Goal: Task Accomplishment & Management: Manage account settings

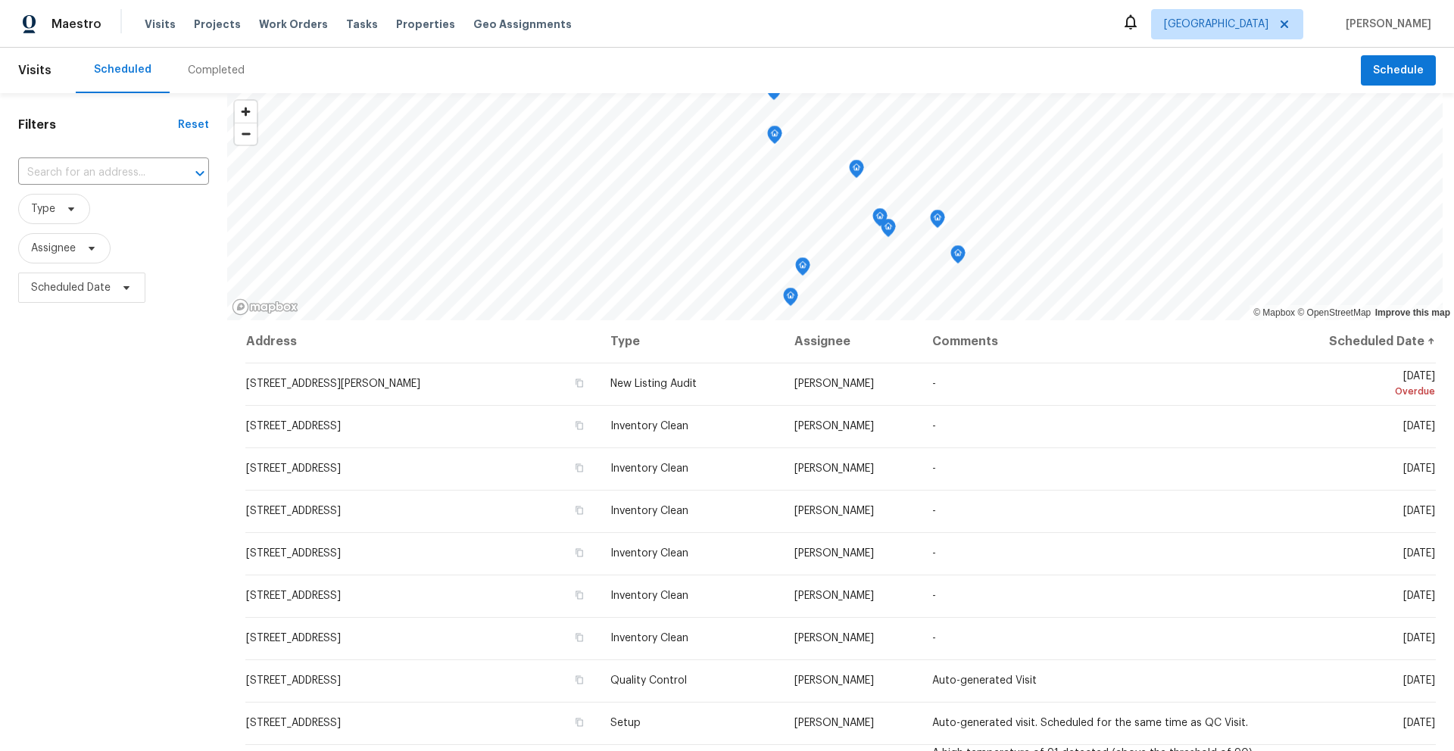
scroll to position [66, 0]
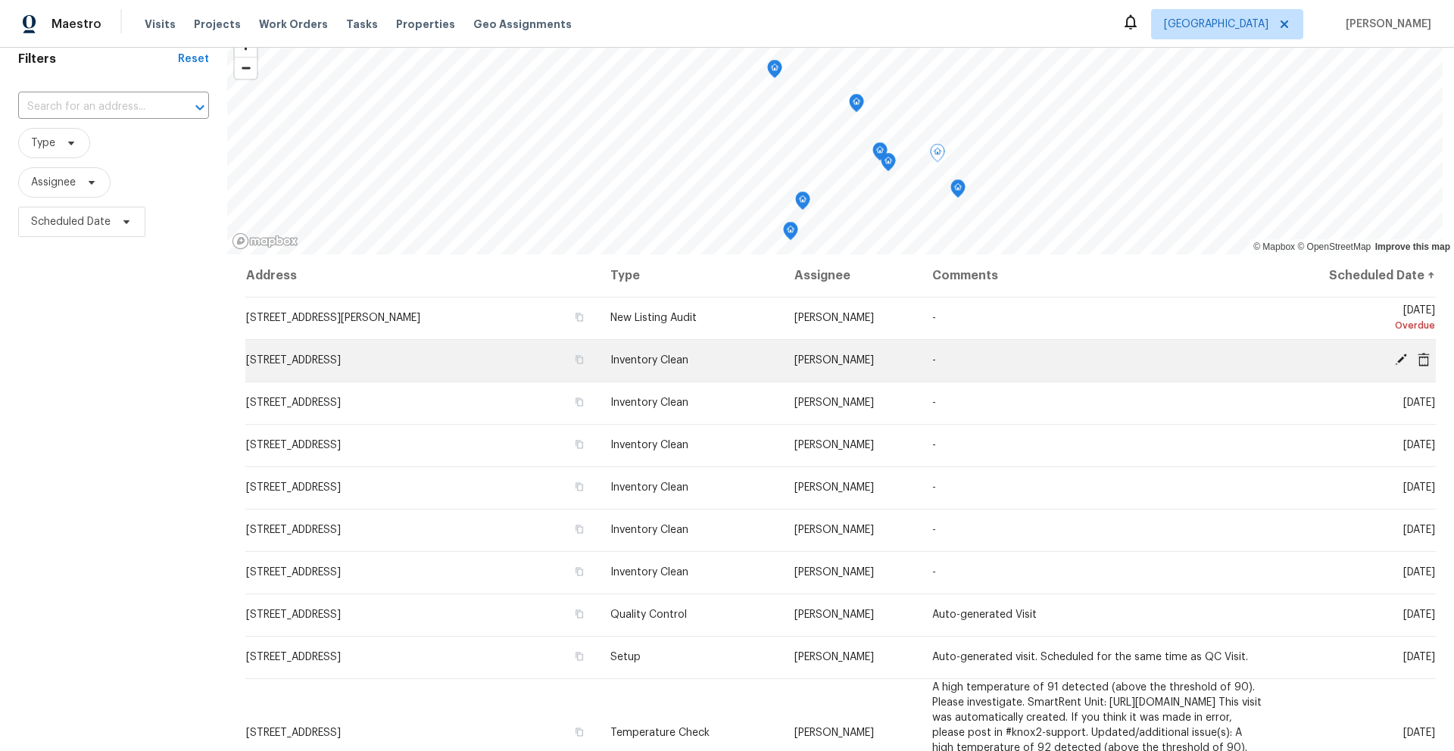
click at [1394, 360] on icon at bounding box center [1401, 360] width 14 height 14
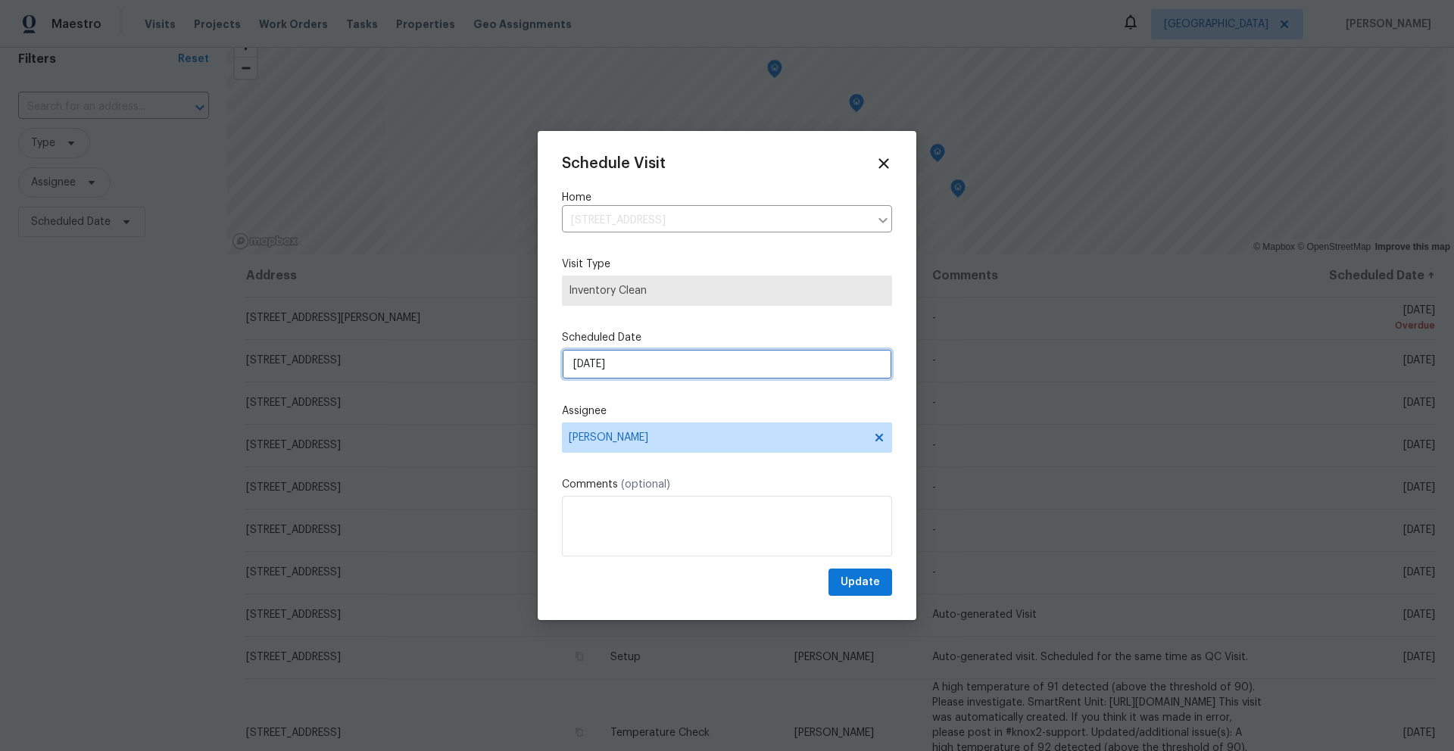
click at [677, 372] on div "Schedule Visit Home 7051 E Rosewood St, Tucson, AZ 85710 ​ Visit Type Inventory…" at bounding box center [727, 375] width 330 height 441
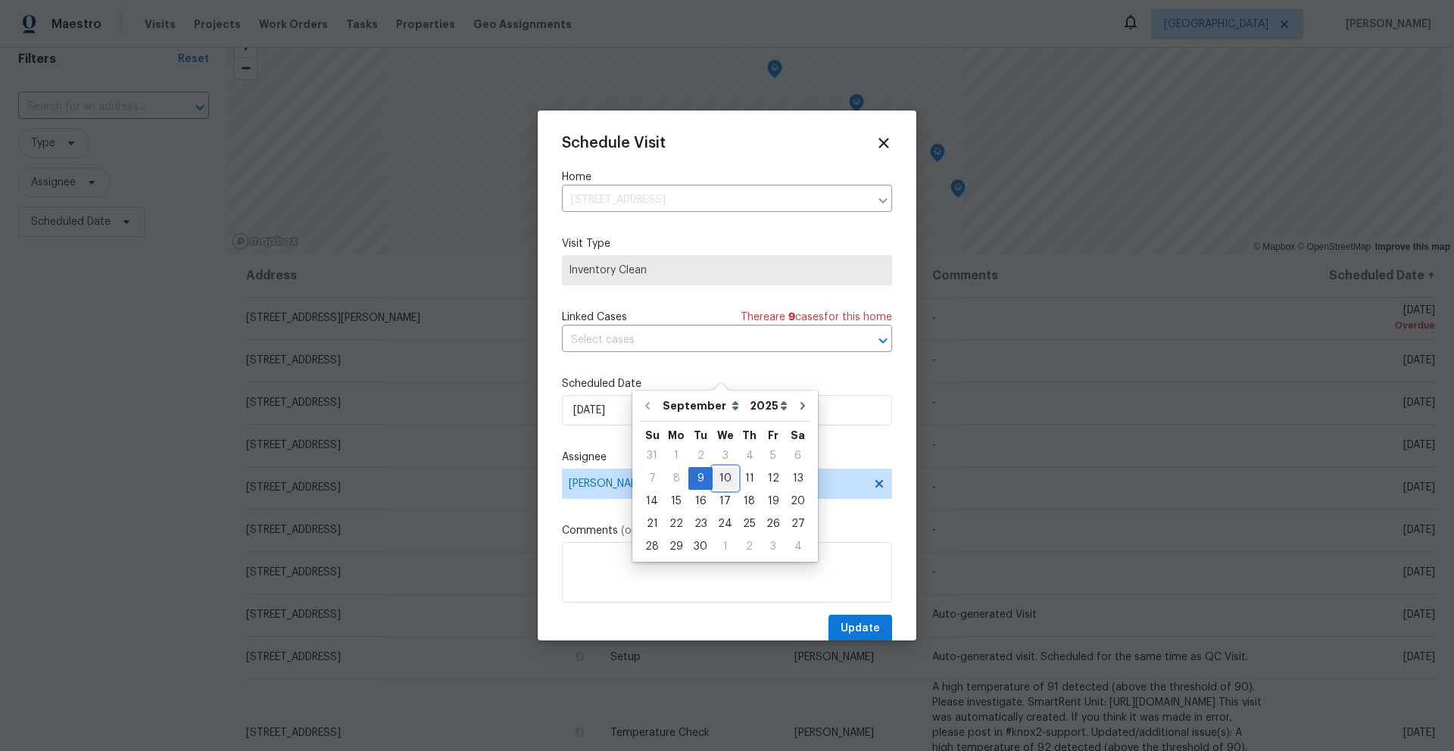
click at [719, 482] on div "10" at bounding box center [725, 478] width 25 height 21
type input "[DATE]"
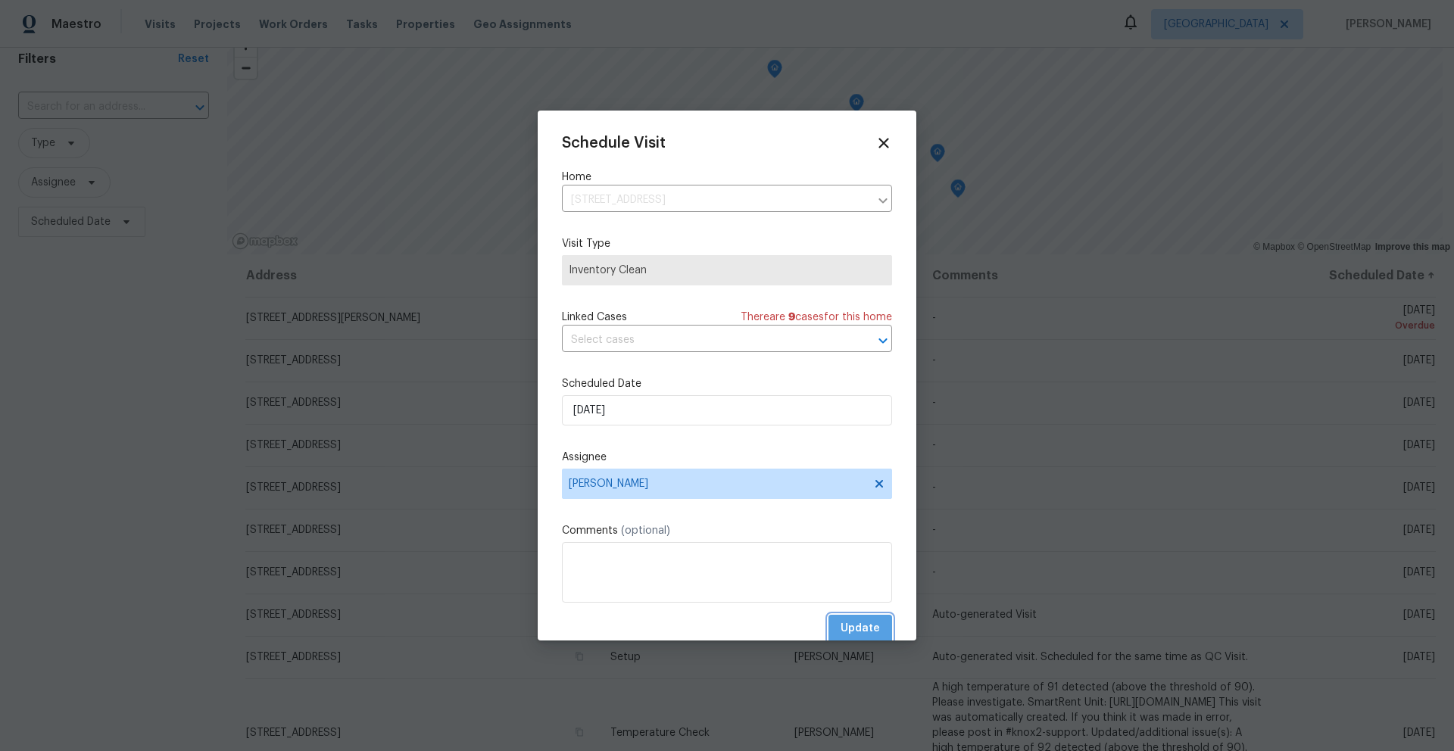
click at [871, 628] on button "Update" at bounding box center [860, 629] width 64 height 28
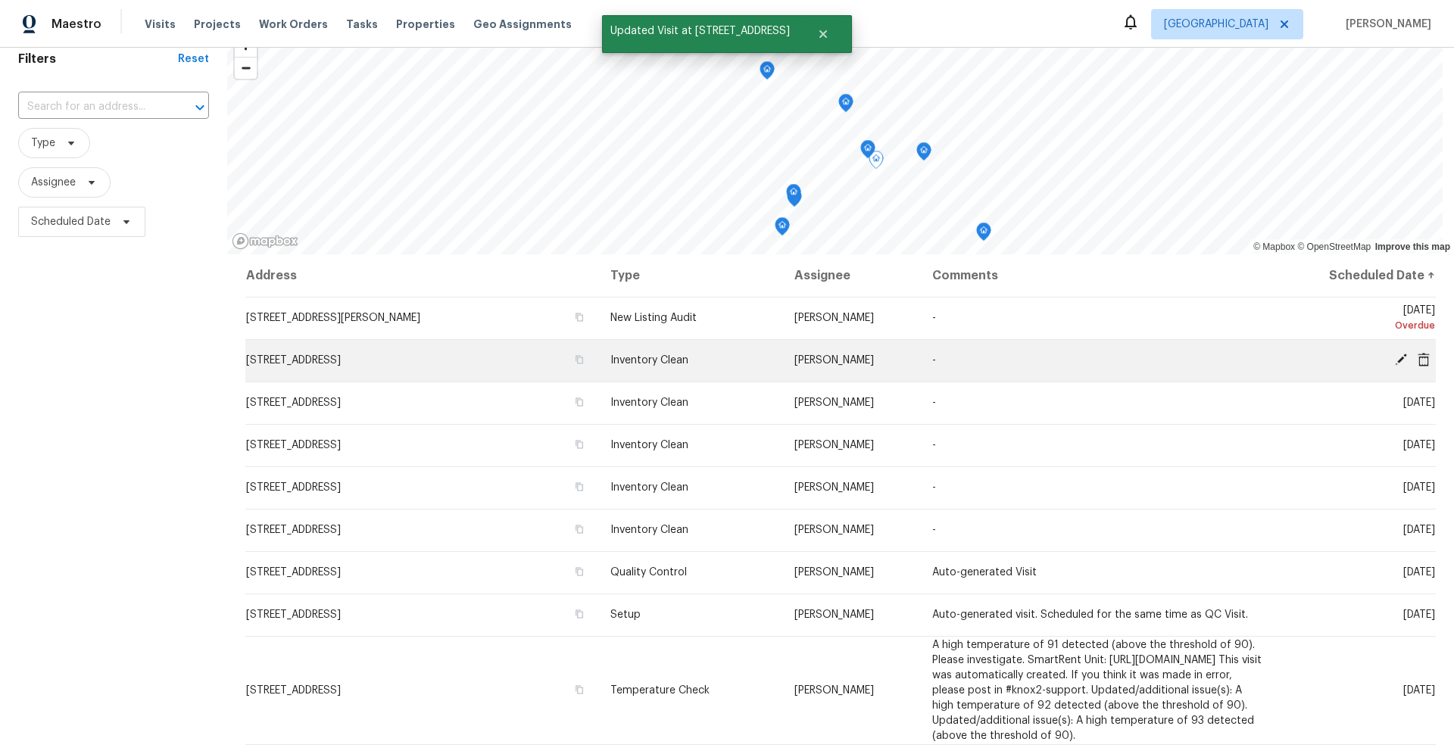
click at [1395, 360] on icon at bounding box center [1401, 360] width 12 height 12
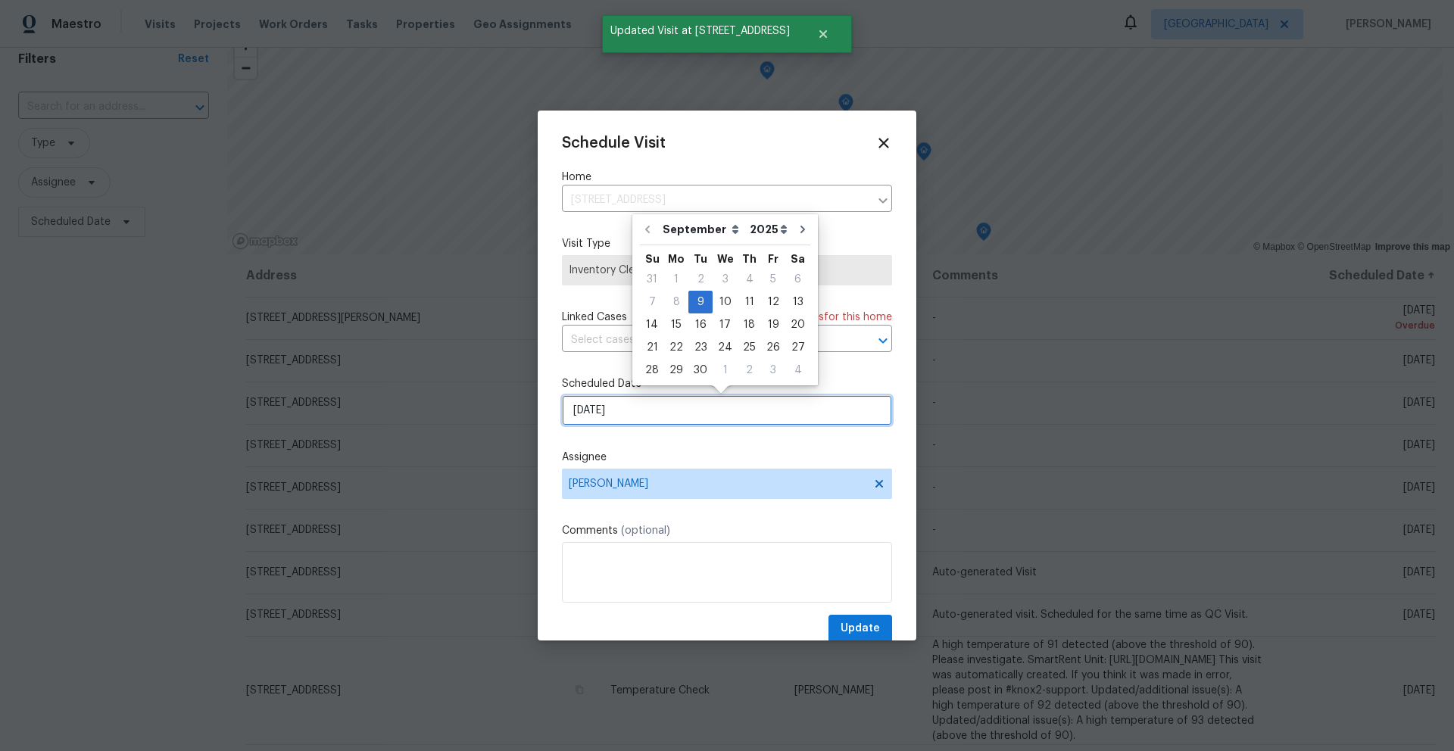
click at [641, 412] on input "9/9/2025" at bounding box center [727, 410] width 330 height 30
click at [720, 293] on div "10" at bounding box center [725, 302] width 25 height 21
type input "[DATE]"
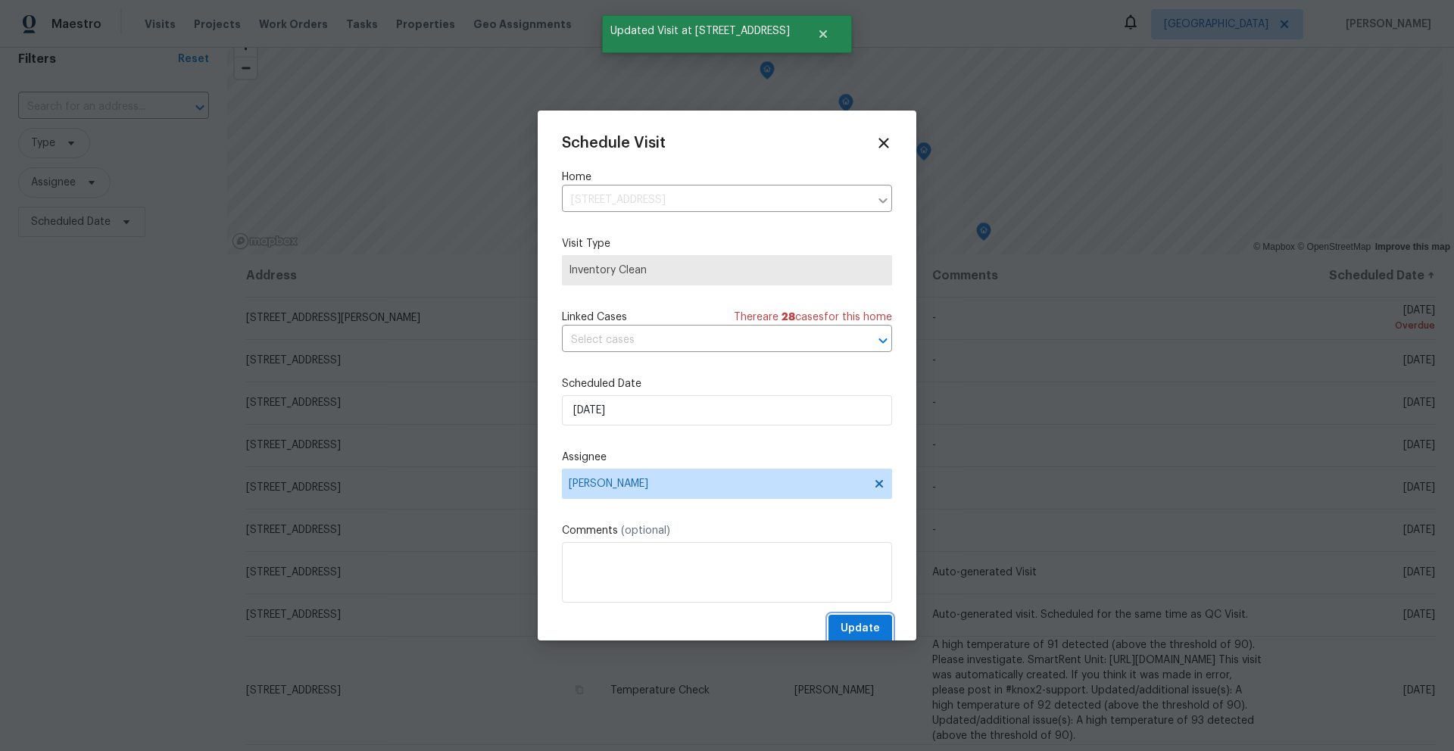
click at [859, 629] on span "Update" at bounding box center [860, 628] width 39 height 19
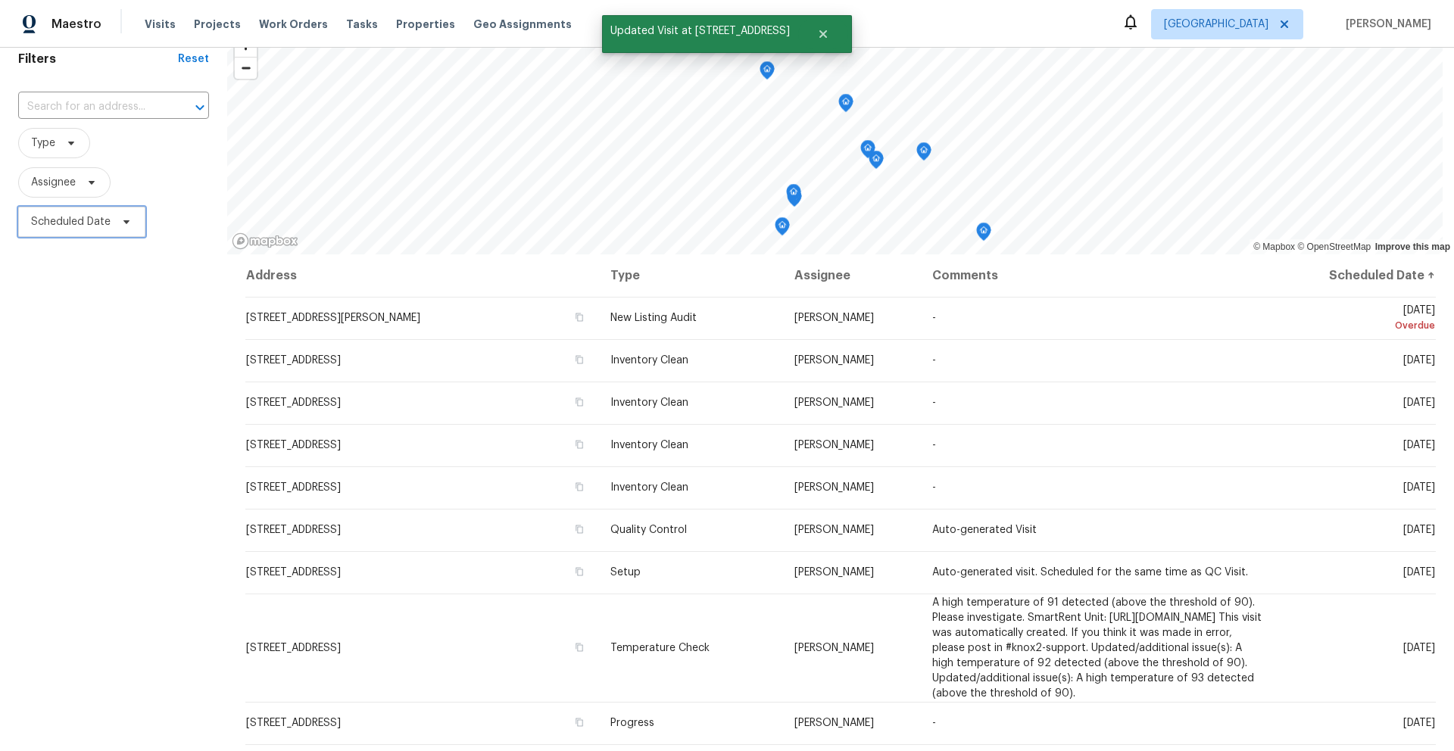
click at [67, 216] on span "Scheduled Date" at bounding box center [71, 221] width 80 height 15
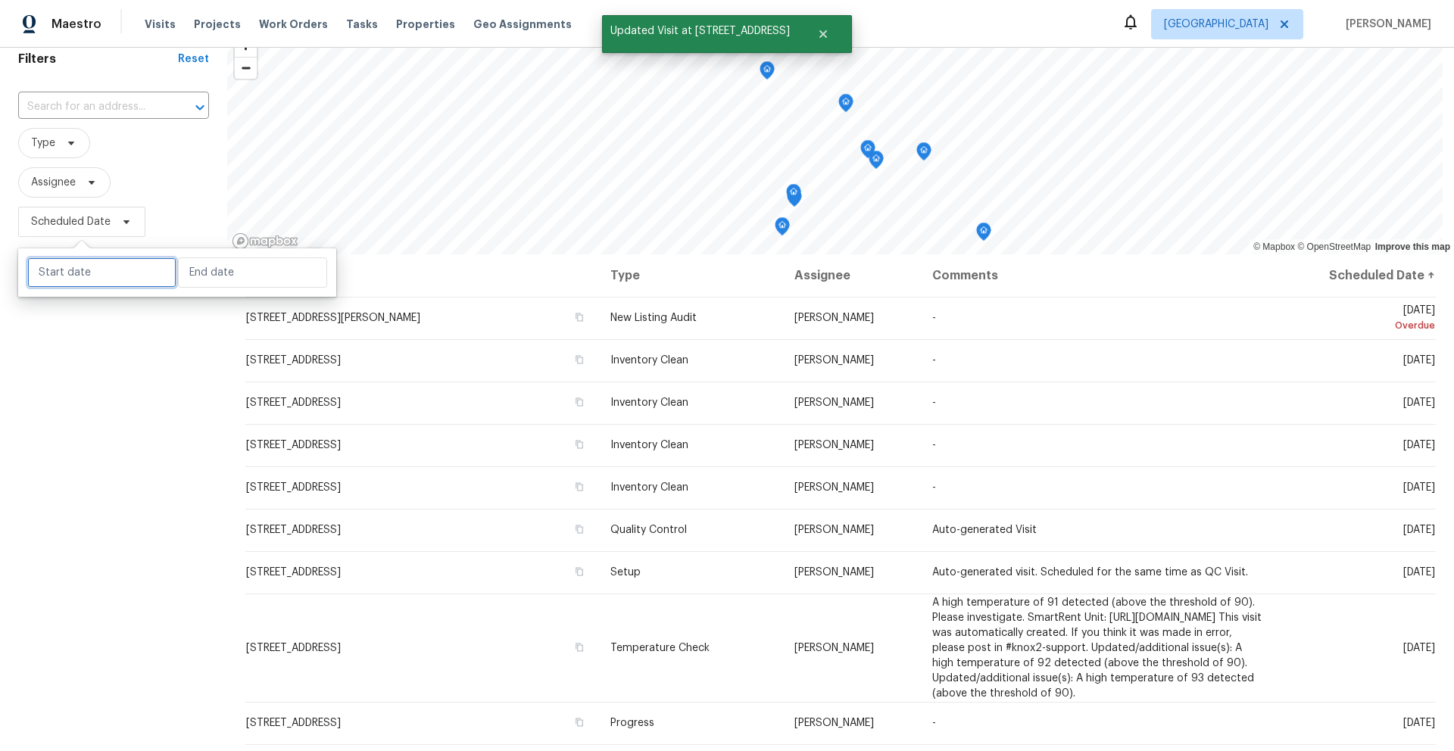
select select "8"
select select "2025"
select select "9"
select select "2025"
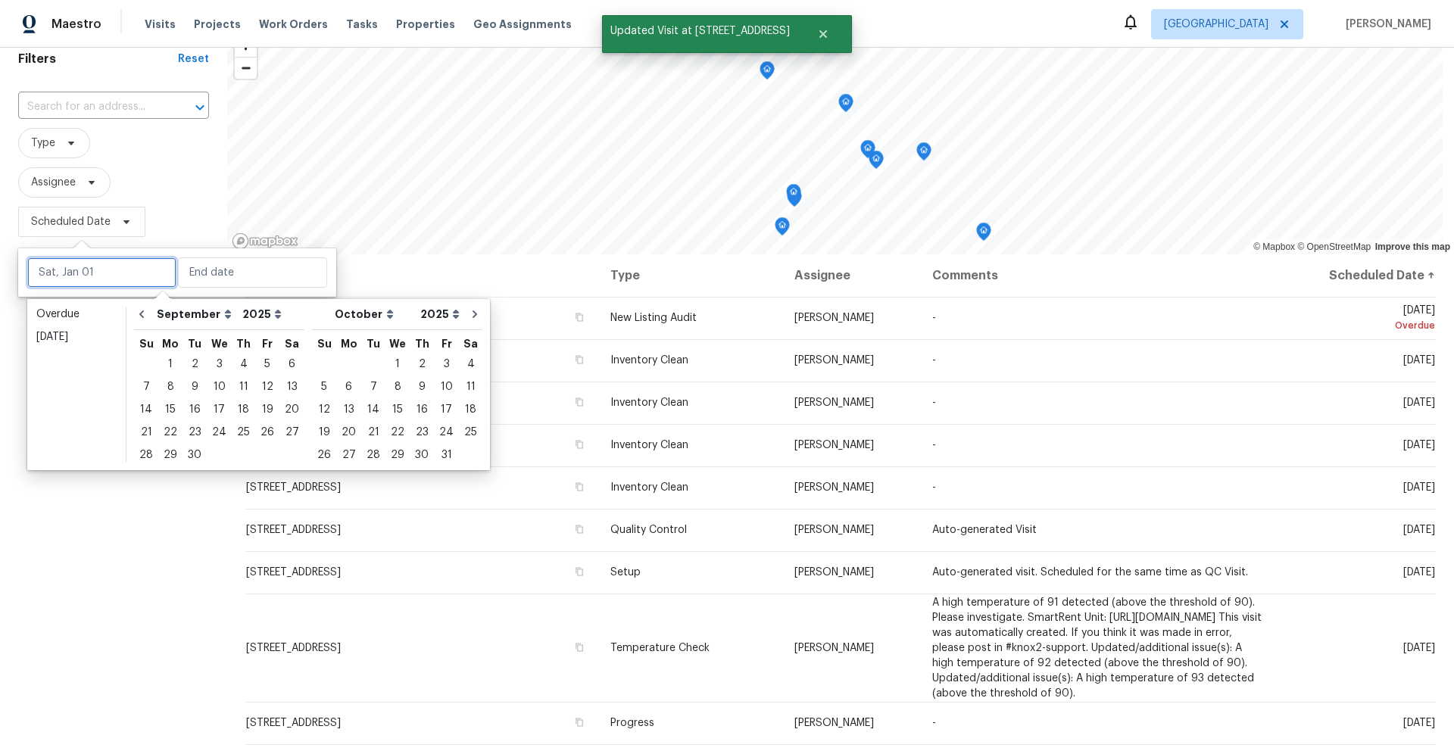
click at [104, 270] on input "text" at bounding box center [101, 272] width 149 height 30
click at [193, 384] on div "9" at bounding box center [194, 386] width 24 height 21
type input "Tue, Sep 09"
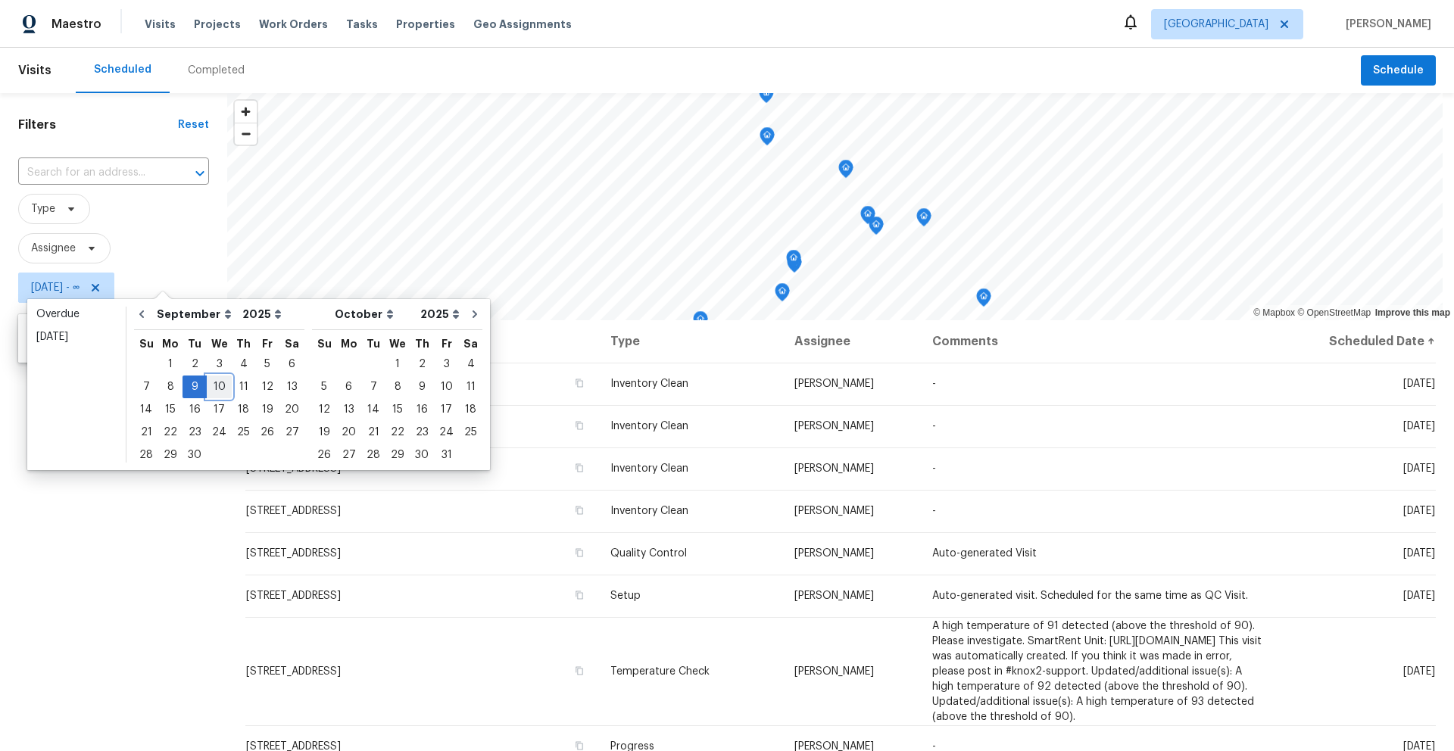
click at [217, 383] on div "10" at bounding box center [219, 386] width 25 height 21
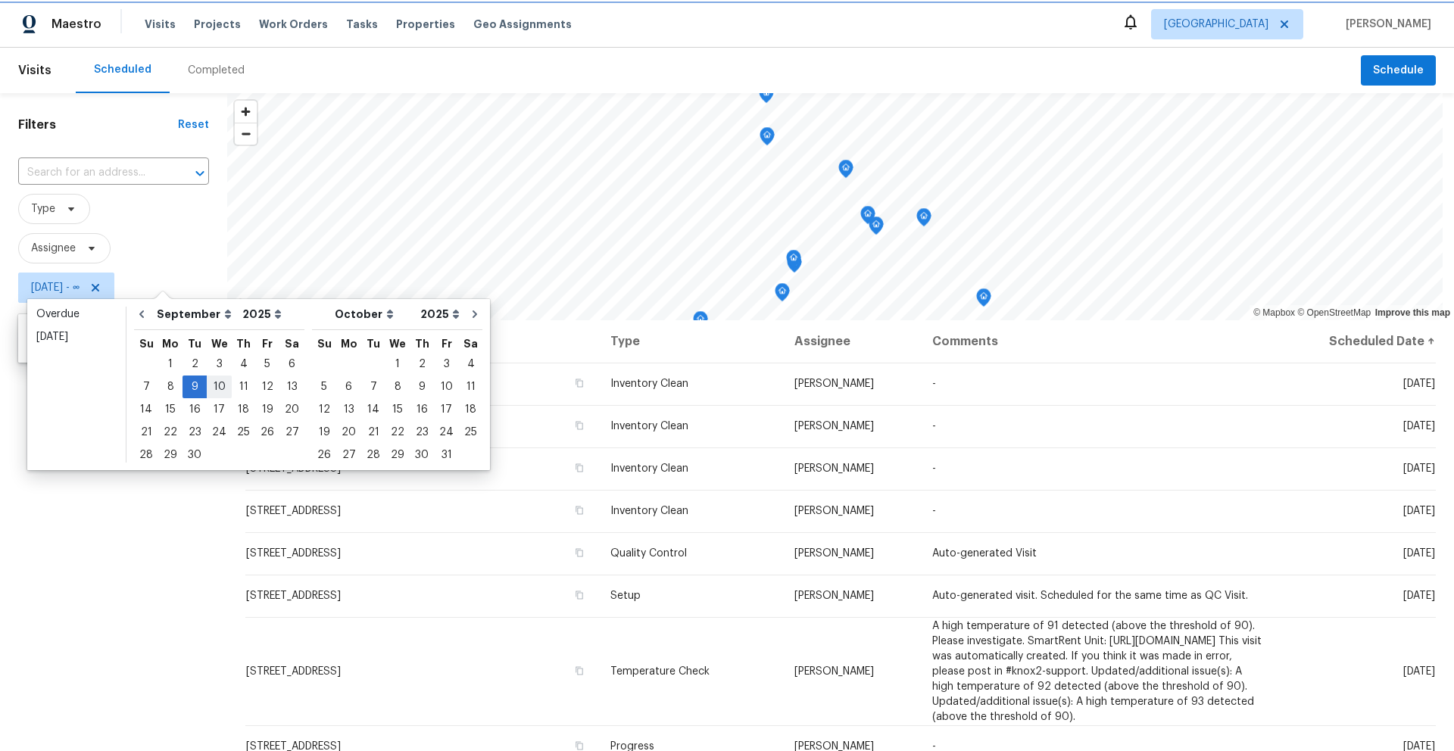
type input "Wed, Sep 10"
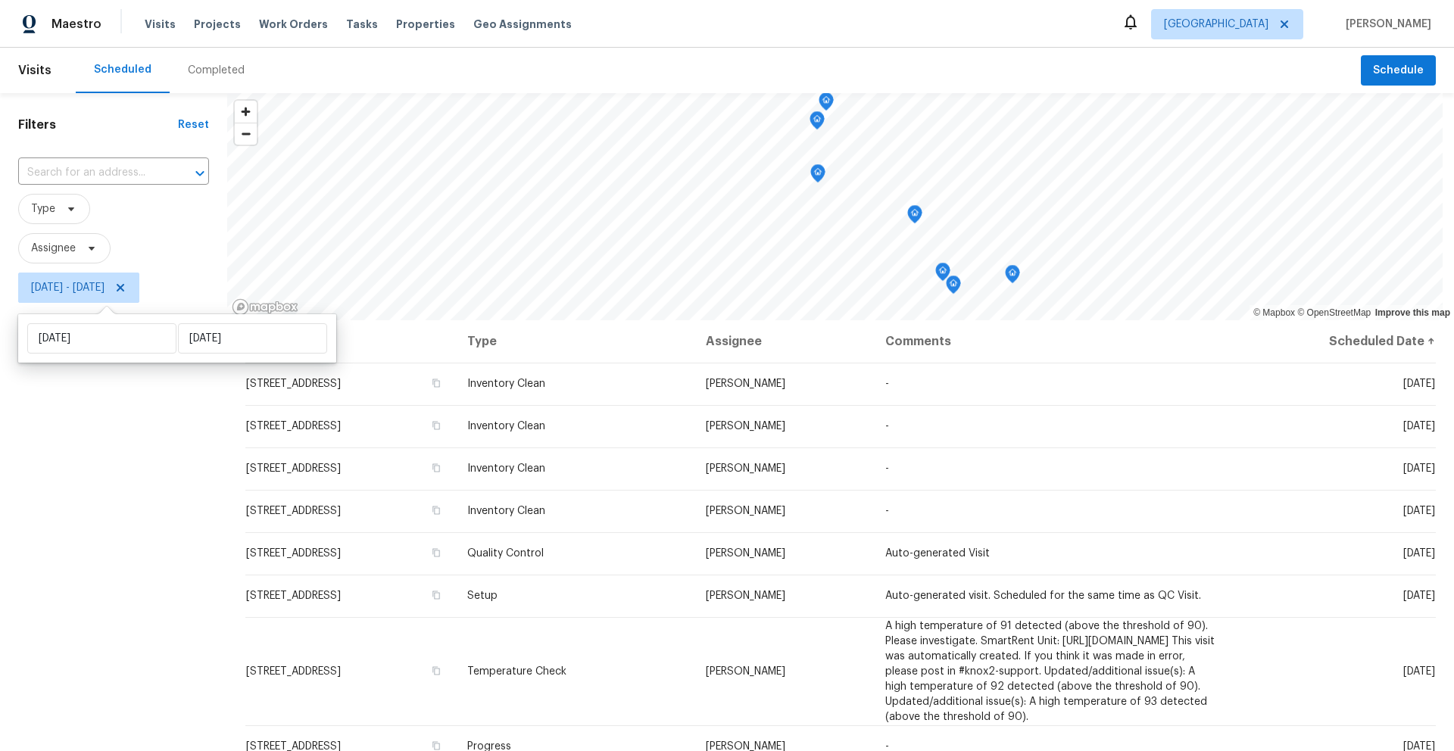
click at [162, 509] on div "Filters Reset ​ Type Assignee Tue, Sep 09 - Wed, Sep 10" at bounding box center [113, 507] width 227 height 828
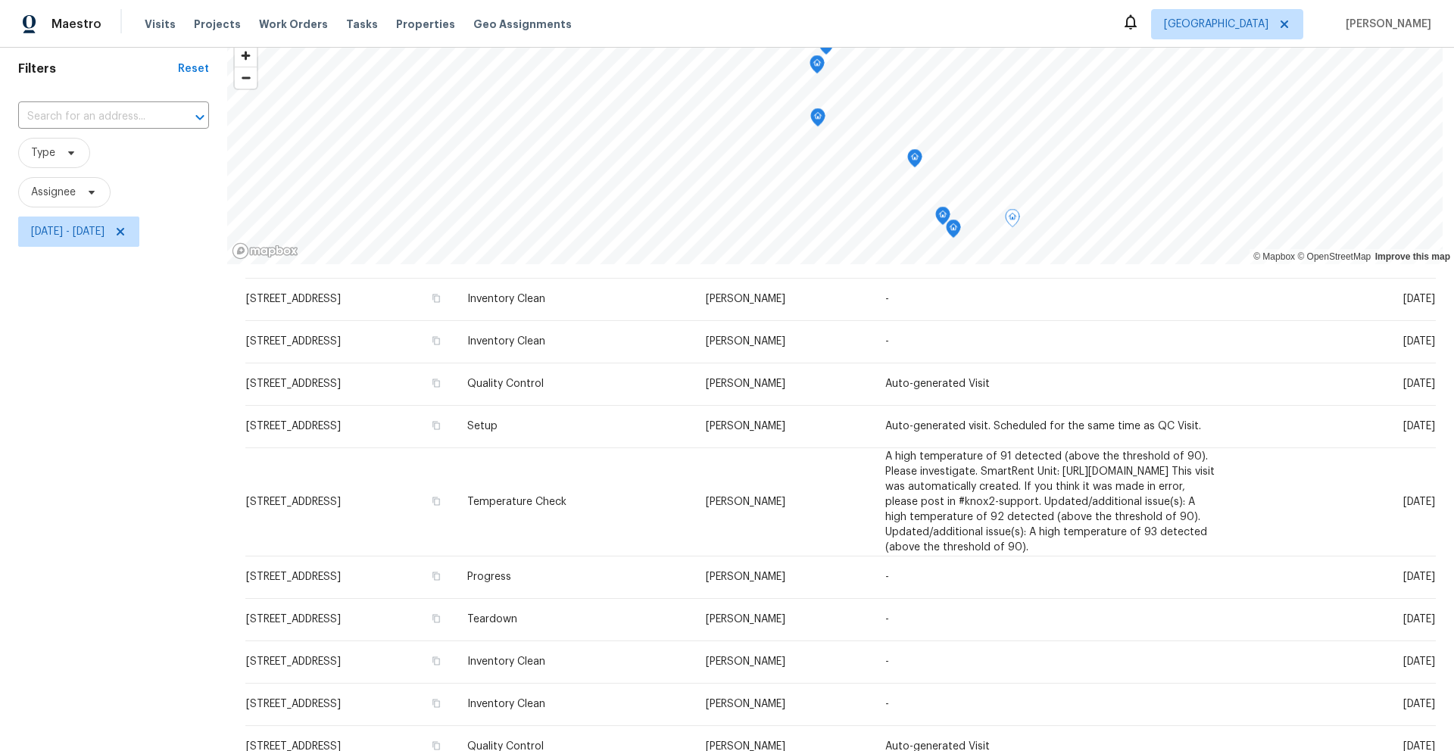
scroll to position [182, 0]
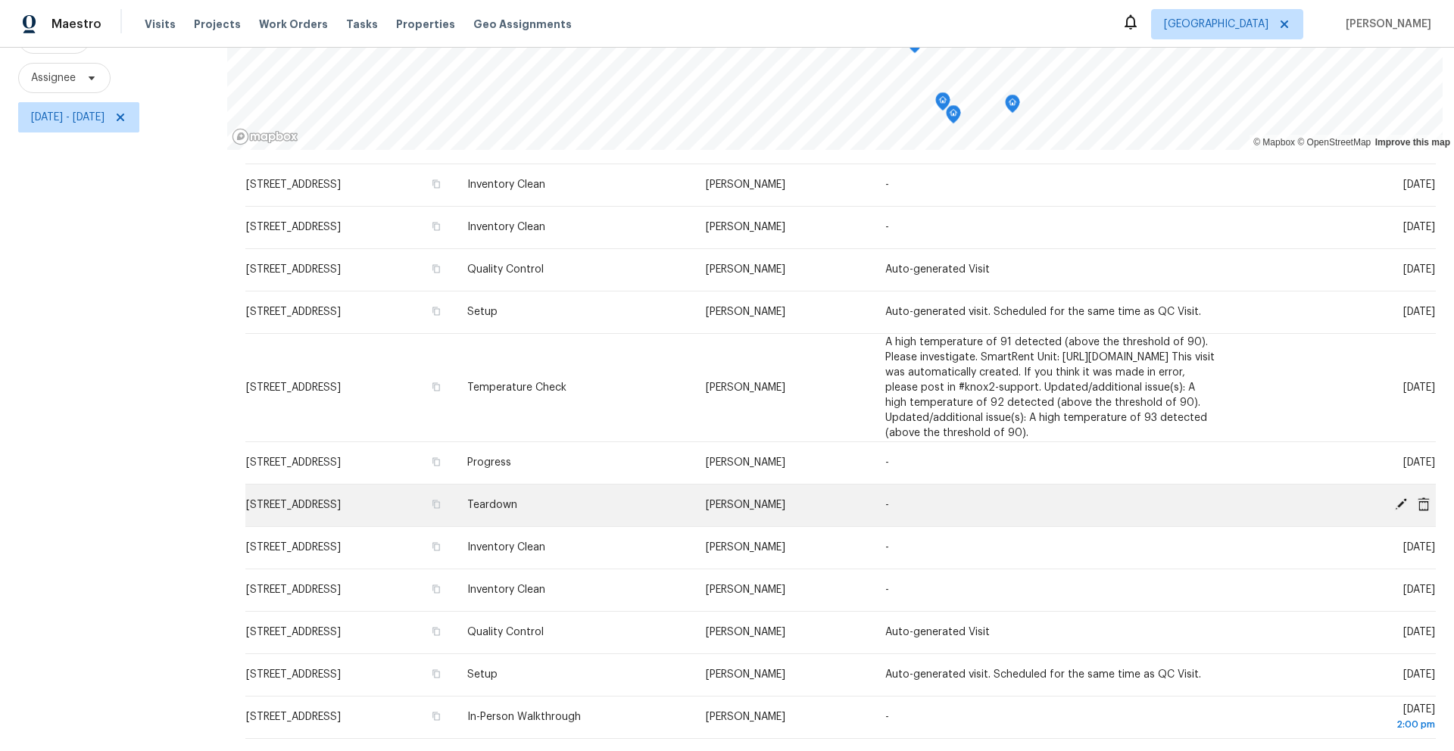
click at [1394, 497] on icon at bounding box center [1401, 504] width 14 height 14
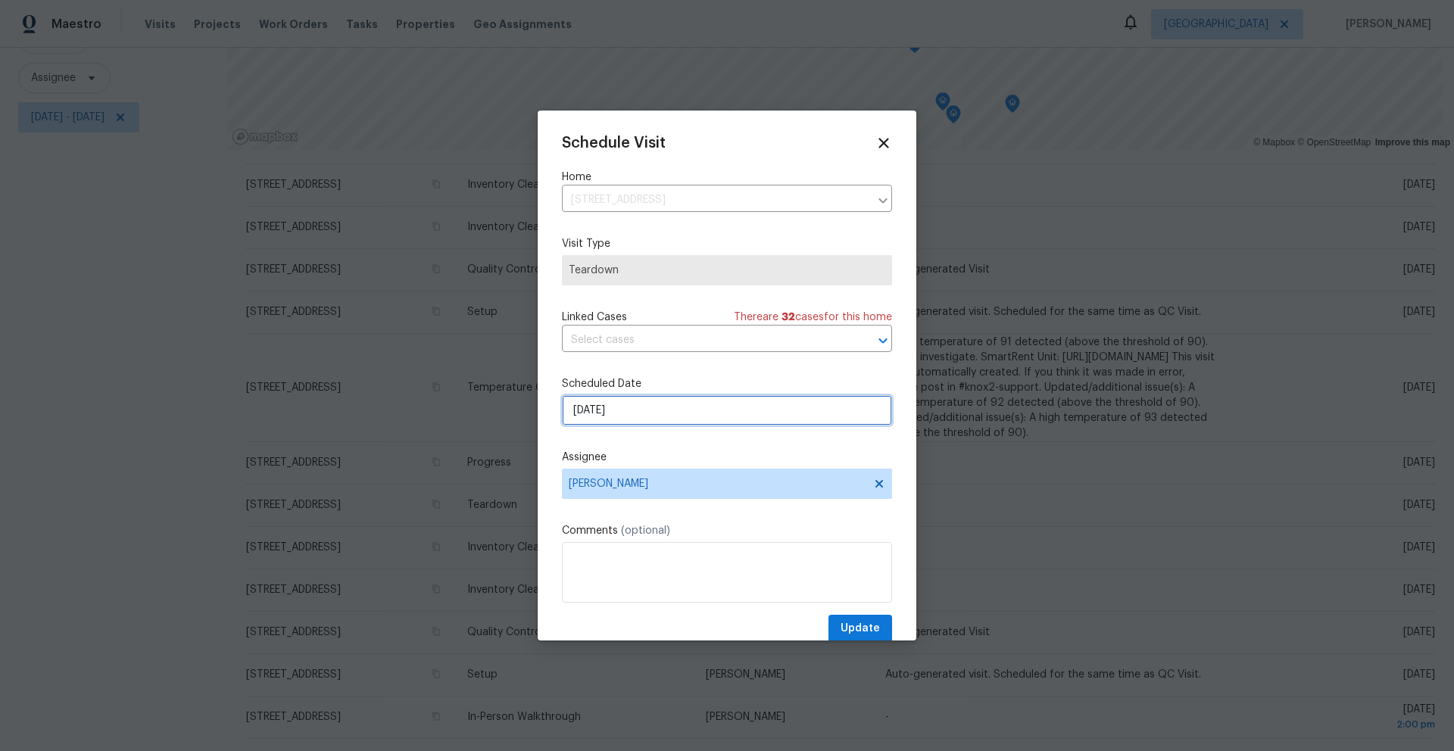
drag, startPoint x: 647, startPoint y: 404, endPoint x: 657, endPoint y: 395, distance: 12.9
click at [647, 404] on input "9/9/2025" at bounding box center [727, 410] width 330 height 30
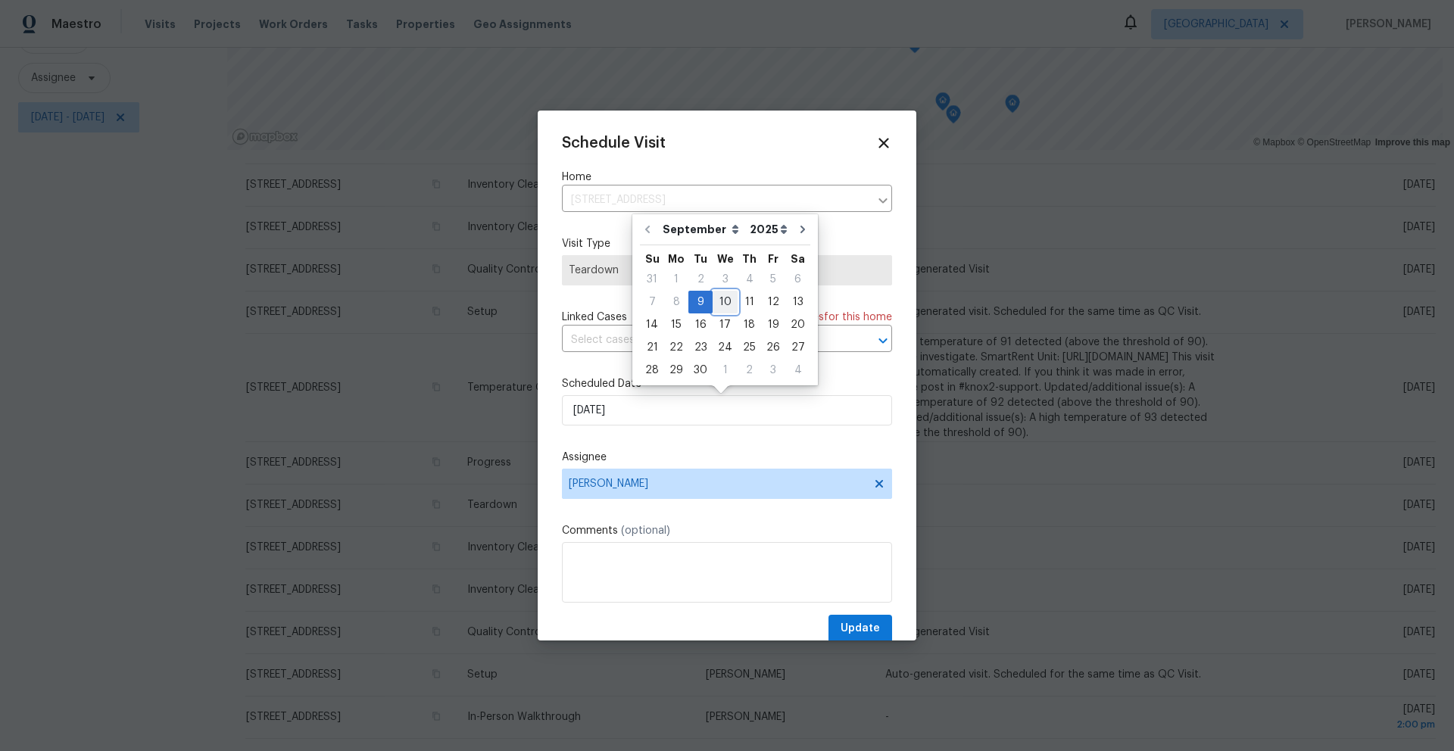
click at [728, 303] on div "10" at bounding box center [725, 302] width 25 height 21
type input "[DATE]"
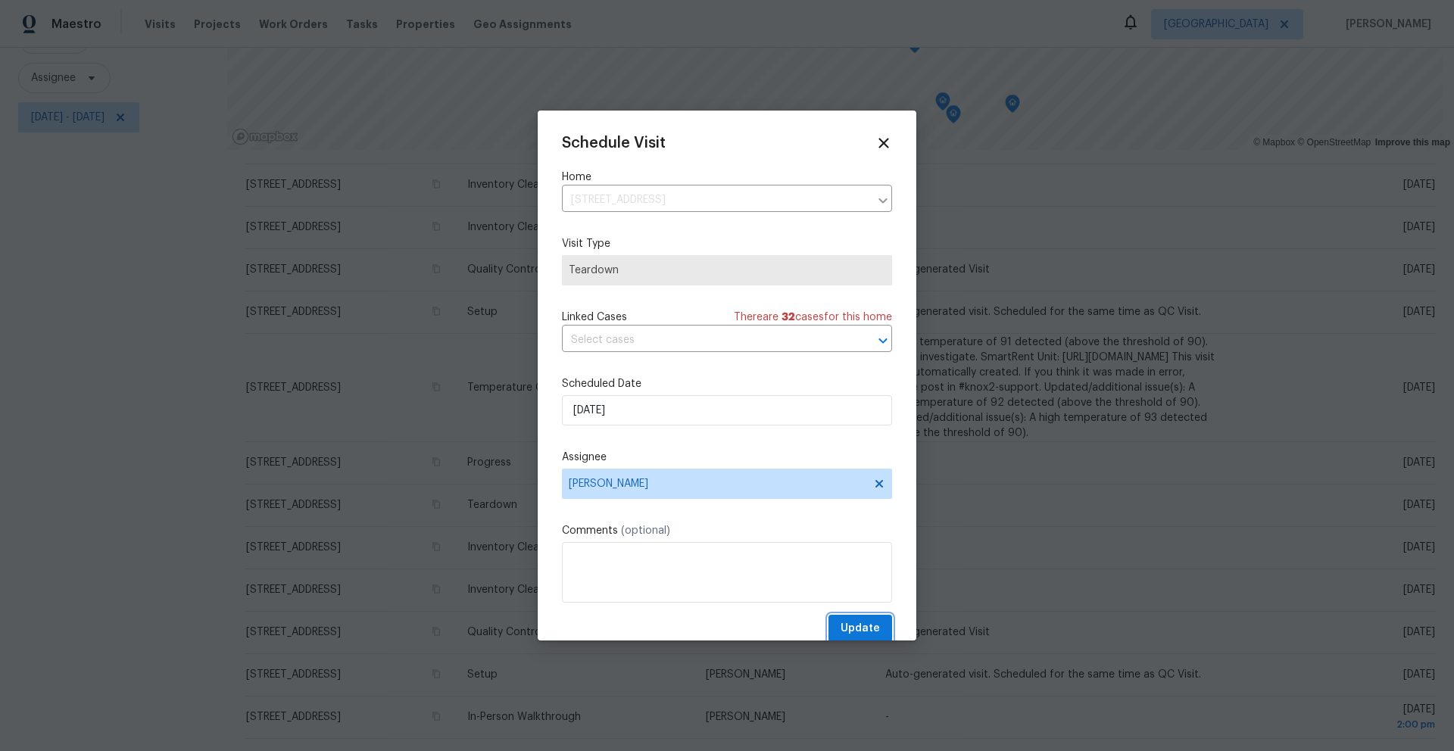
click at [850, 635] on span "Update" at bounding box center [860, 628] width 39 height 19
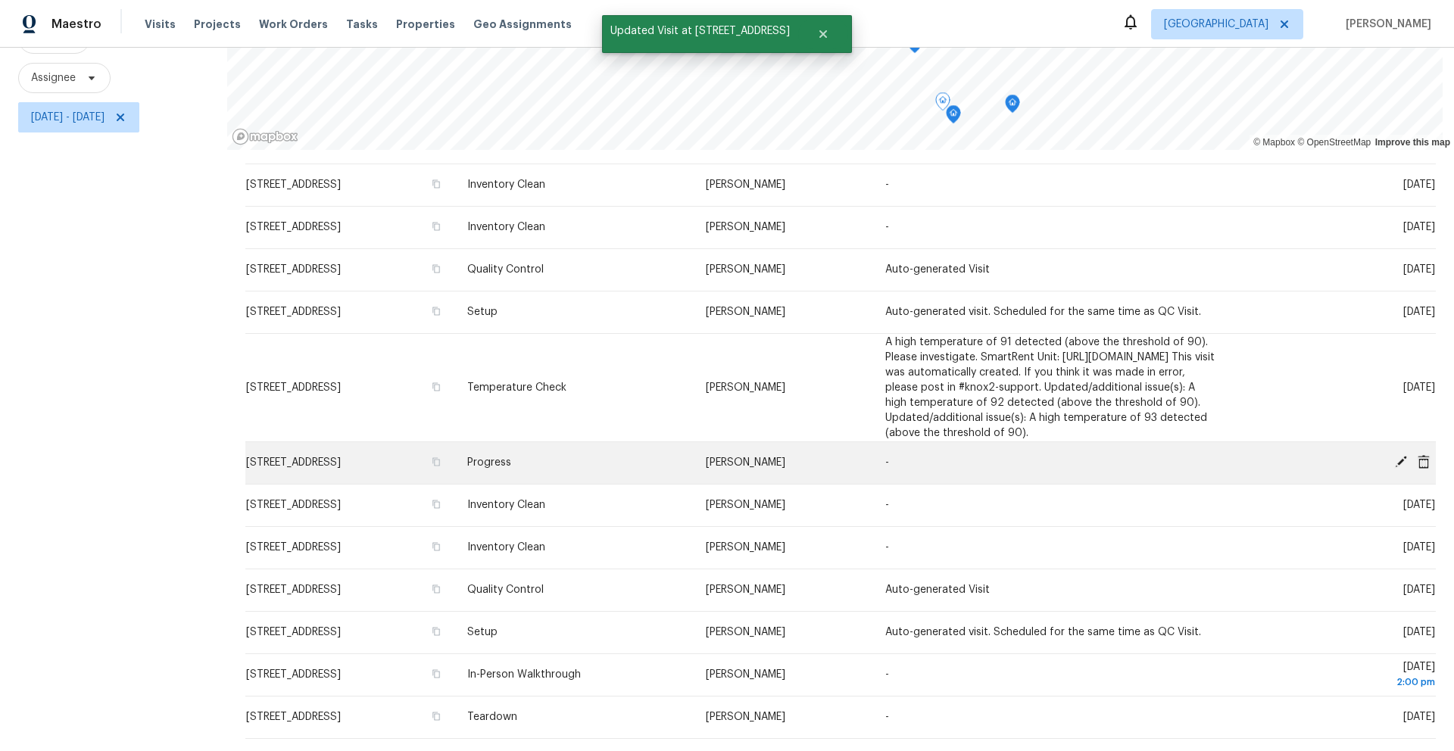
click at [1394, 455] on icon at bounding box center [1401, 462] width 14 height 14
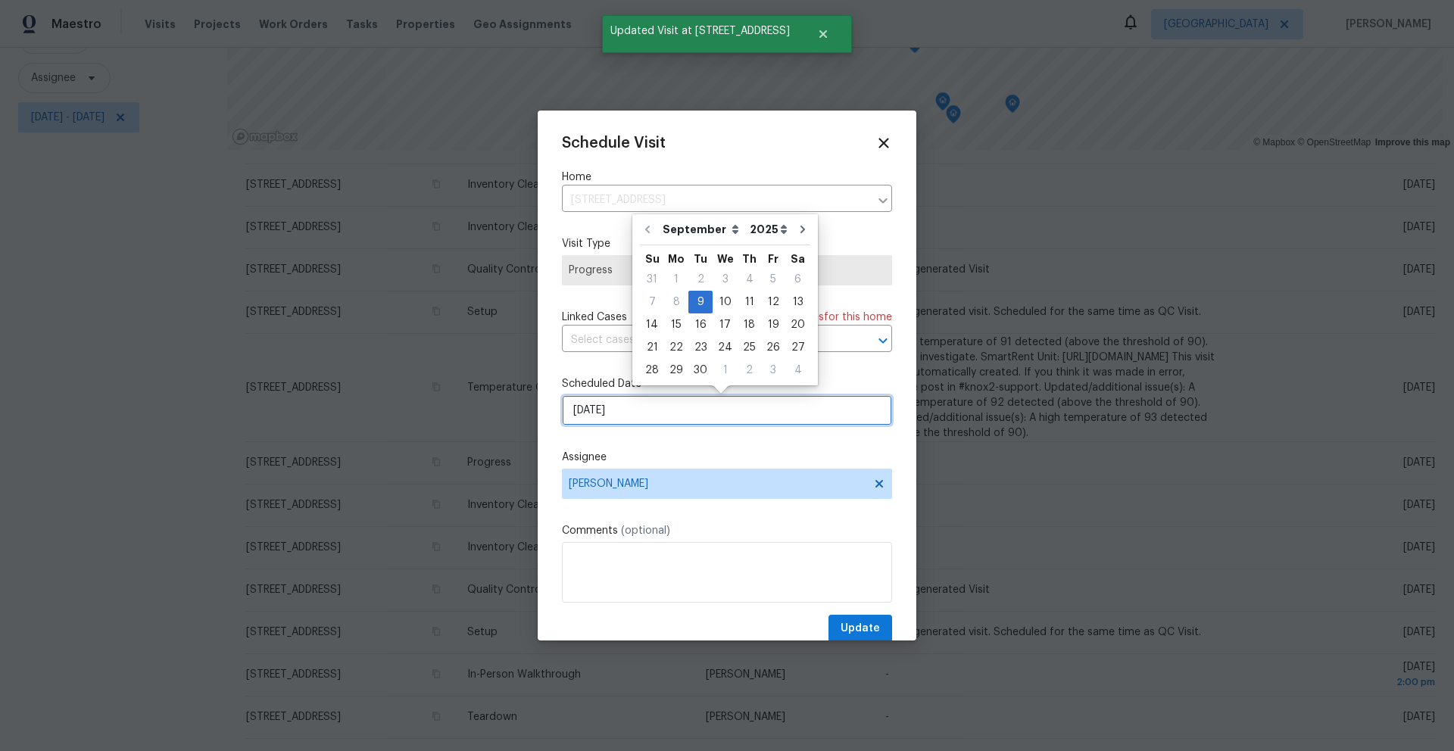
click at [651, 415] on input "9/9/2025" at bounding box center [727, 410] width 330 height 30
click at [721, 297] on div "10" at bounding box center [725, 302] width 25 height 21
type input "[DATE]"
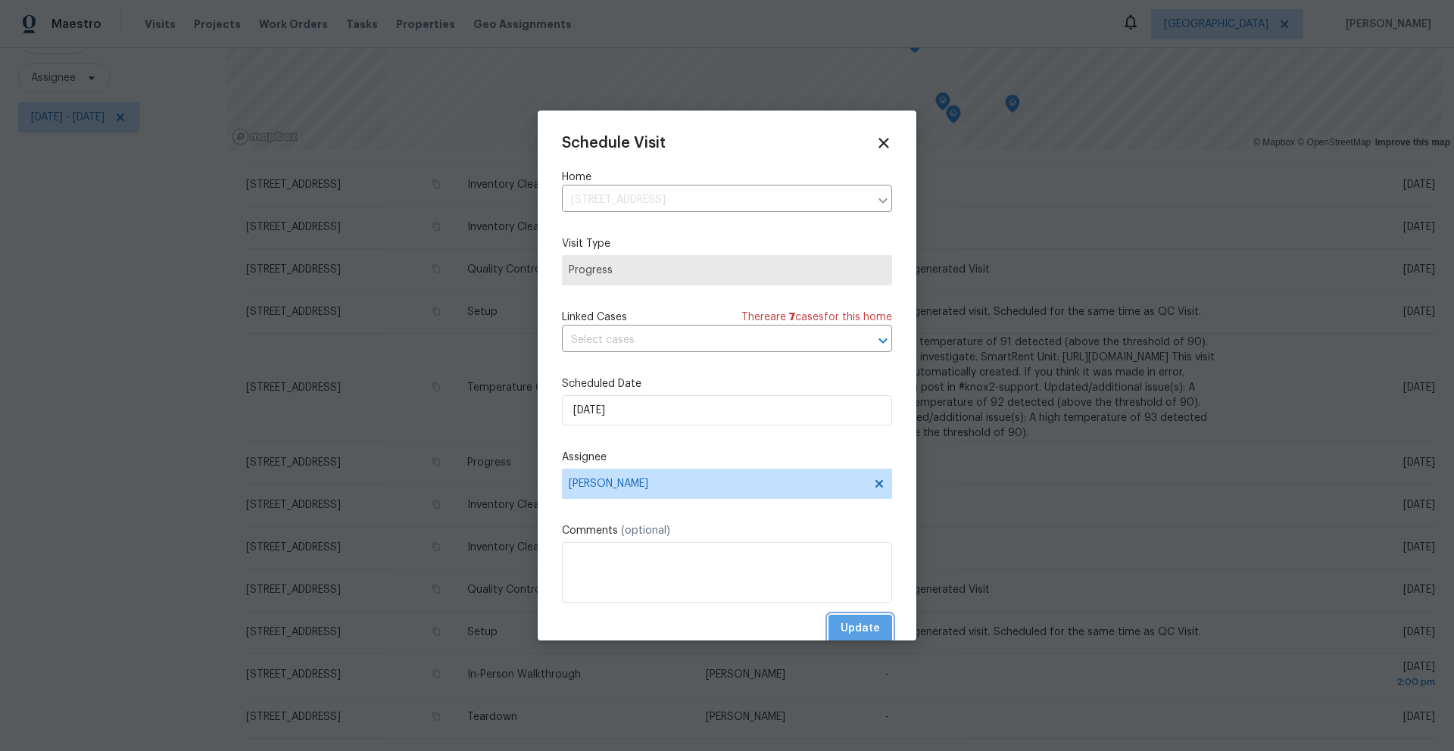
click at [846, 629] on span "Update" at bounding box center [860, 628] width 39 height 19
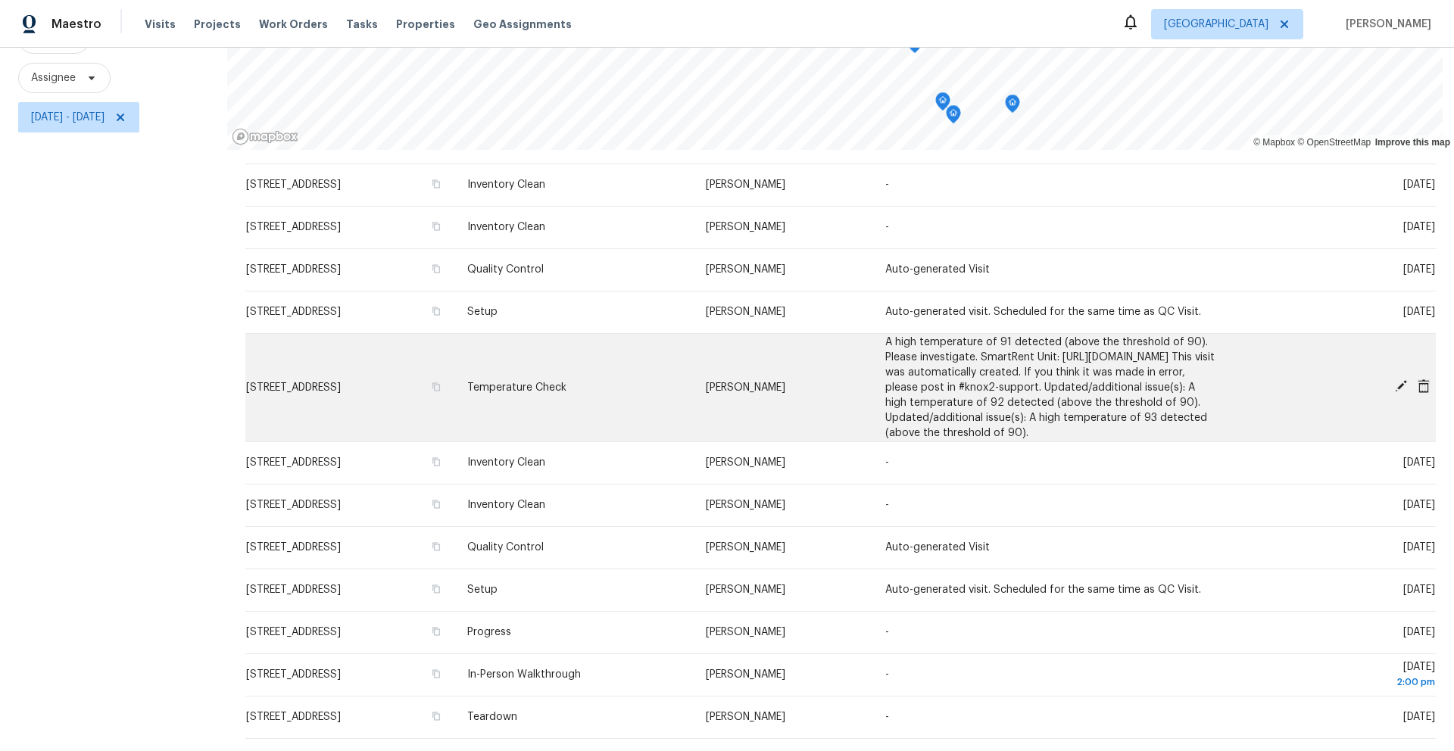
click at [1395, 380] on icon at bounding box center [1401, 386] width 12 height 12
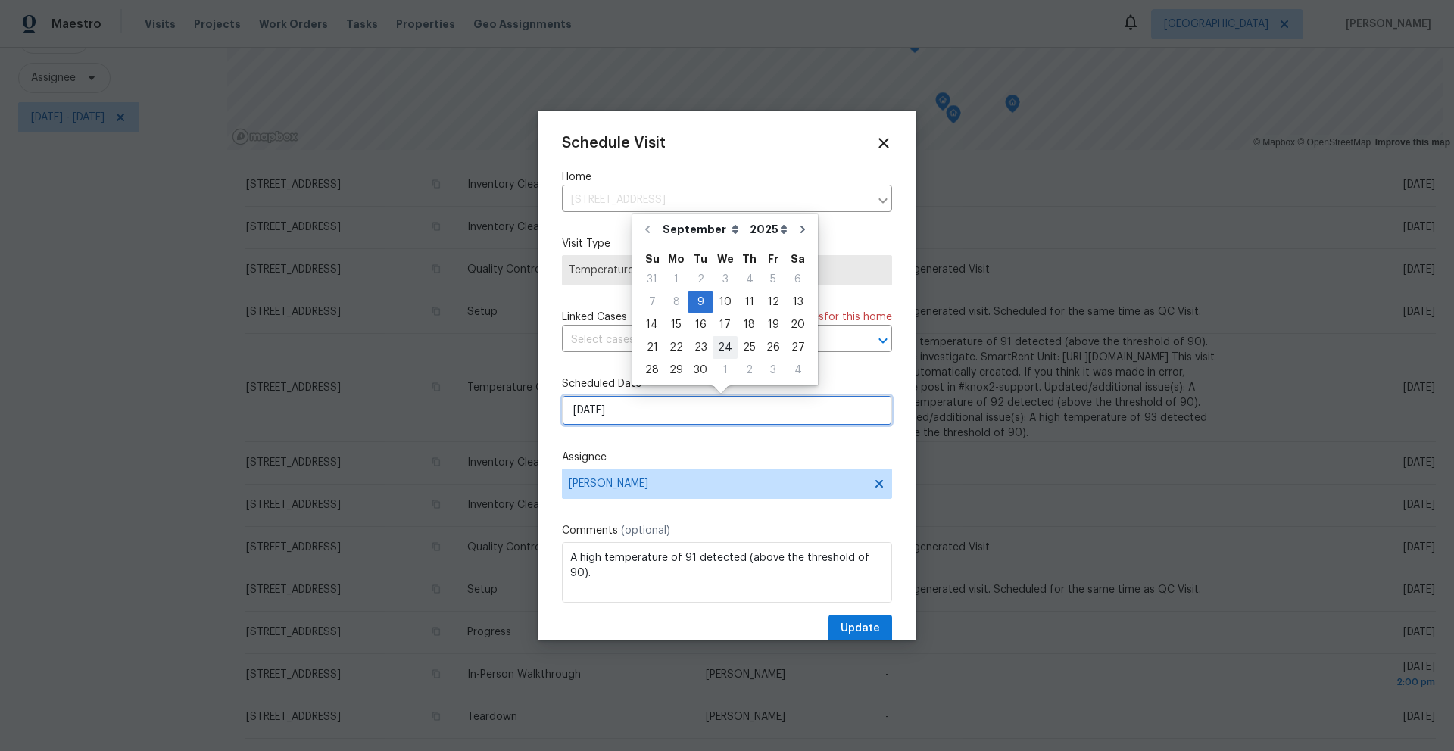
drag, startPoint x: 715, startPoint y: 421, endPoint x: 711, endPoint y: 352, distance: 69.0
click at [715, 420] on input "9/9/2025" at bounding box center [727, 410] width 330 height 30
click at [724, 301] on div "10" at bounding box center [725, 302] width 25 height 21
type input "[DATE]"
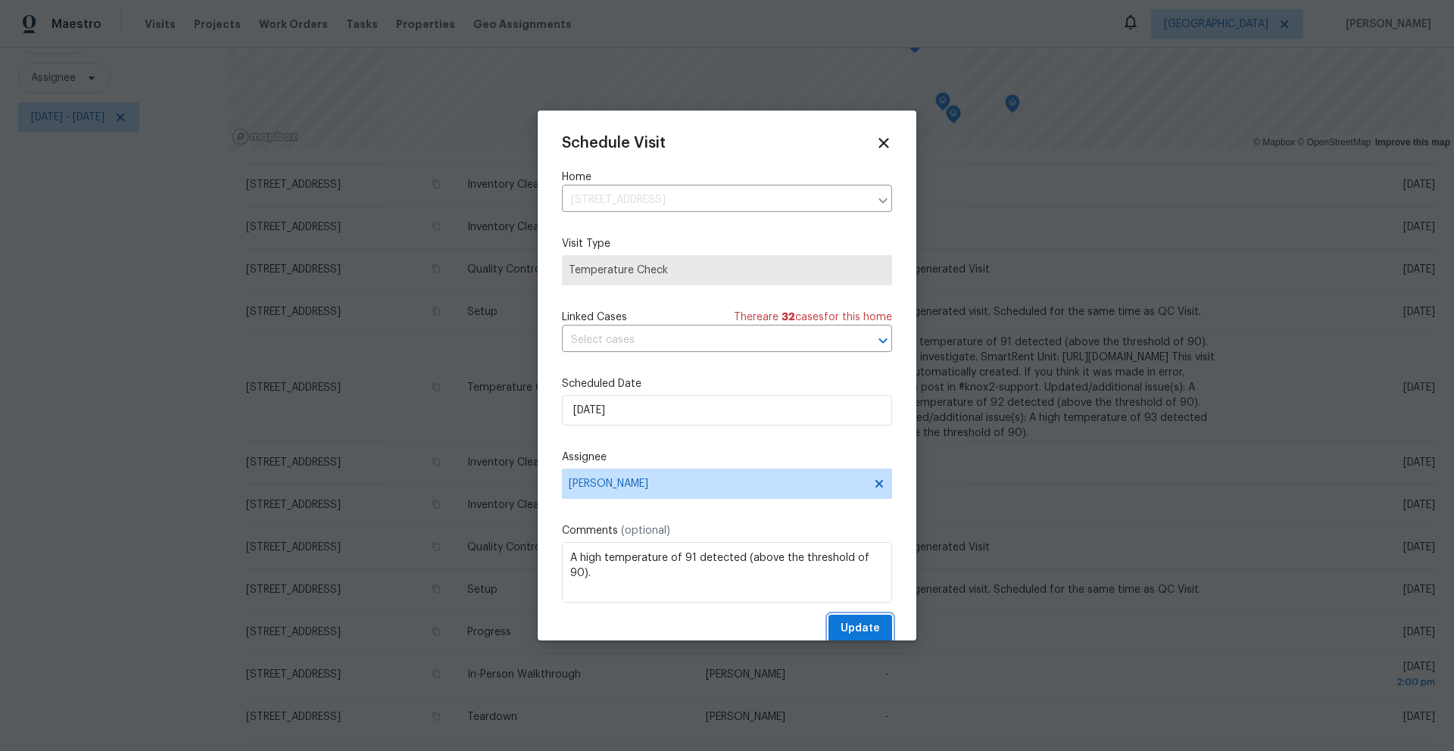
click at [862, 629] on span "Update" at bounding box center [860, 628] width 39 height 19
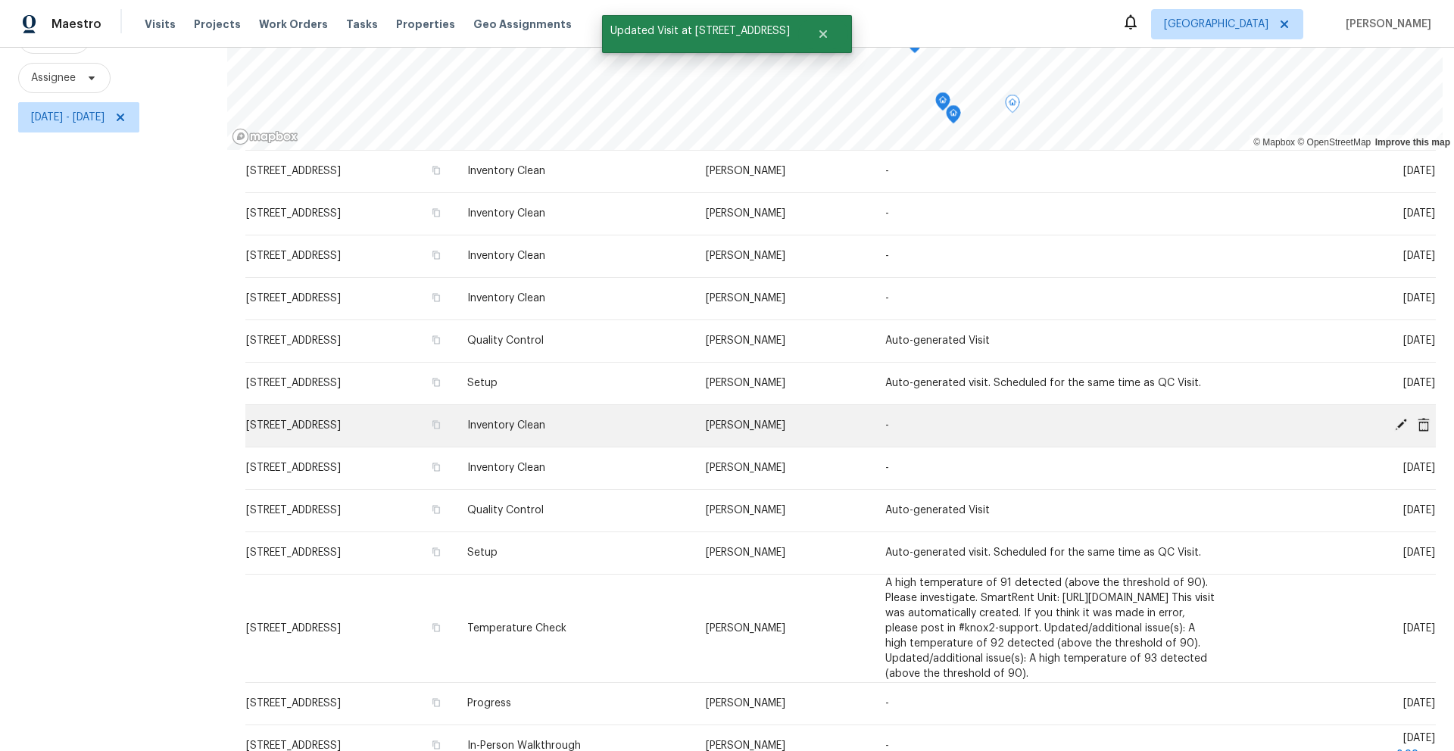
scroll to position [0, 0]
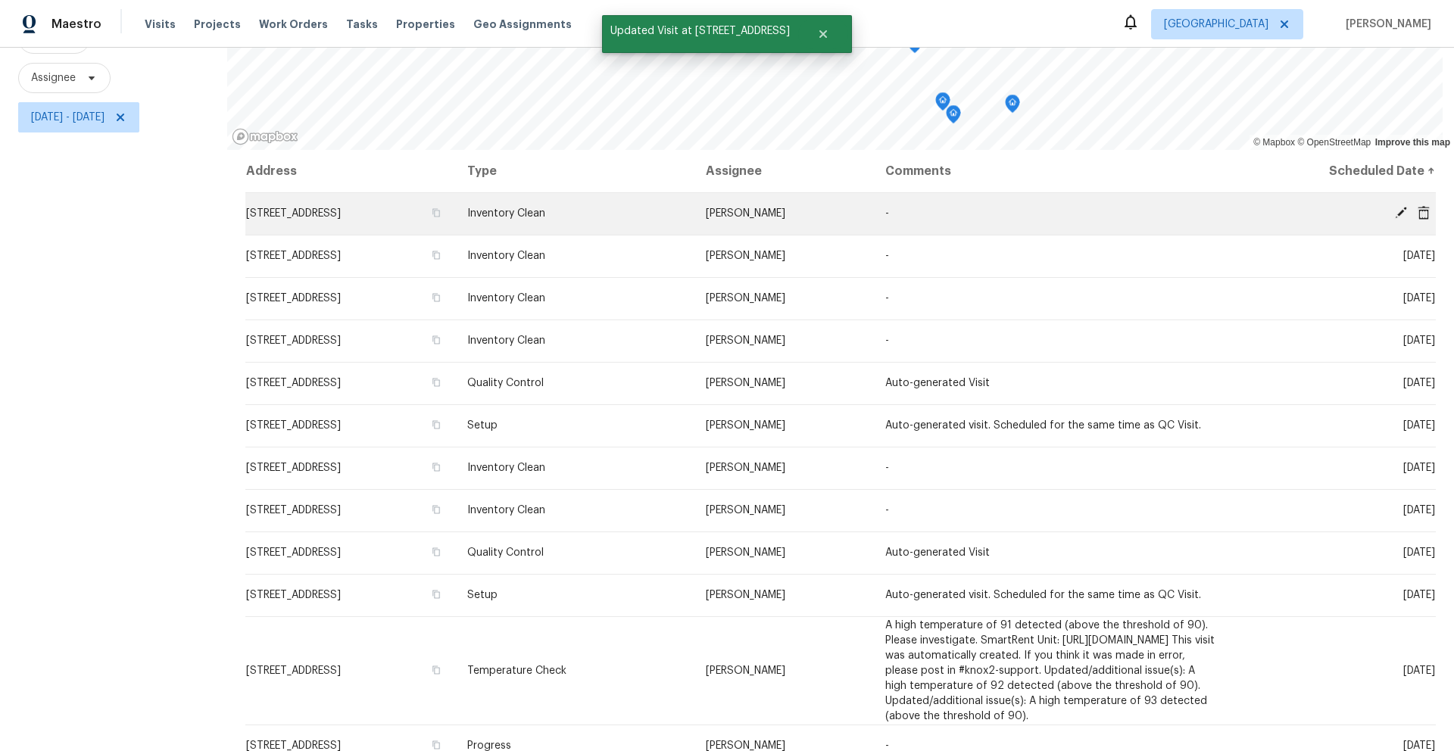
click at [1395, 207] on icon at bounding box center [1401, 213] width 12 height 12
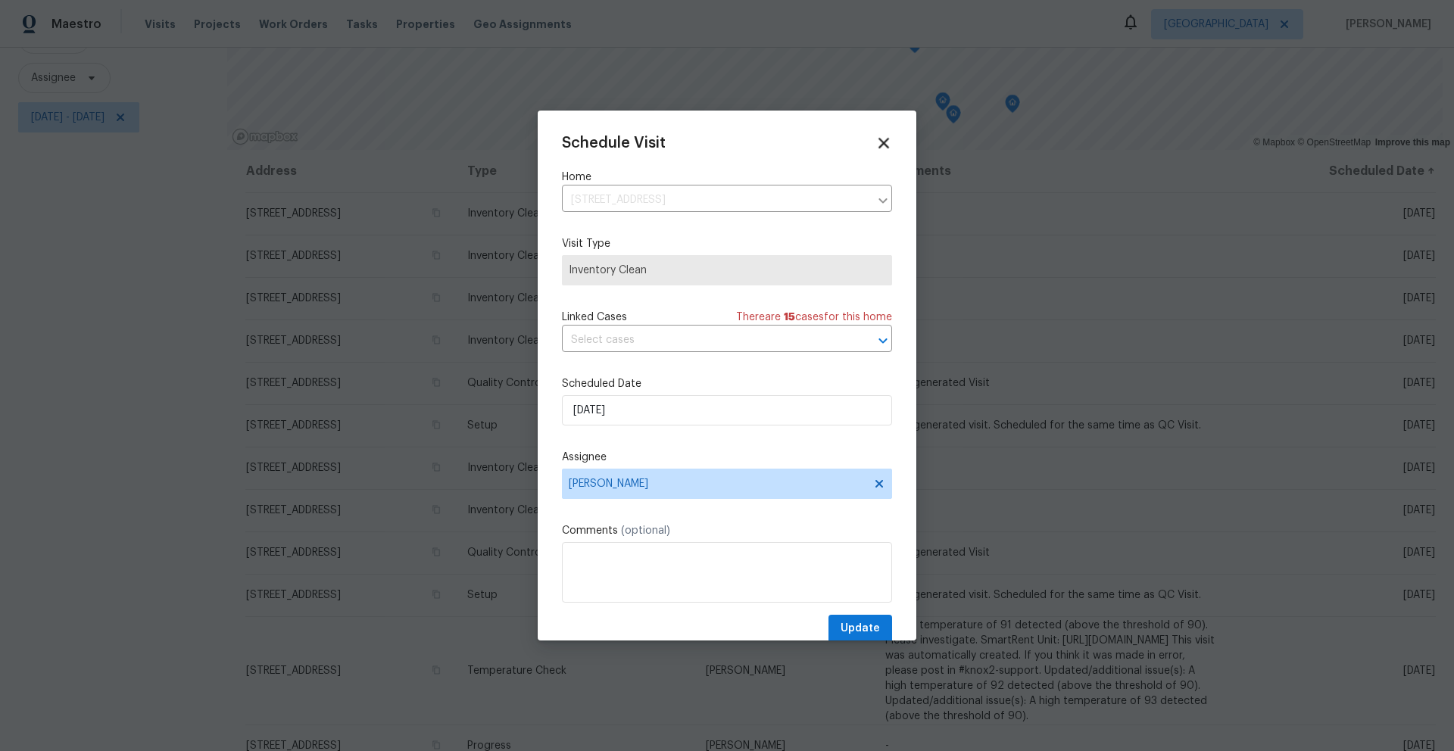
click at [878, 143] on icon at bounding box center [883, 143] width 11 height 11
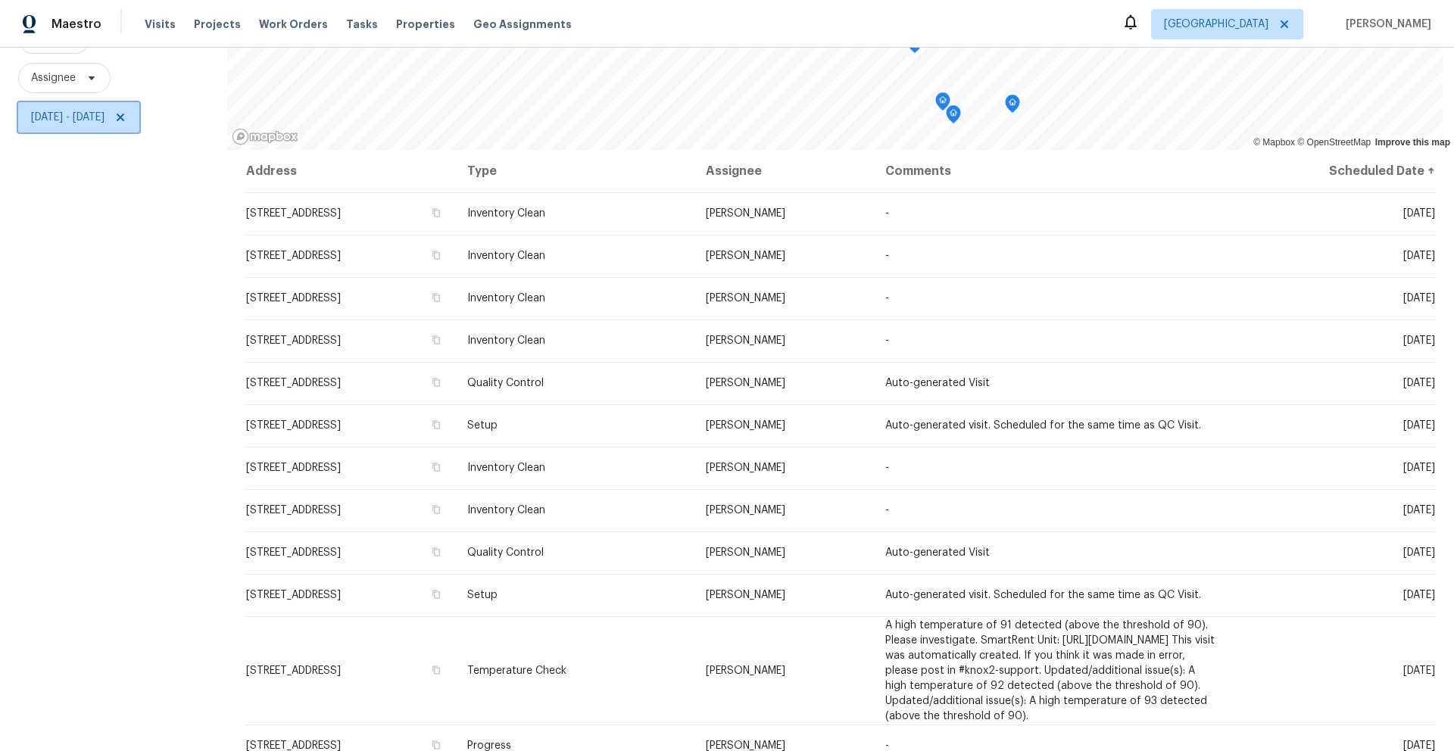
click at [104, 110] on span "Tue, Sep 09 - Wed, Sep 10" at bounding box center [67, 117] width 73 height 15
click at [241, 153] on input "Wed, Sep 10" at bounding box center [252, 157] width 149 height 30
select select "8"
select select "2025"
select select "9"
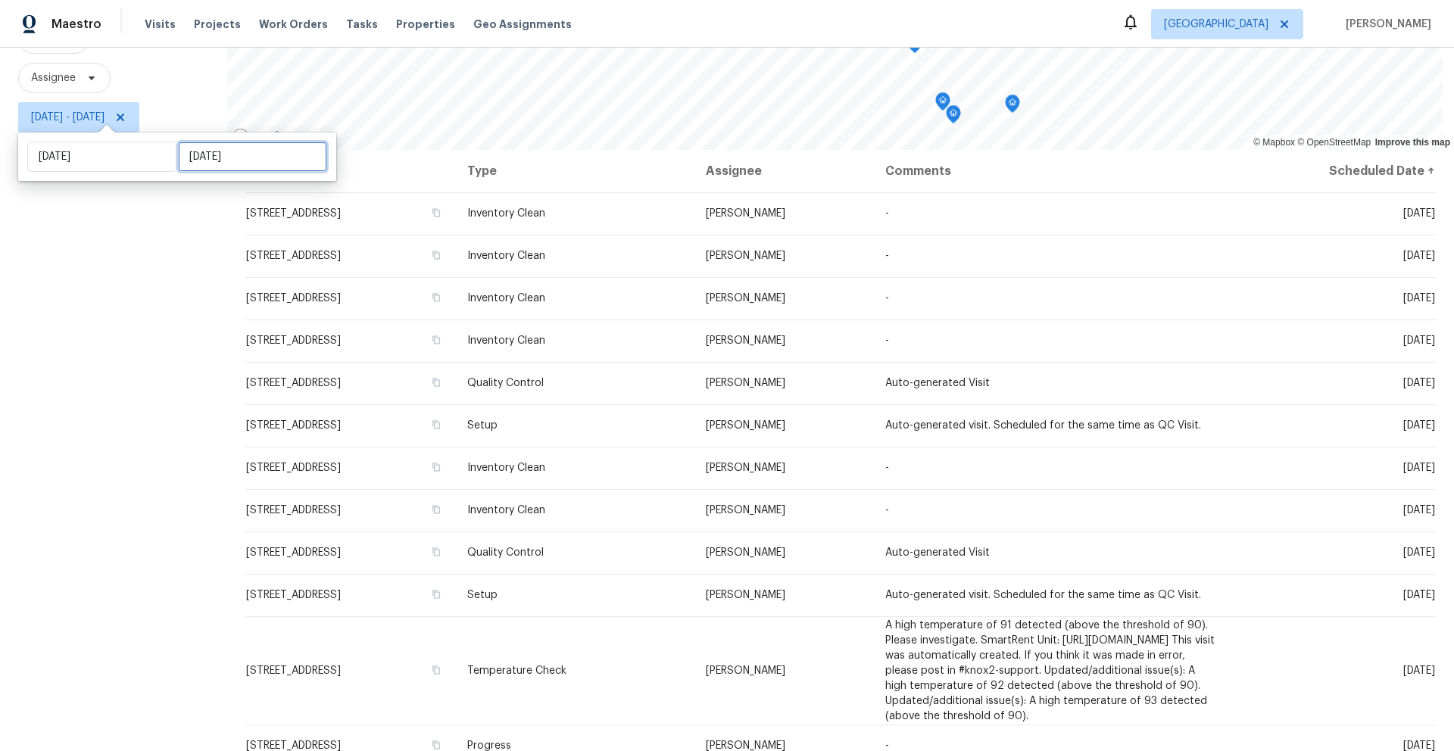
select select "2025"
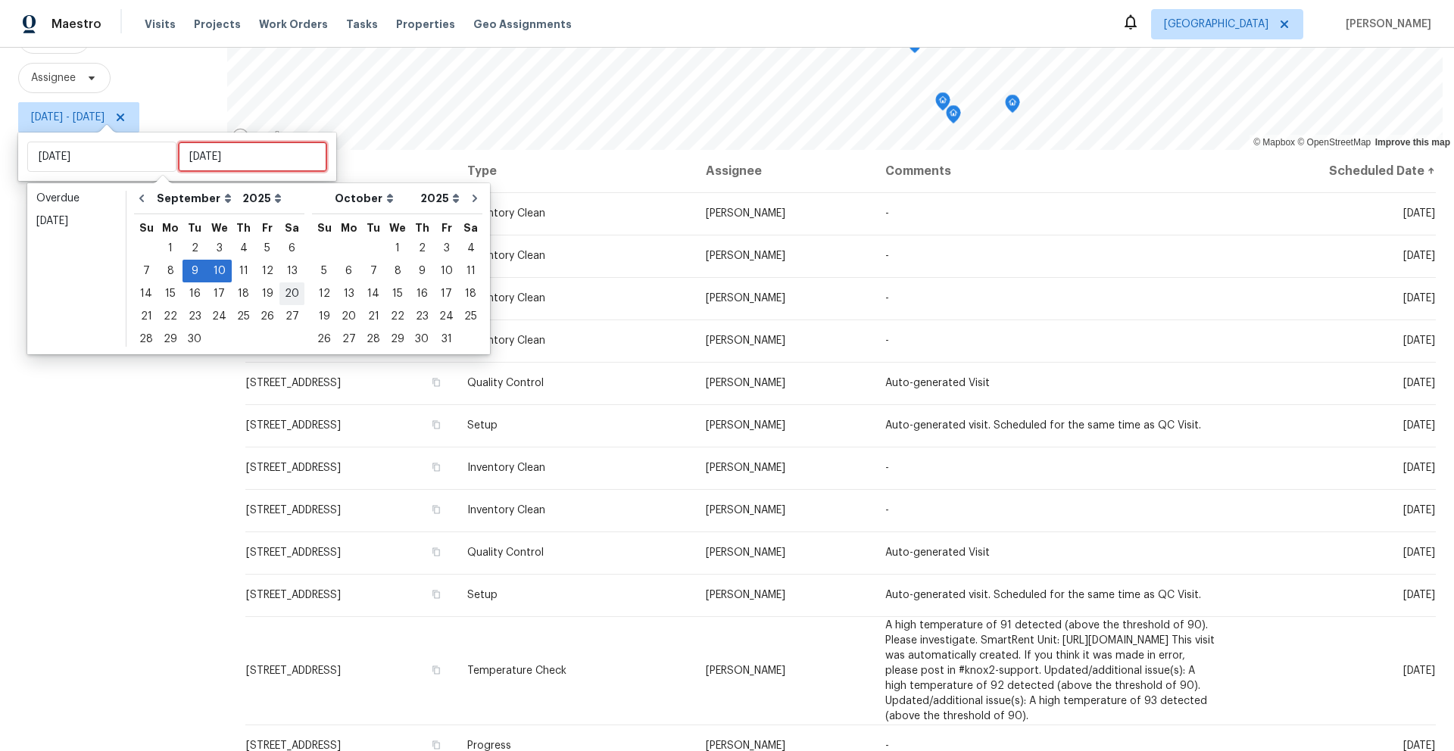
type input "Sat, Sep 06"
type input "Tue, Sep 09"
click at [239, 272] on div "11" at bounding box center [243, 270] width 23 height 21
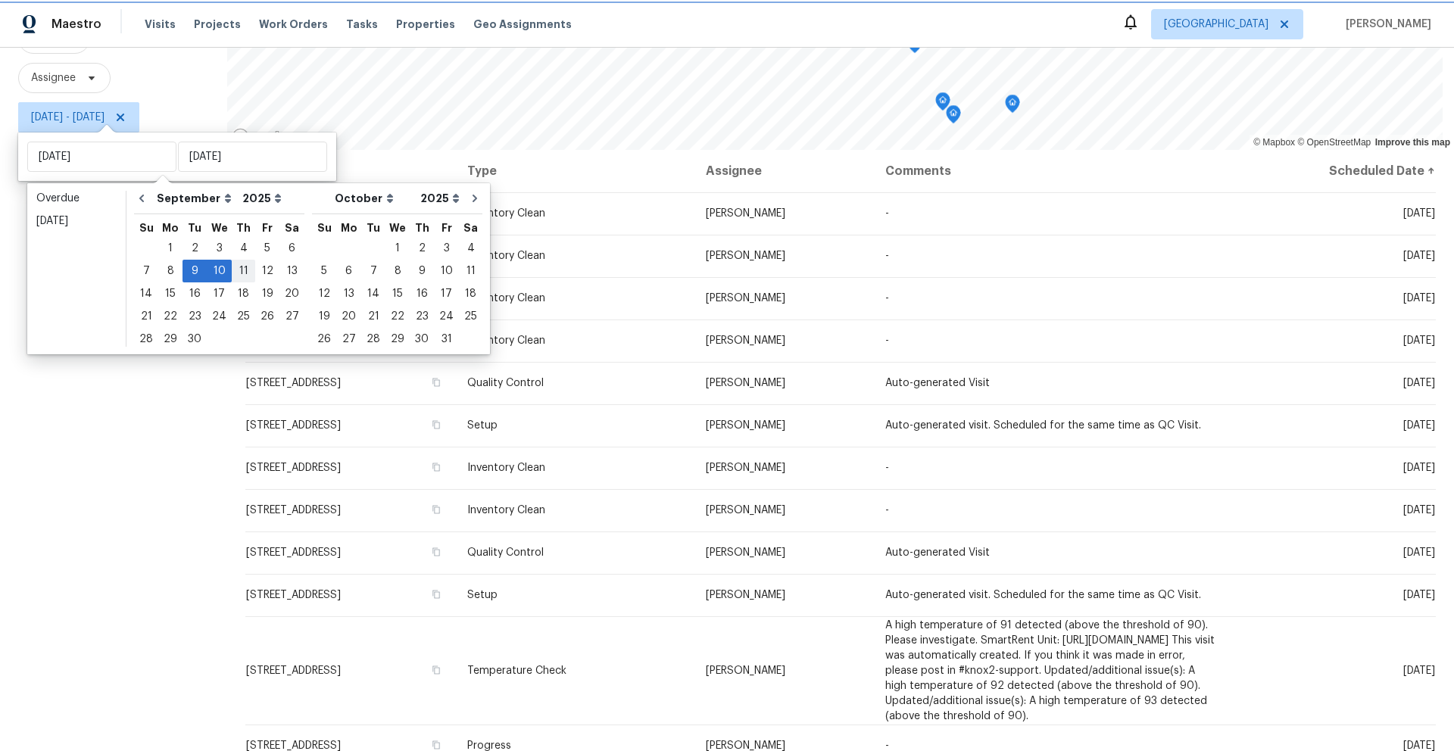
type input "Thu, Sep 11"
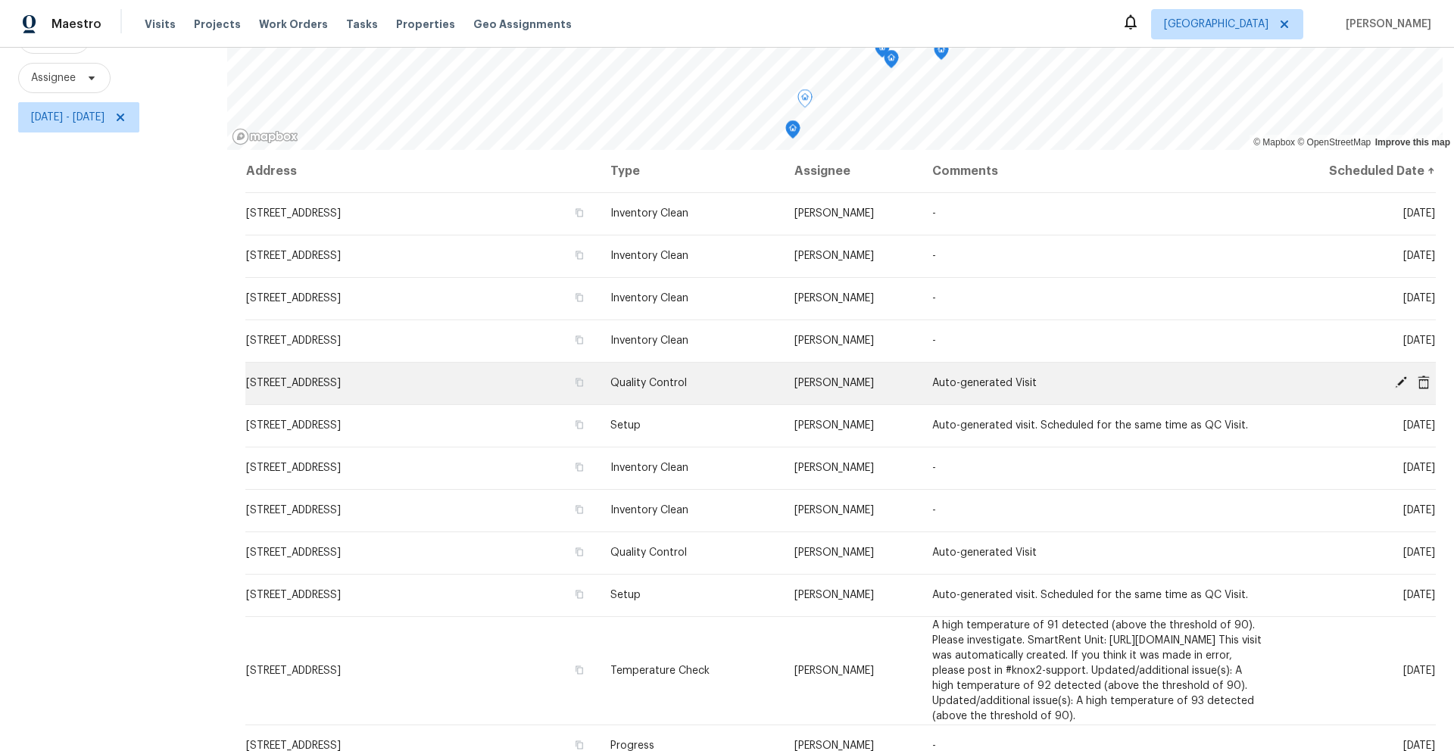
click at [1395, 376] on icon at bounding box center [1401, 382] width 12 height 12
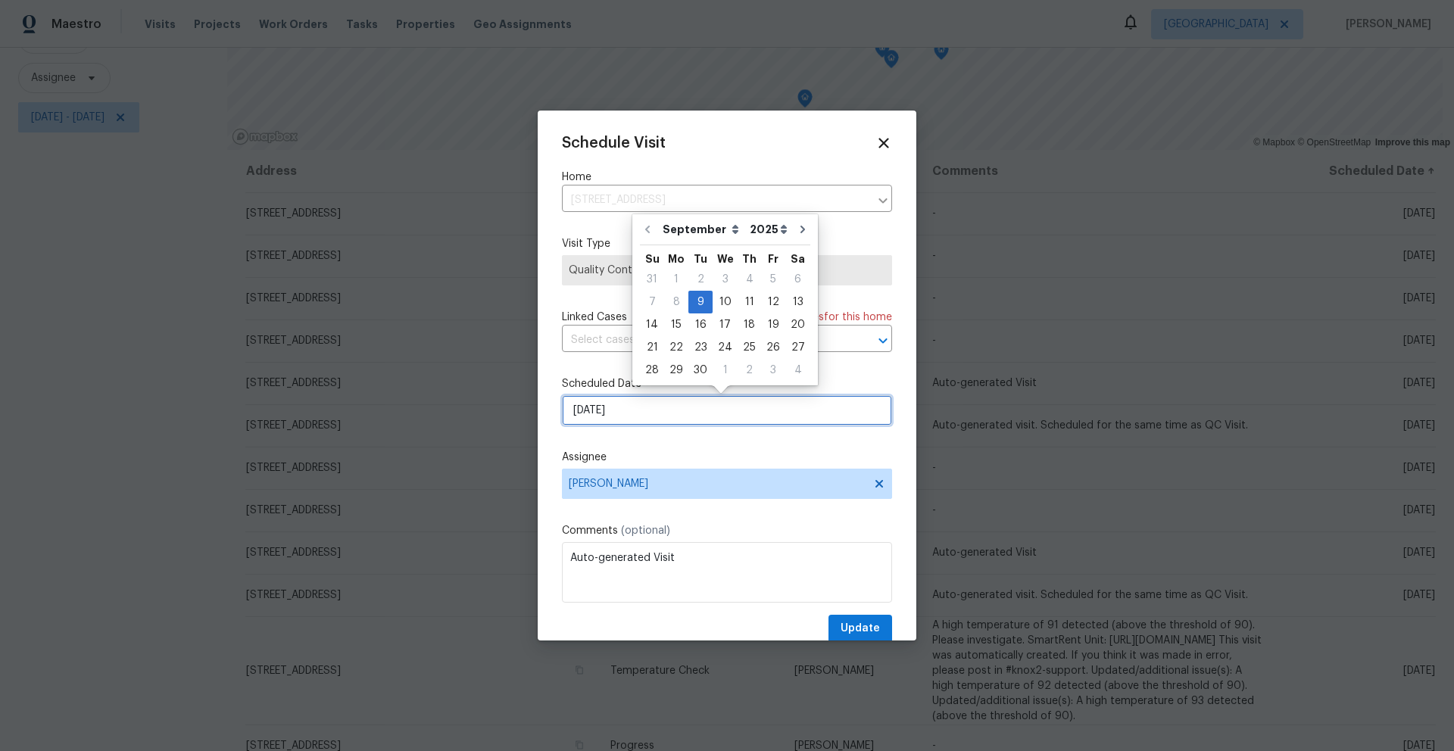
click at [653, 407] on input "9/9/2025" at bounding box center [727, 410] width 330 height 30
click at [721, 304] on div "10" at bounding box center [725, 302] width 25 height 21
type input "[DATE]"
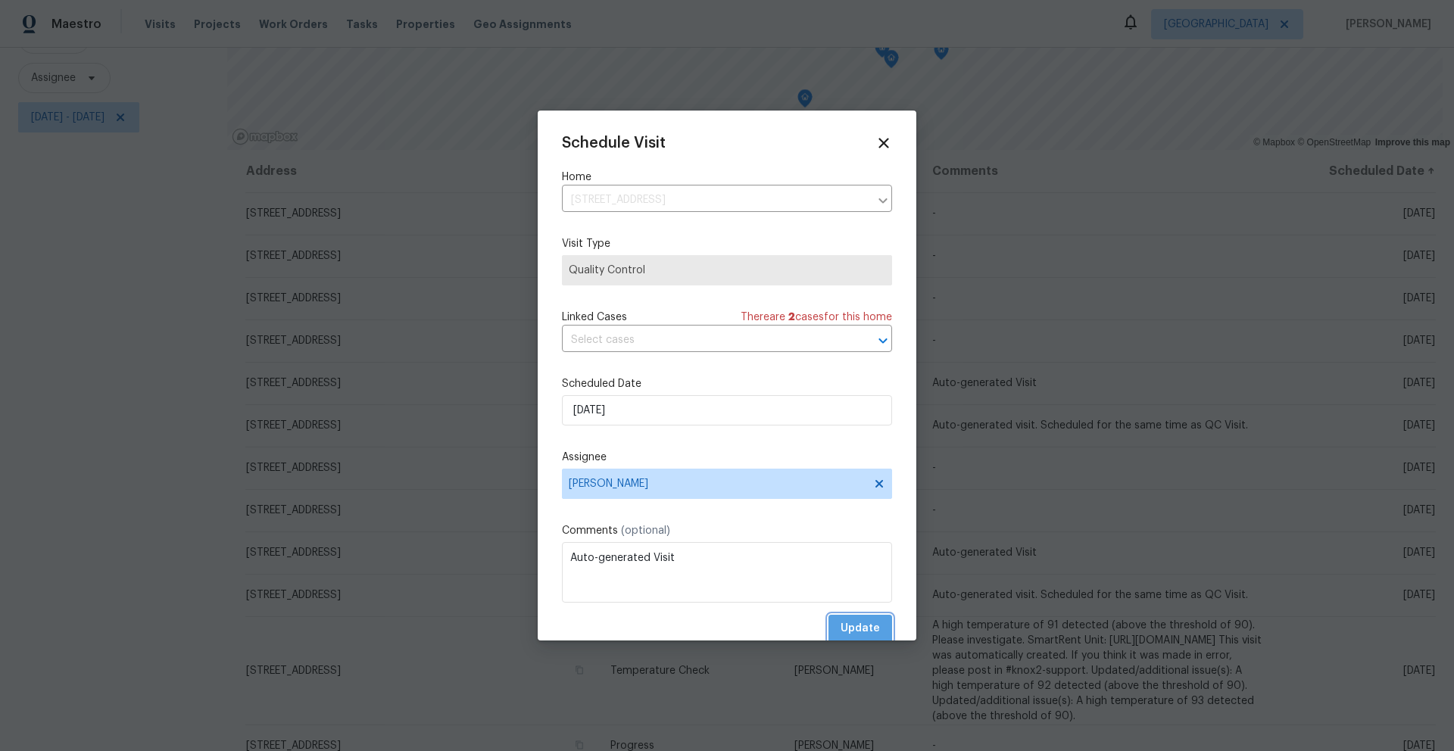
click at [872, 633] on button "Update" at bounding box center [860, 629] width 64 height 28
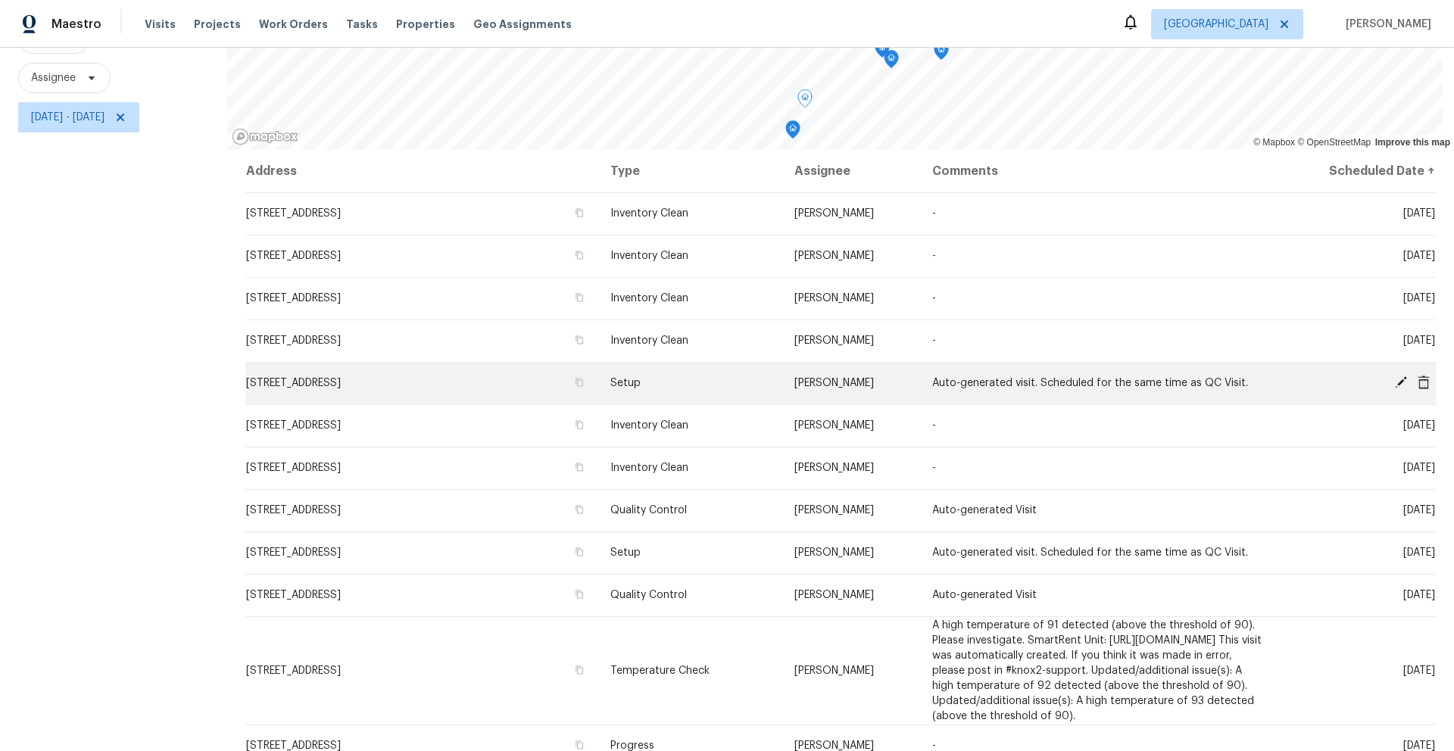
click at [1395, 376] on icon at bounding box center [1401, 382] width 12 height 12
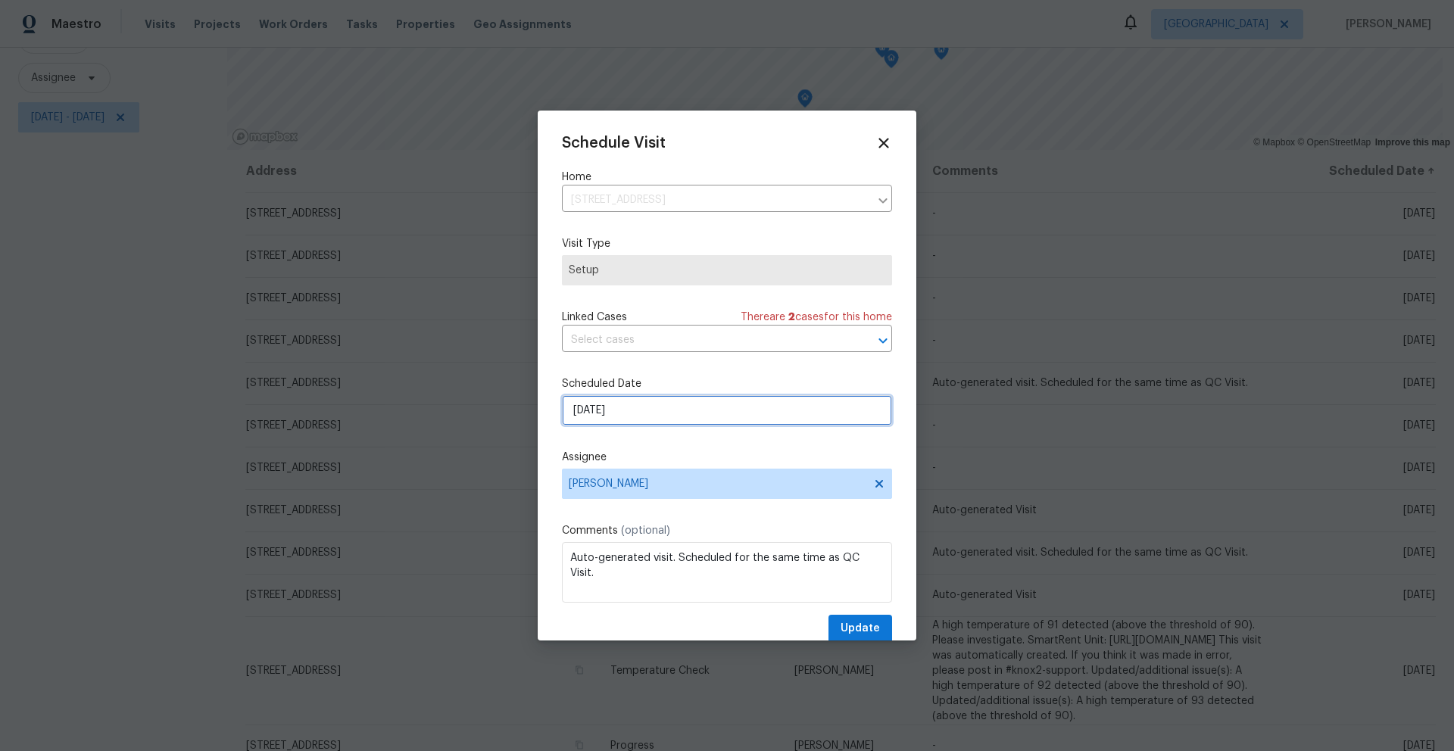
click at [644, 416] on input "9/9/2025" at bounding box center [727, 410] width 330 height 30
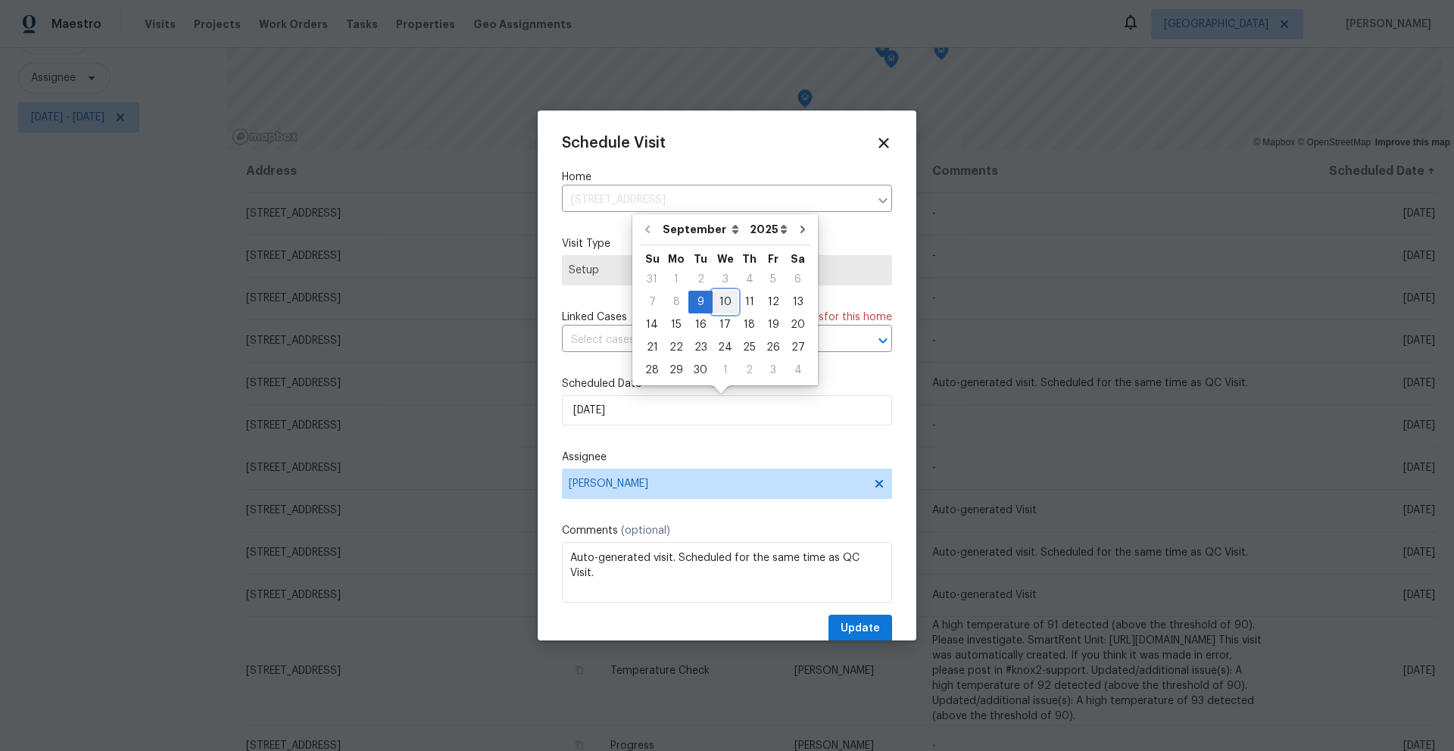
click at [719, 302] on div "10" at bounding box center [725, 302] width 25 height 21
type input "[DATE]"
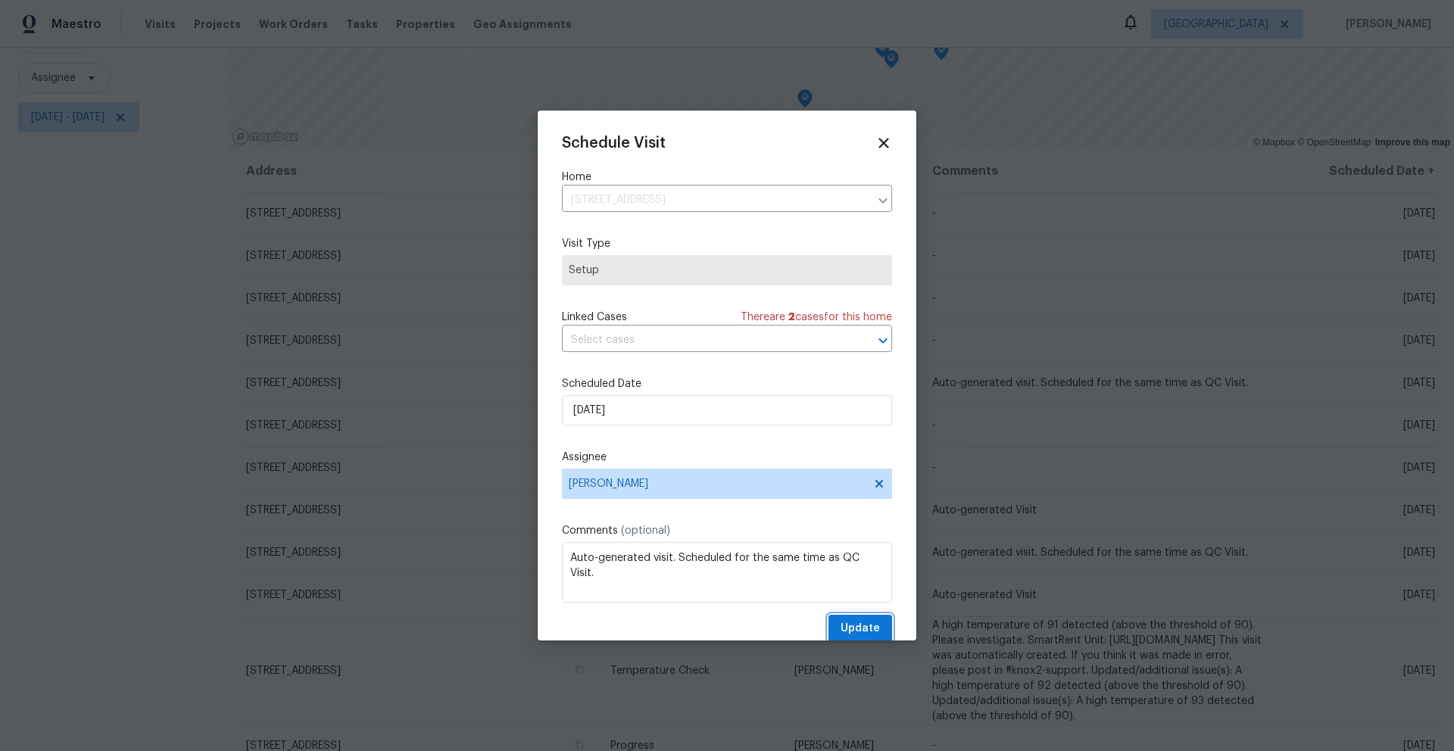
click at [856, 632] on span "Update" at bounding box center [860, 628] width 39 height 19
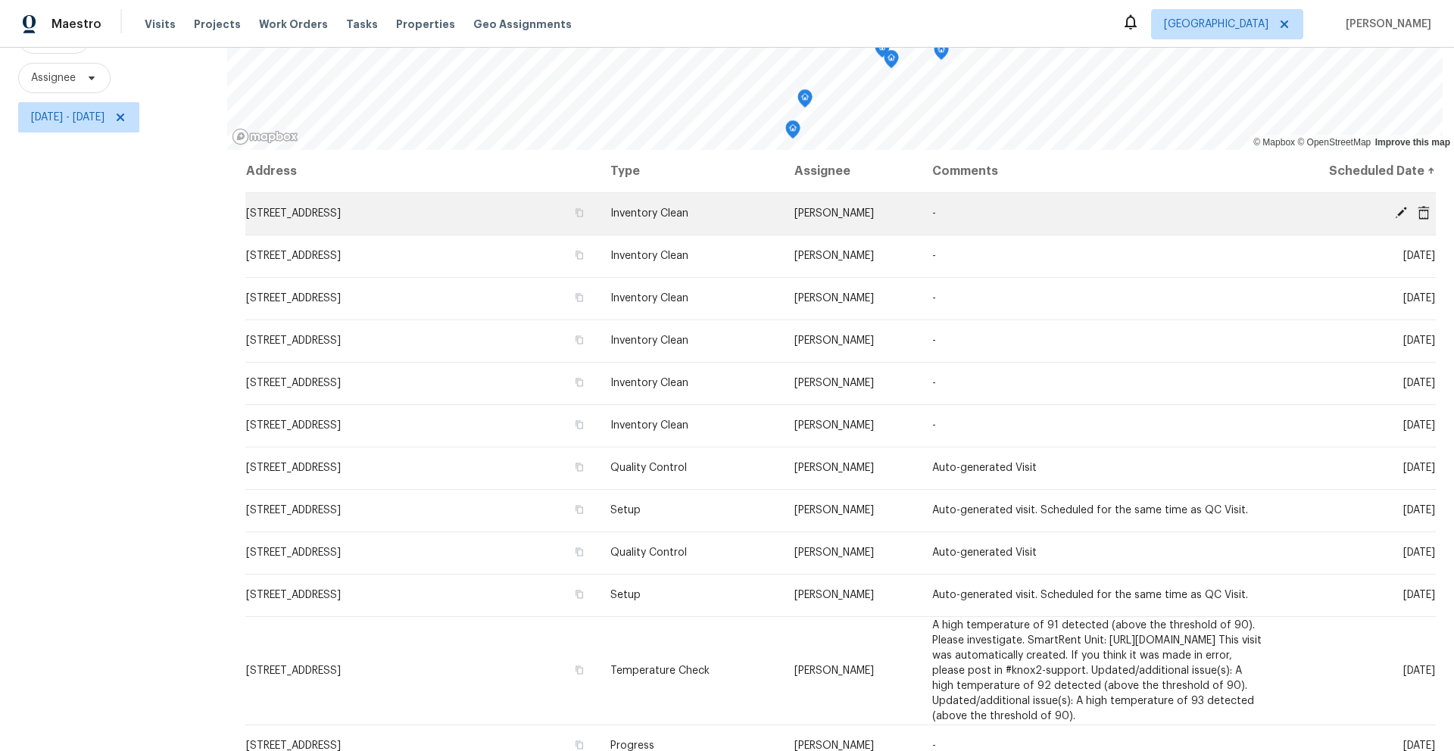
click at [1395, 207] on icon at bounding box center [1401, 213] width 12 height 12
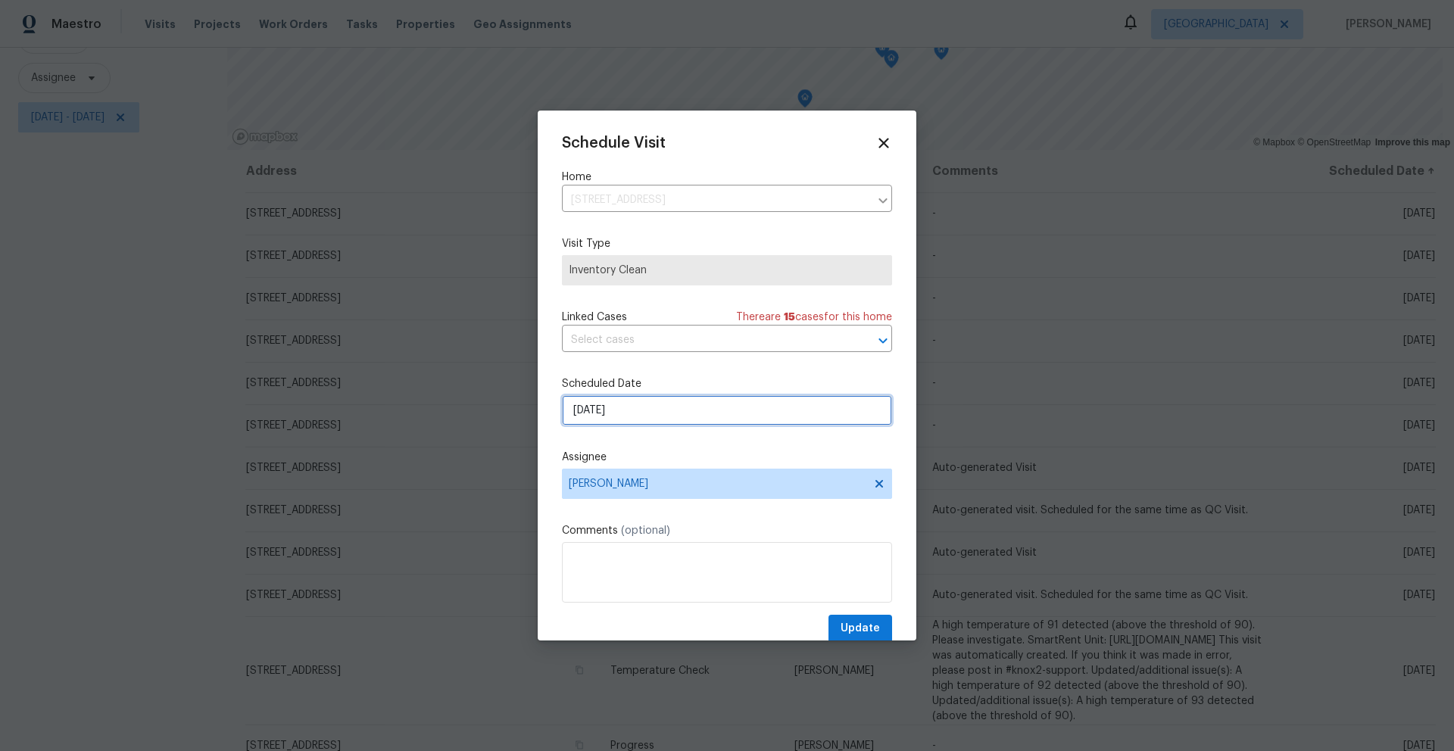
click at [662, 417] on input "9/9/2025" at bounding box center [727, 410] width 330 height 30
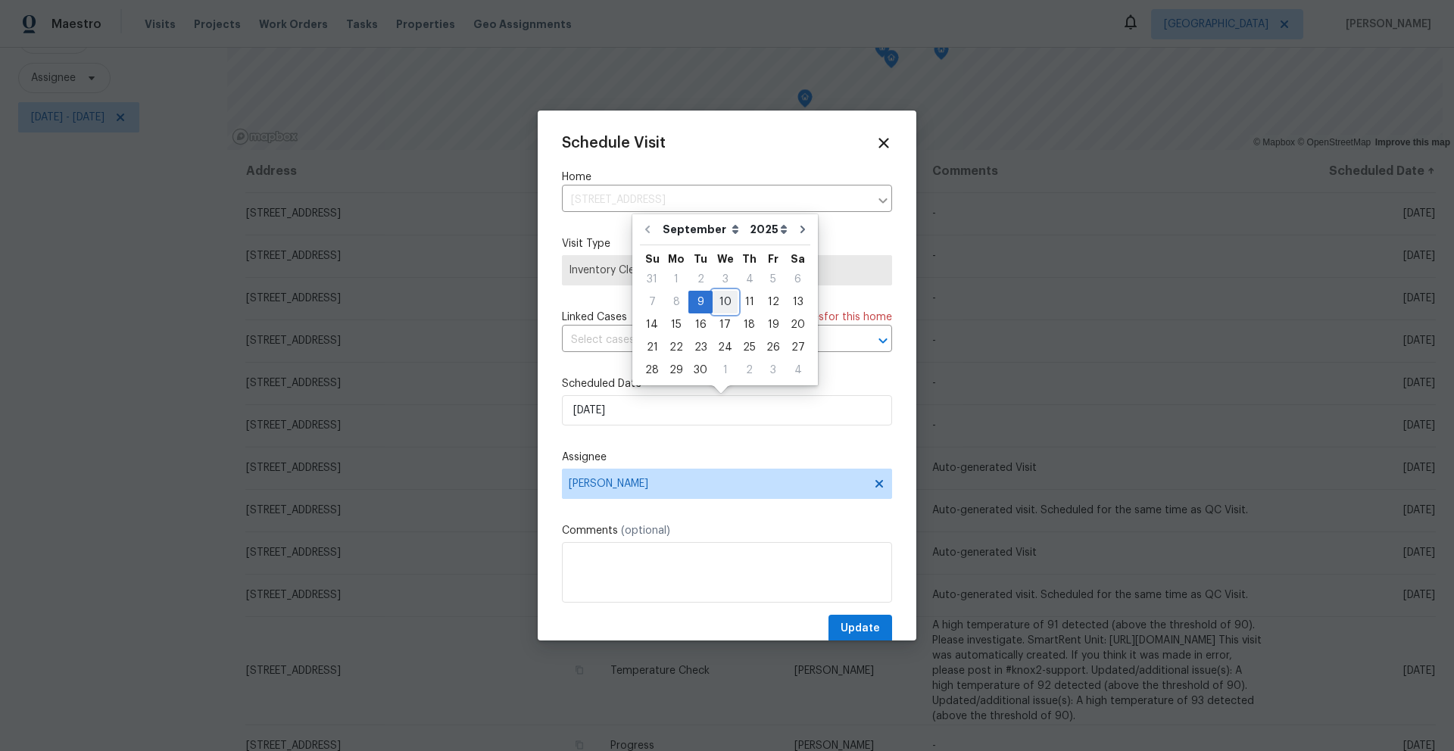
click at [722, 307] on div "10" at bounding box center [725, 302] width 25 height 21
type input "[DATE]"
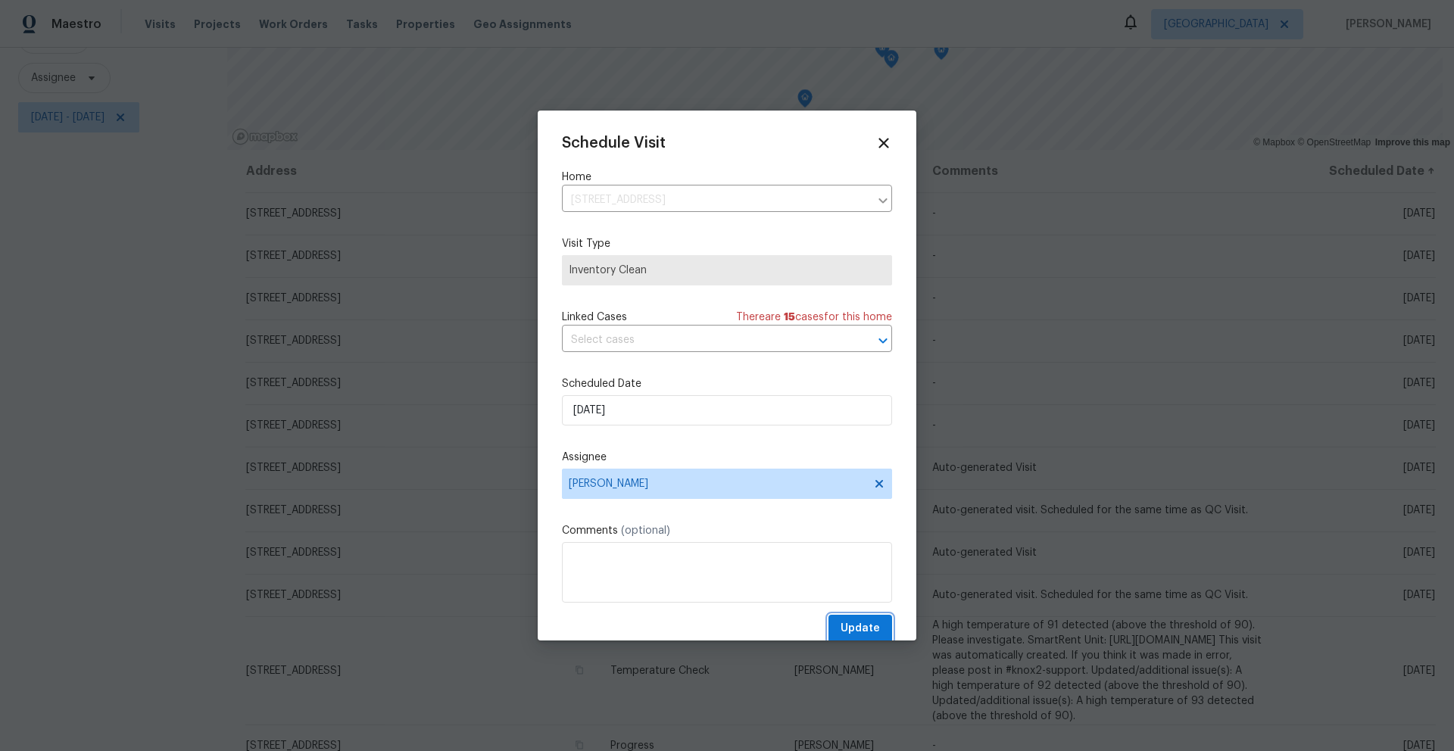
click at [844, 629] on span "Update" at bounding box center [860, 628] width 39 height 19
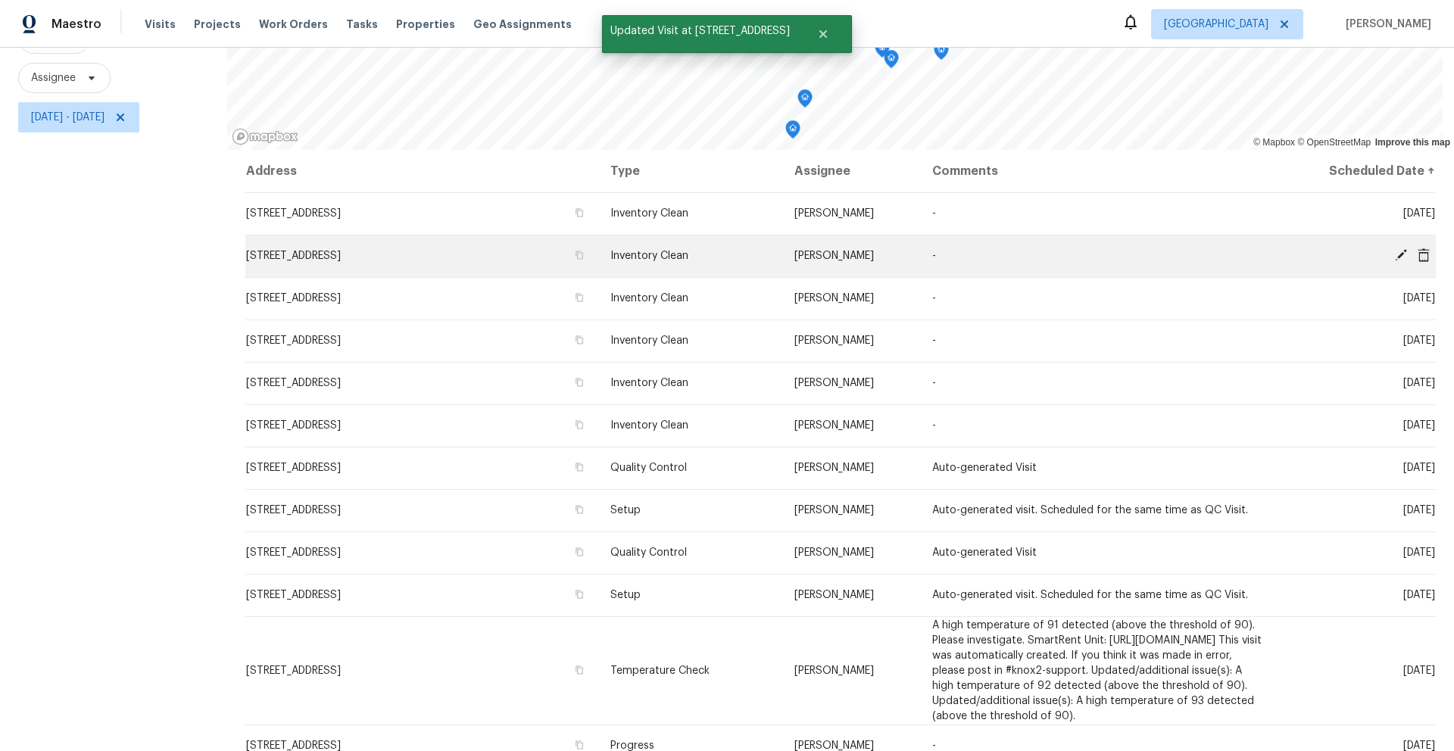
click at [1395, 249] on icon at bounding box center [1401, 255] width 12 height 12
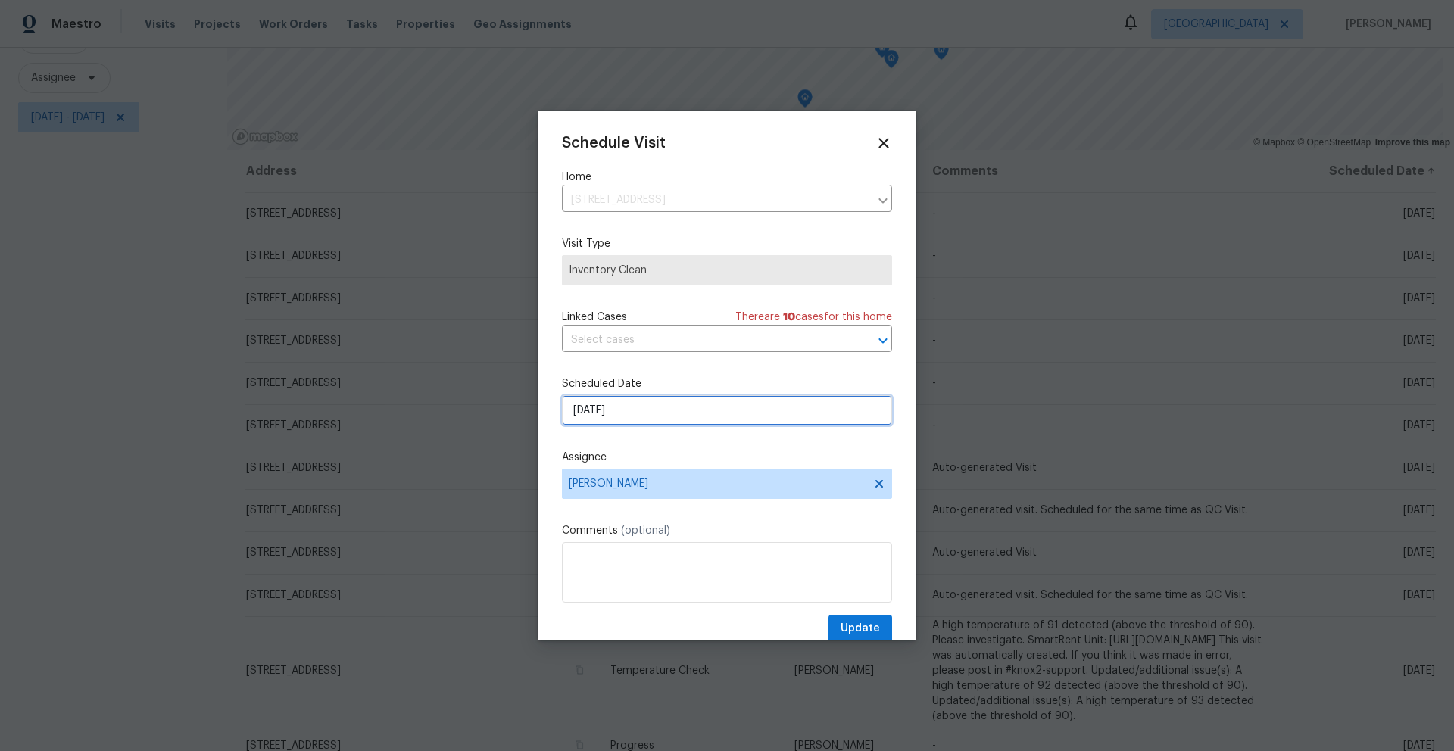
click at [731, 421] on input "9/9/2025" at bounding box center [727, 410] width 330 height 30
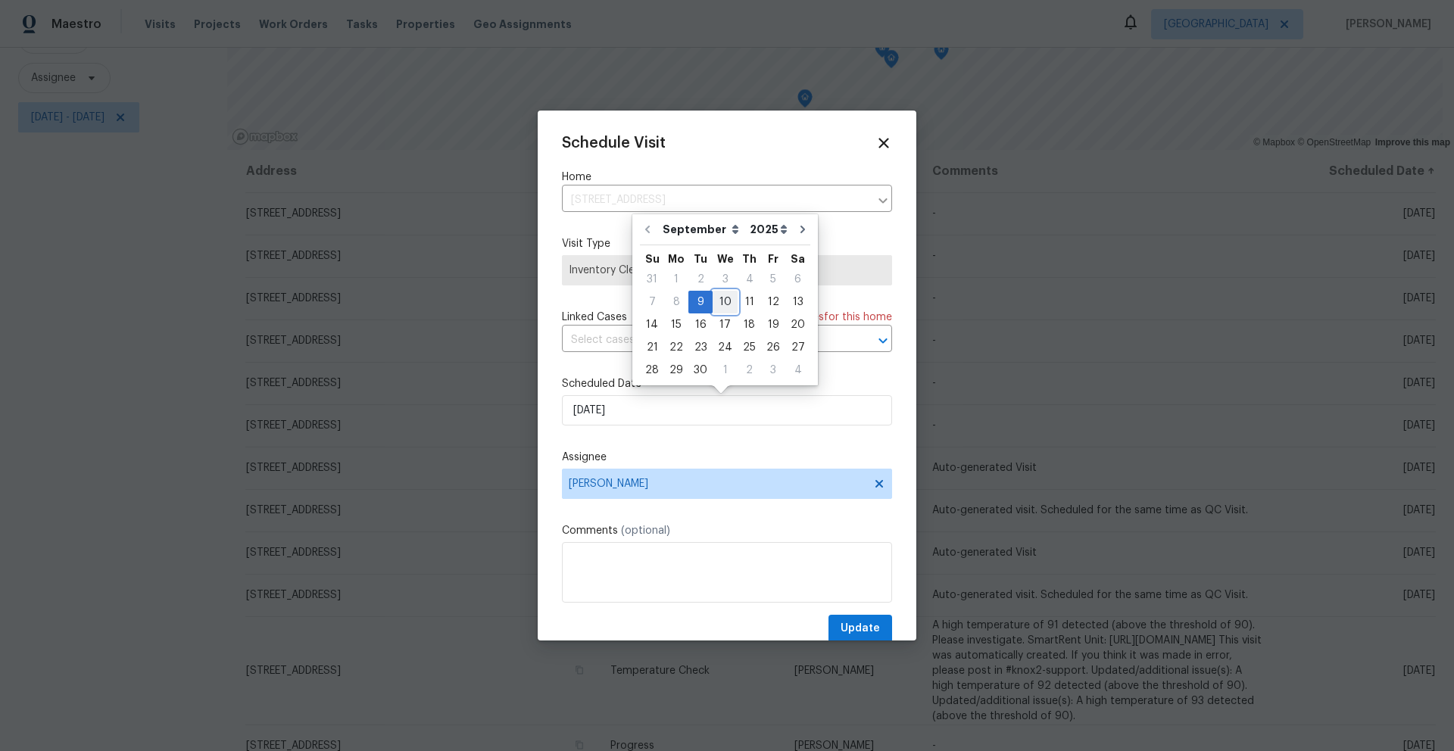
click at [726, 300] on div "10" at bounding box center [725, 302] width 25 height 21
type input "[DATE]"
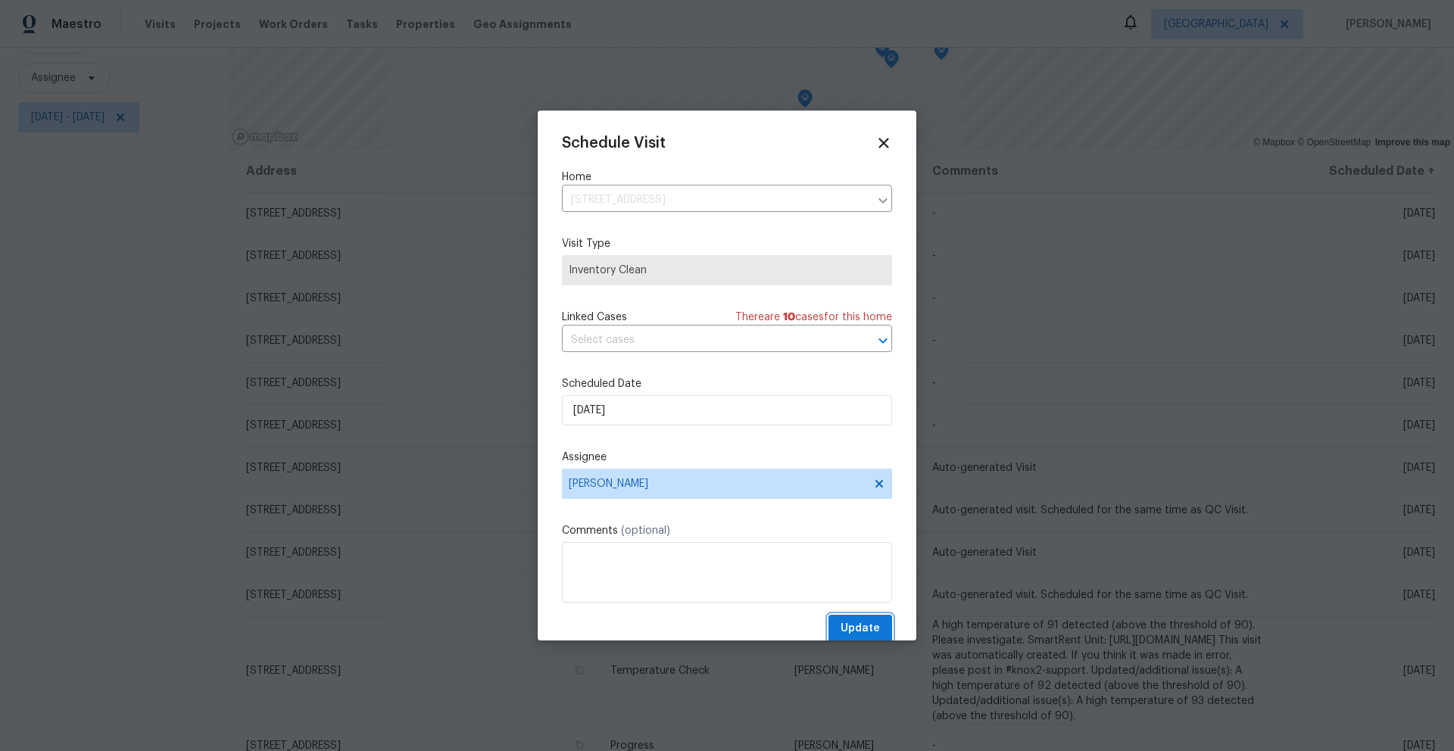
click at [872, 639] on button "Update" at bounding box center [860, 629] width 64 height 28
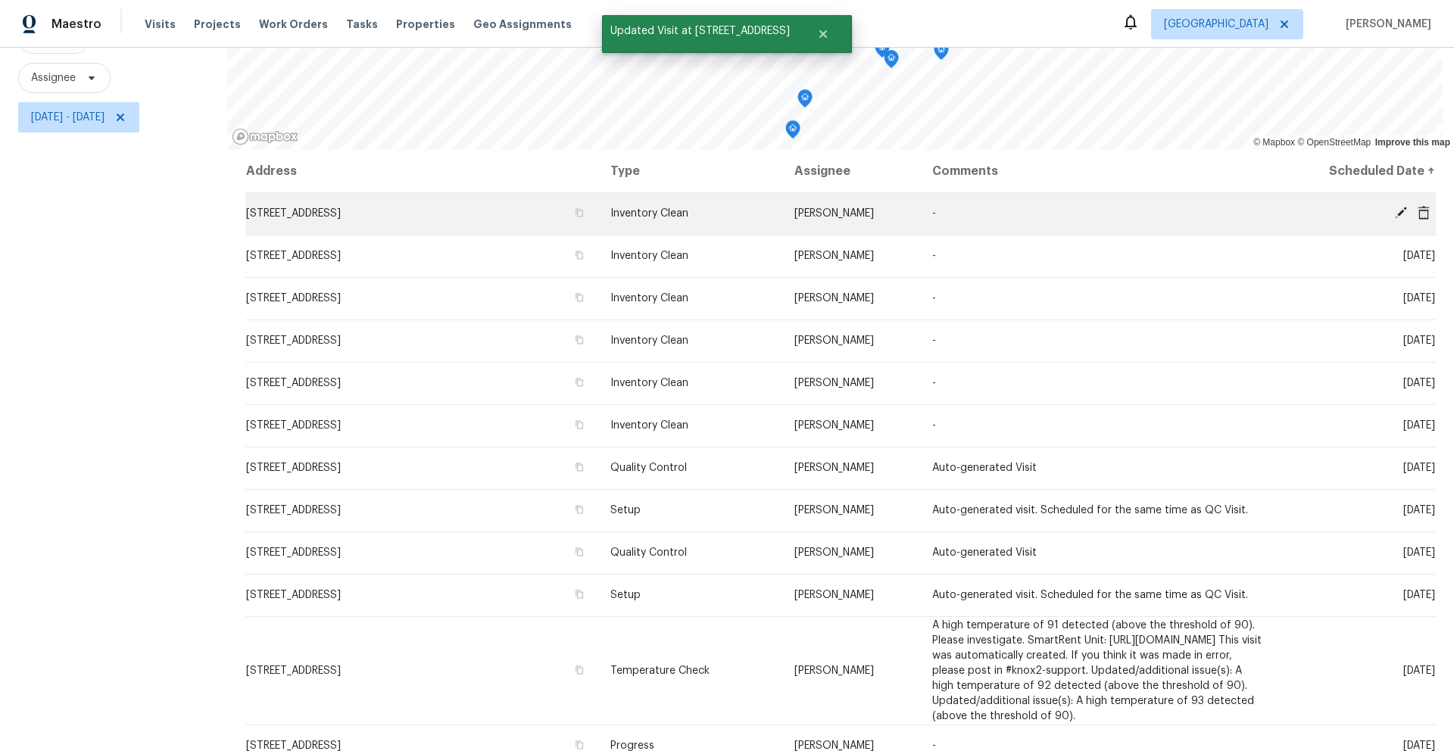
click at [1395, 207] on icon at bounding box center [1401, 213] width 12 height 12
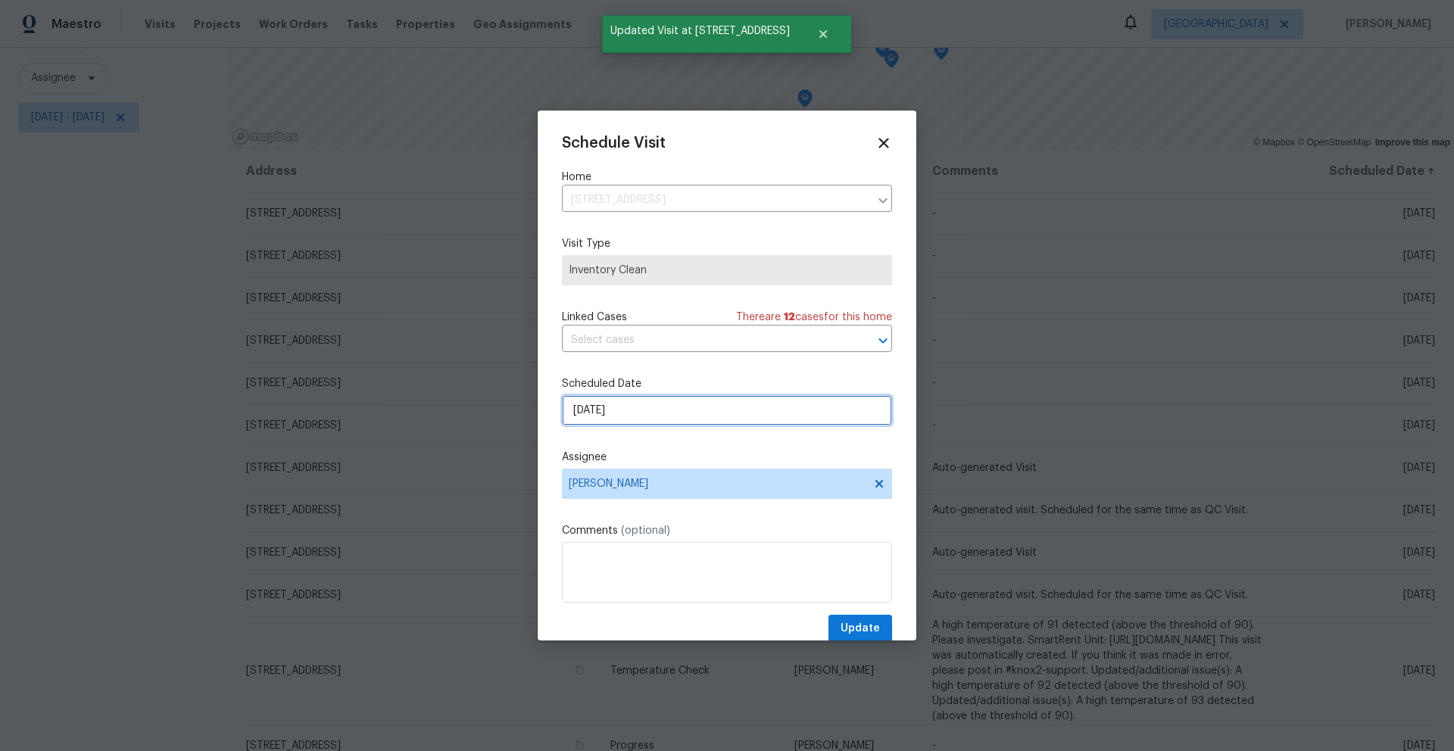
click at [679, 414] on input "9/9/2025" at bounding box center [727, 410] width 330 height 30
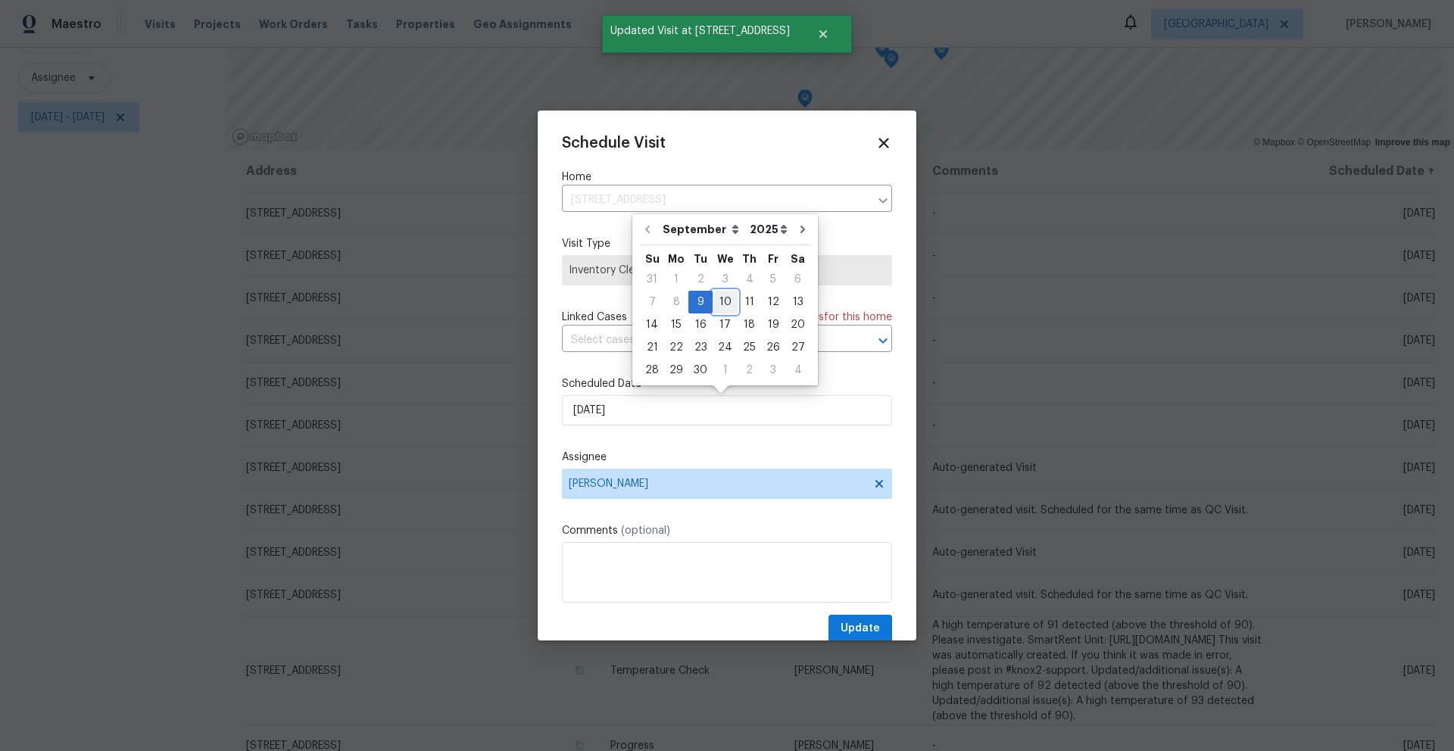
click at [719, 296] on div "10" at bounding box center [725, 302] width 25 height 21
type input "[DATE]"
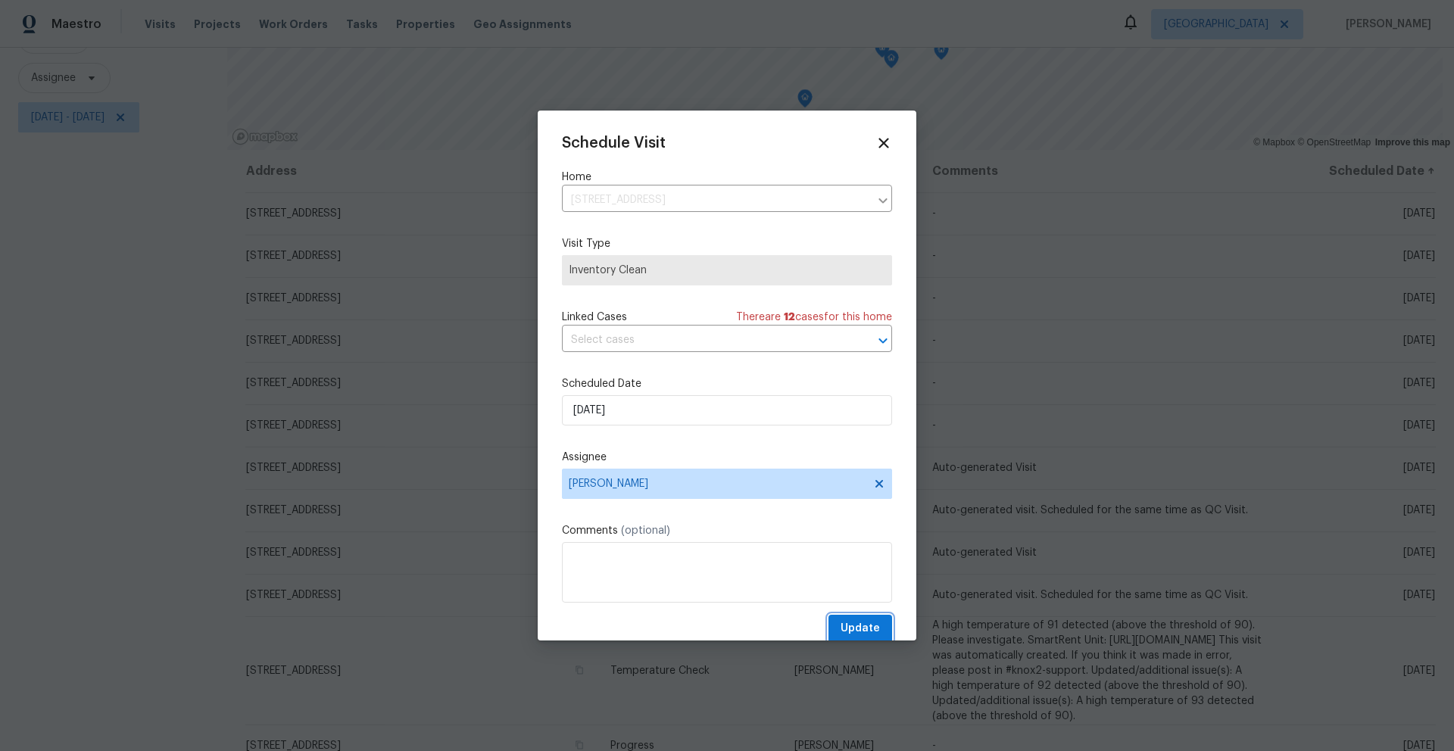
click at [861, 632] on span "Update" at bounding box center [860, 628] width 39 height 19
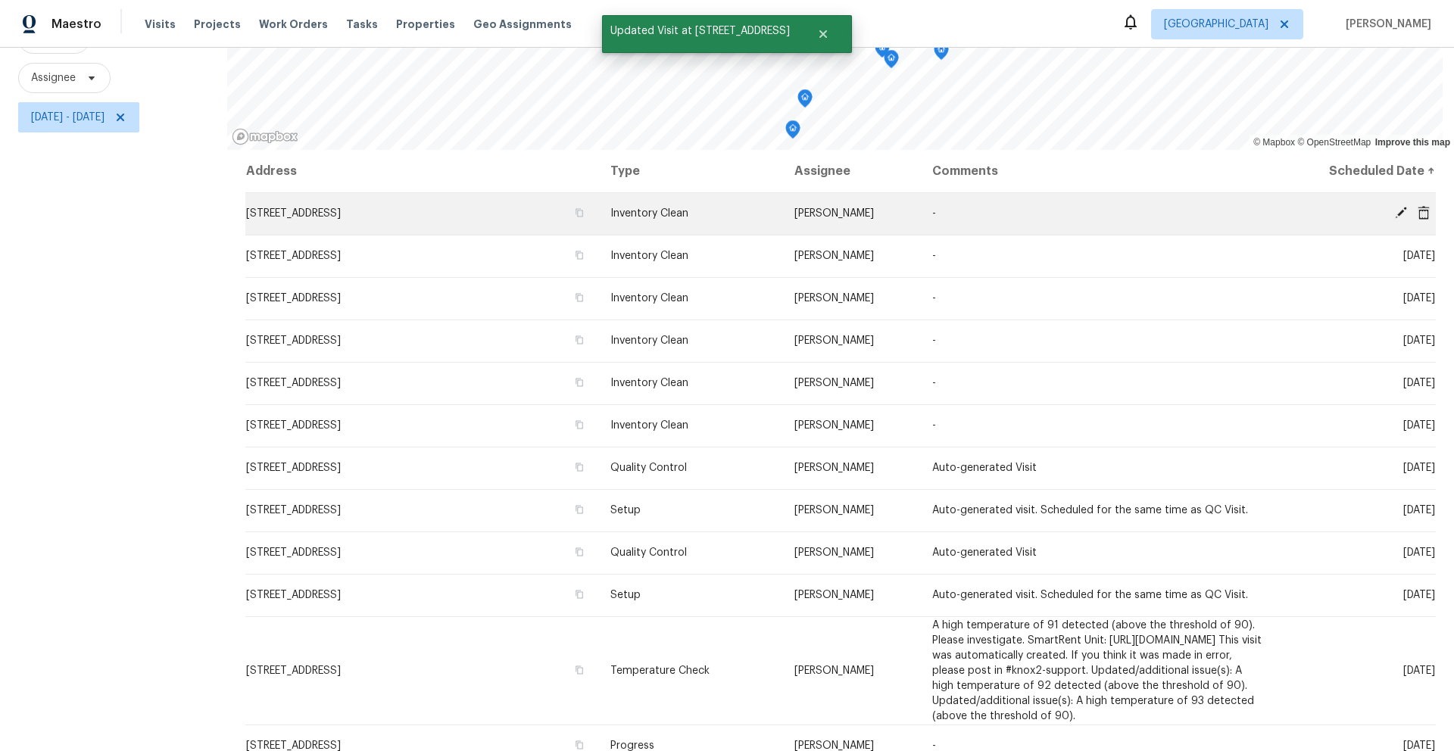
click at [1395, 207] on icon at bounding box center [1401, 213] width 12 height 12
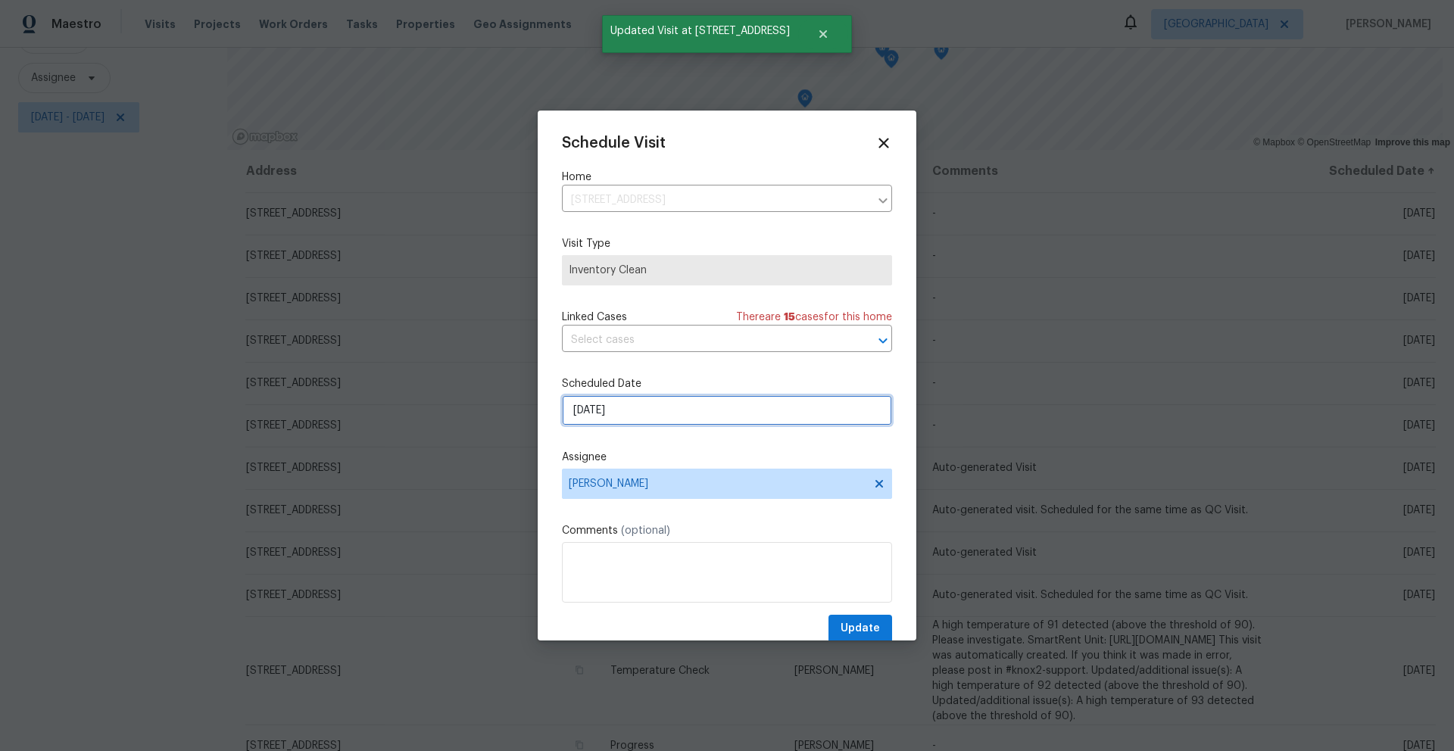
click at [669, 416] on input "9/9/2025" at bounding box center [727, 410] width 330 height 30
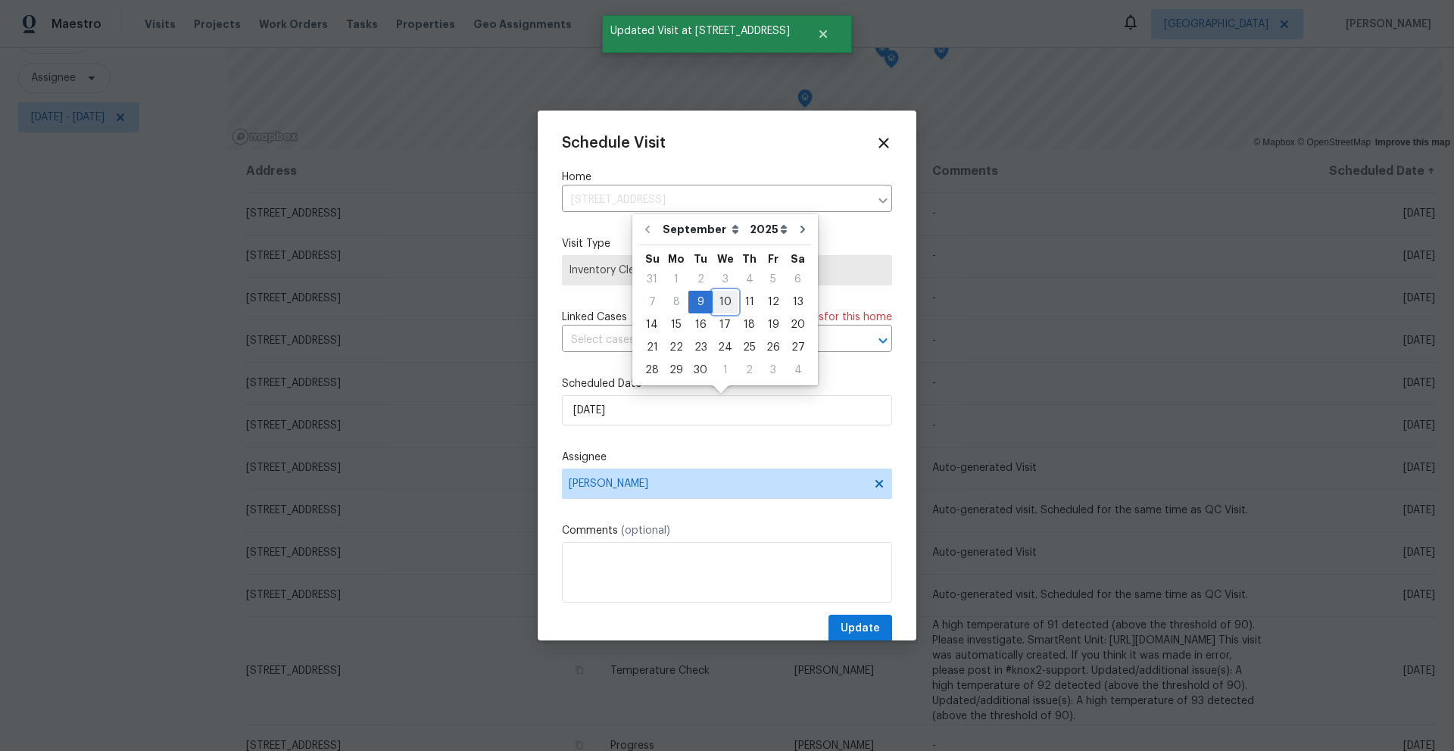
click at [721, 306] on div "10" at bounding box center [725, 302] width 25 height 21
type input "[DATE]"
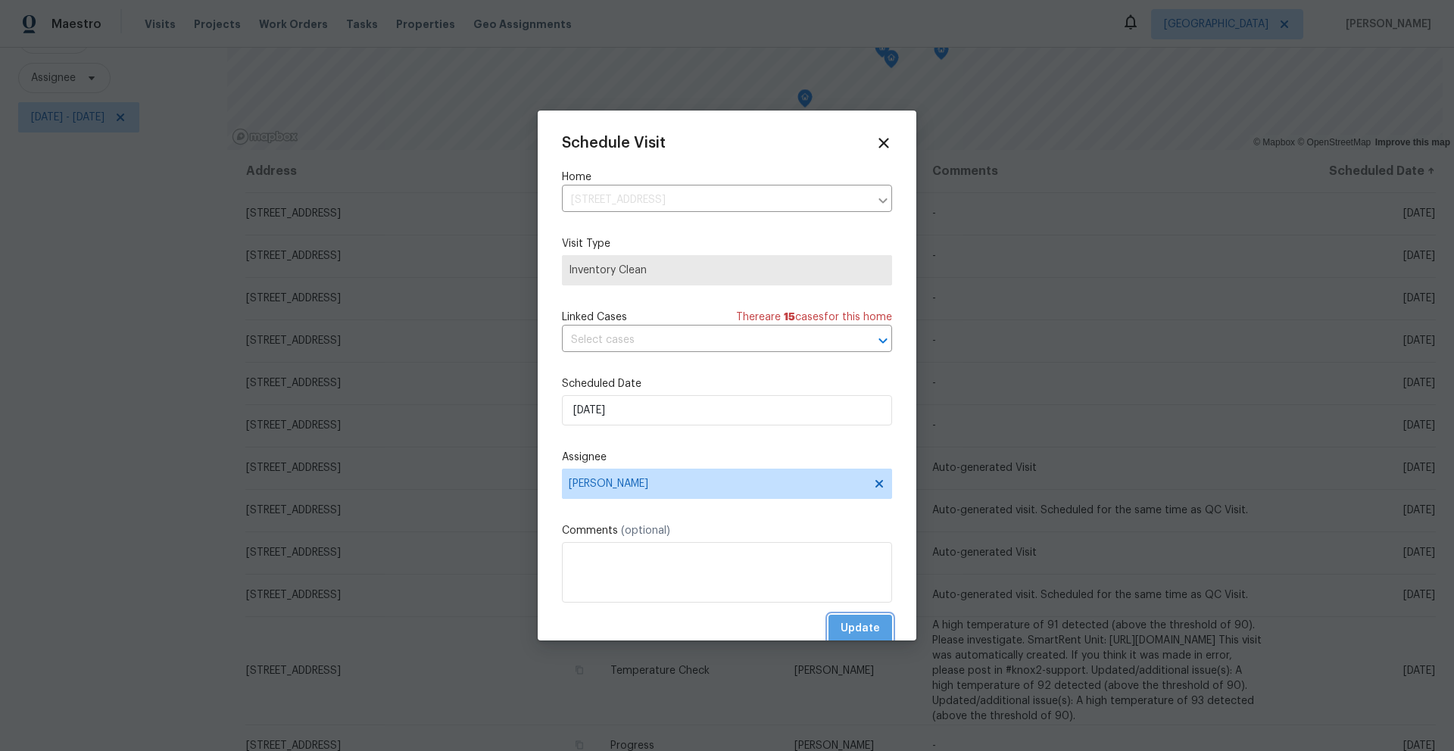
click at [854, 620] on span "Update" at bounding box center [860, 628] width 39 height 19
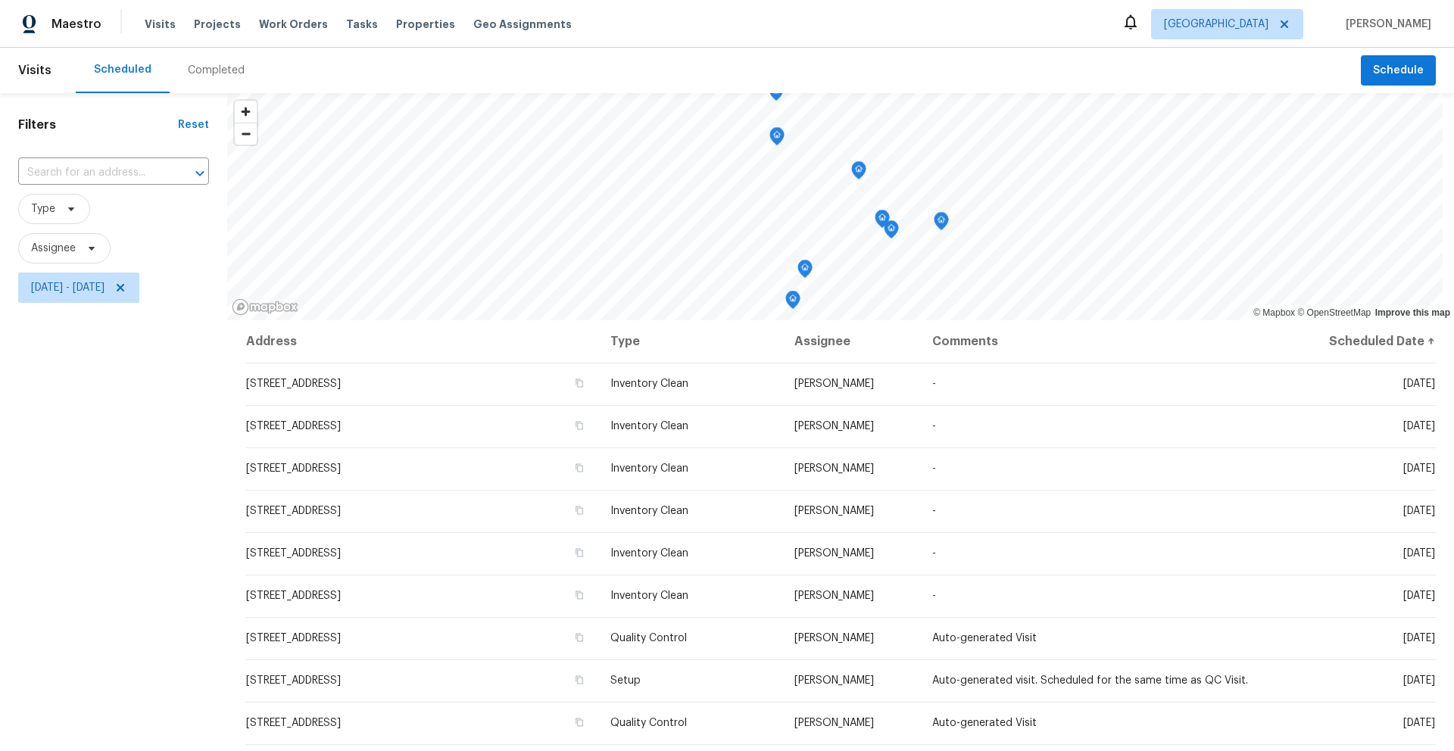
click at [194, 69] on div "Completed" at bounding box center [216, 70] width 57 height 15
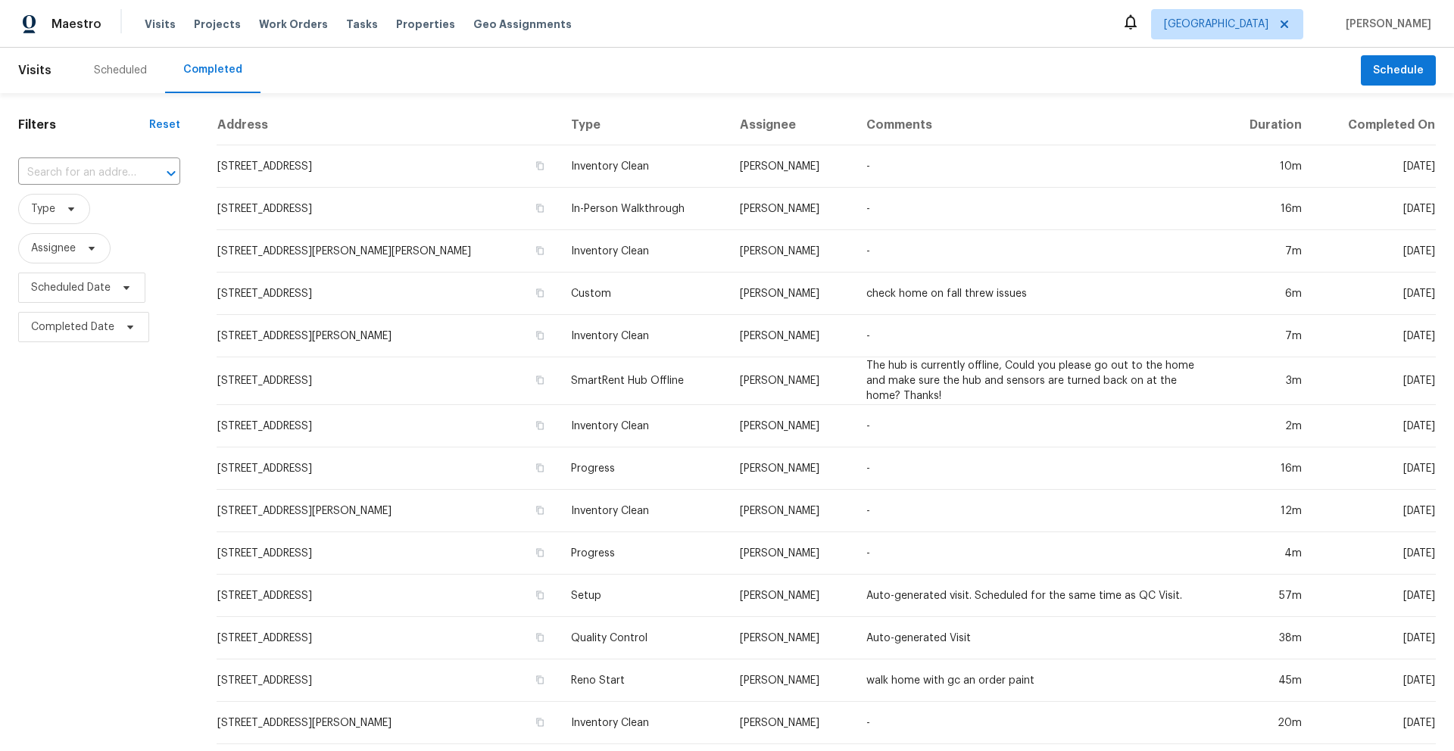
click at [125, 70] on div "Scheduled" at bounding box center [120, 70] width 53 height 15
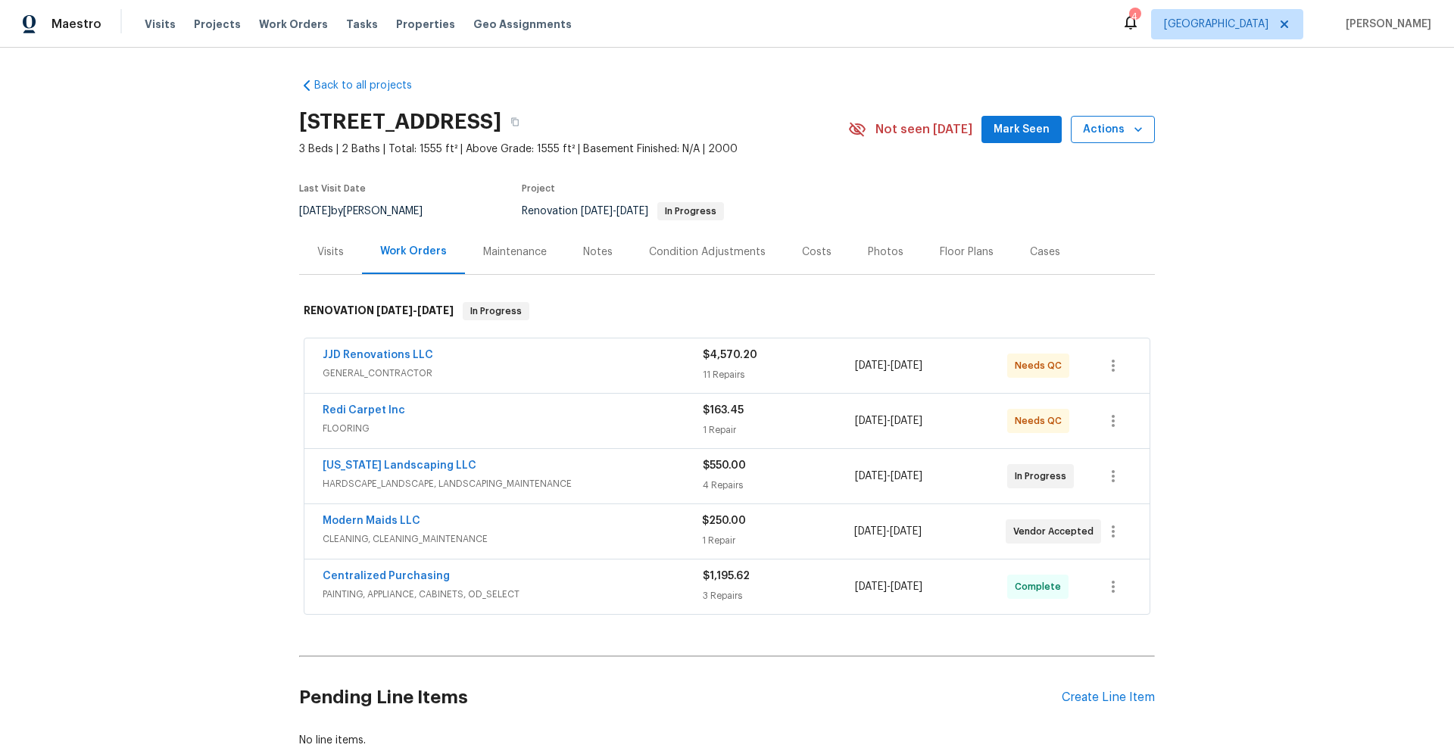
click at [1134, 130] on icon "button" at bounding box center [1138, 129] width 8 height 5
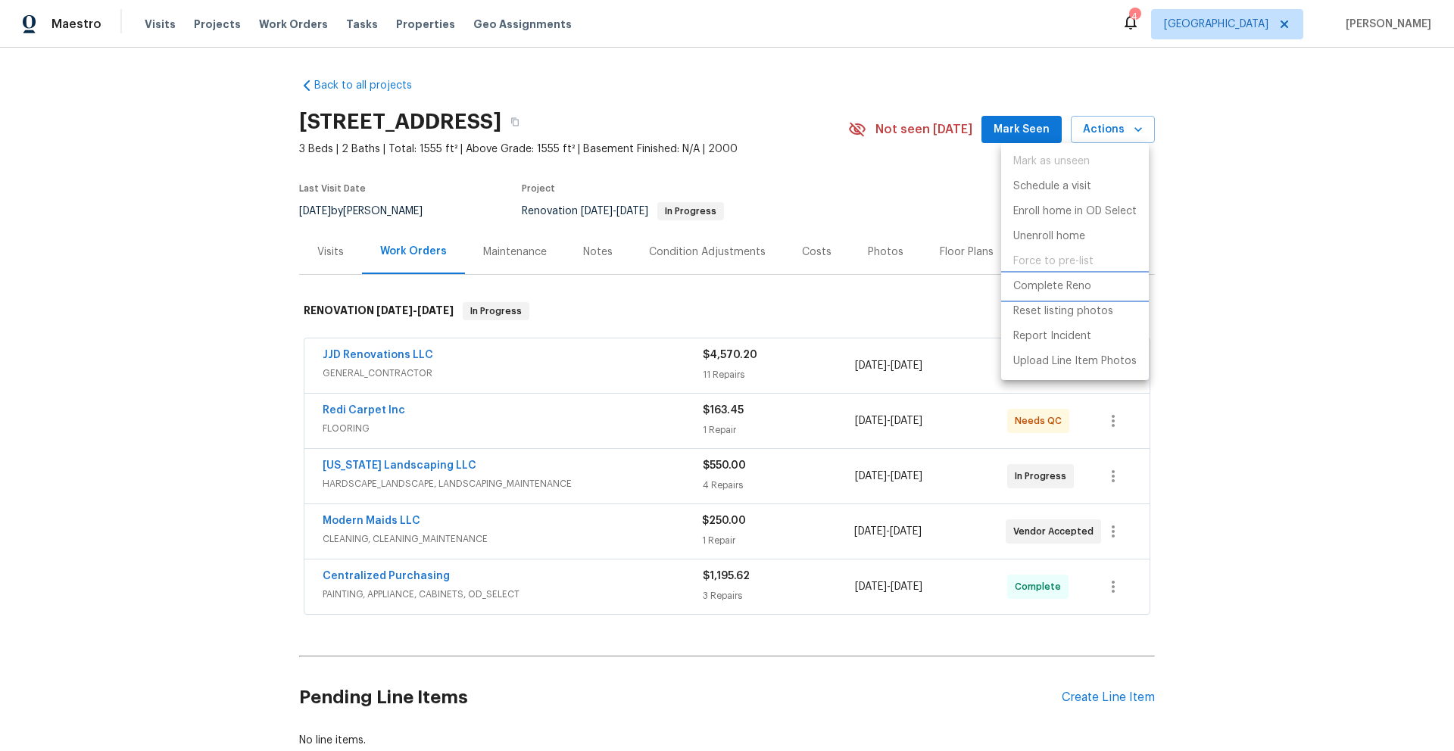
click at [1088, 290] on p "Complete Reno" at bounding box center [1052, 287] width 78 height 16
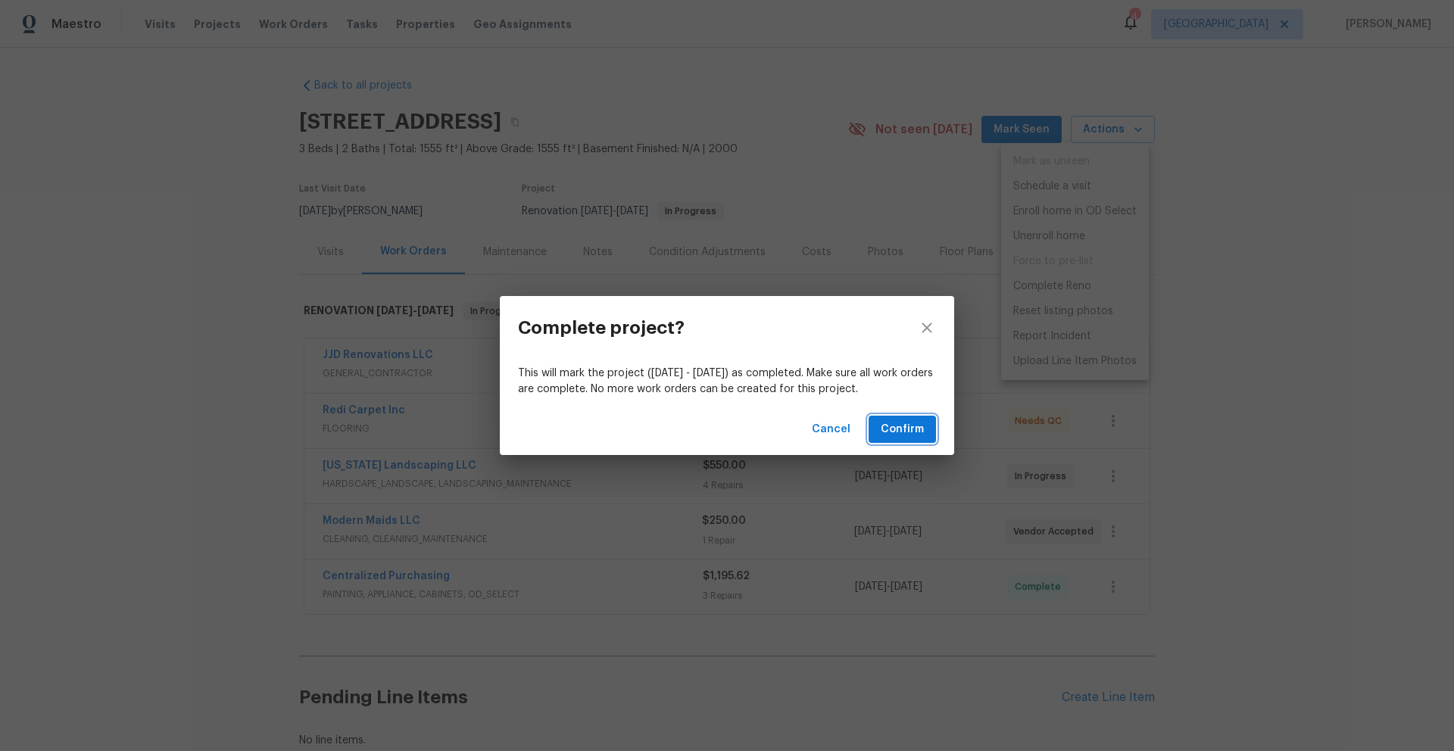
click at [909, 426] on span "Confirm" at bounding box center [902, 429] width 43 height 19
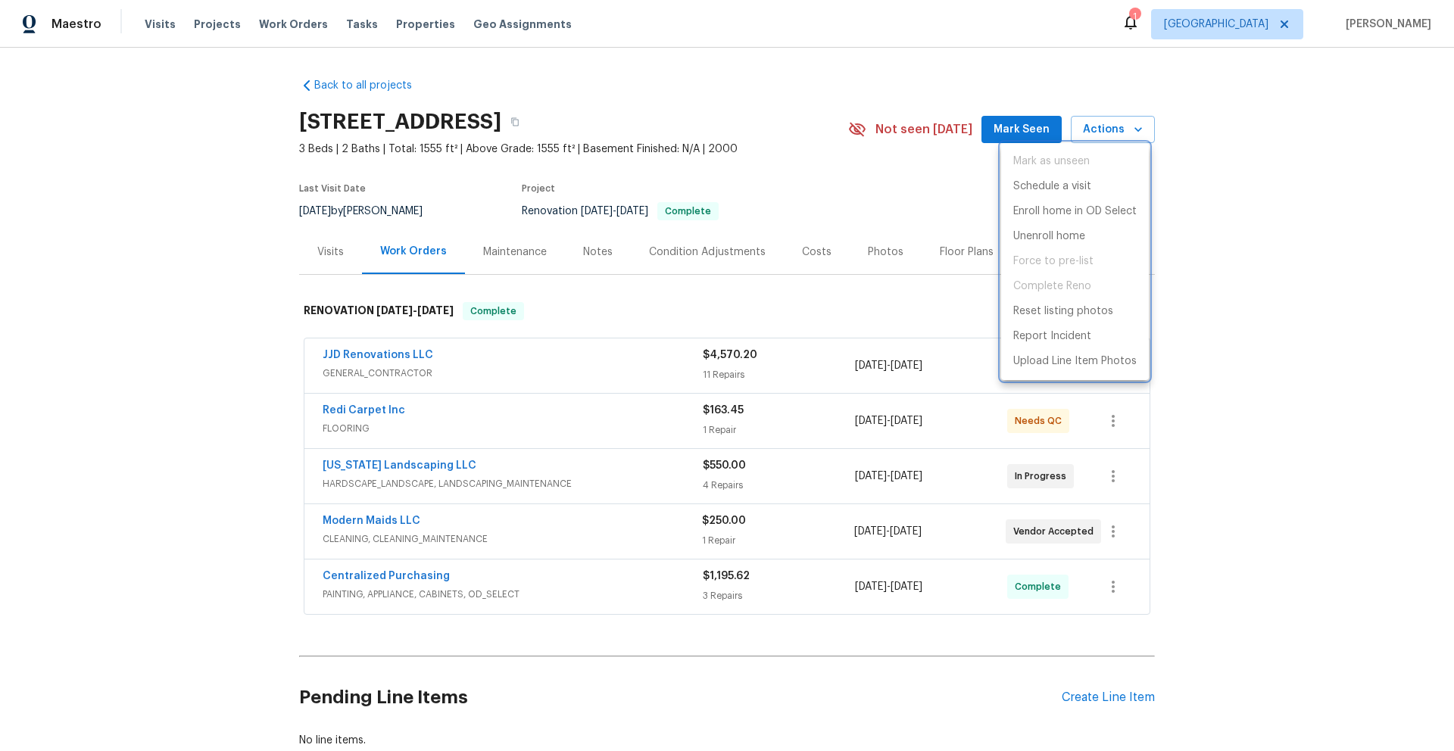
click at [1254, 159] on div at bounding box center [727, 375] width 1454 height 751
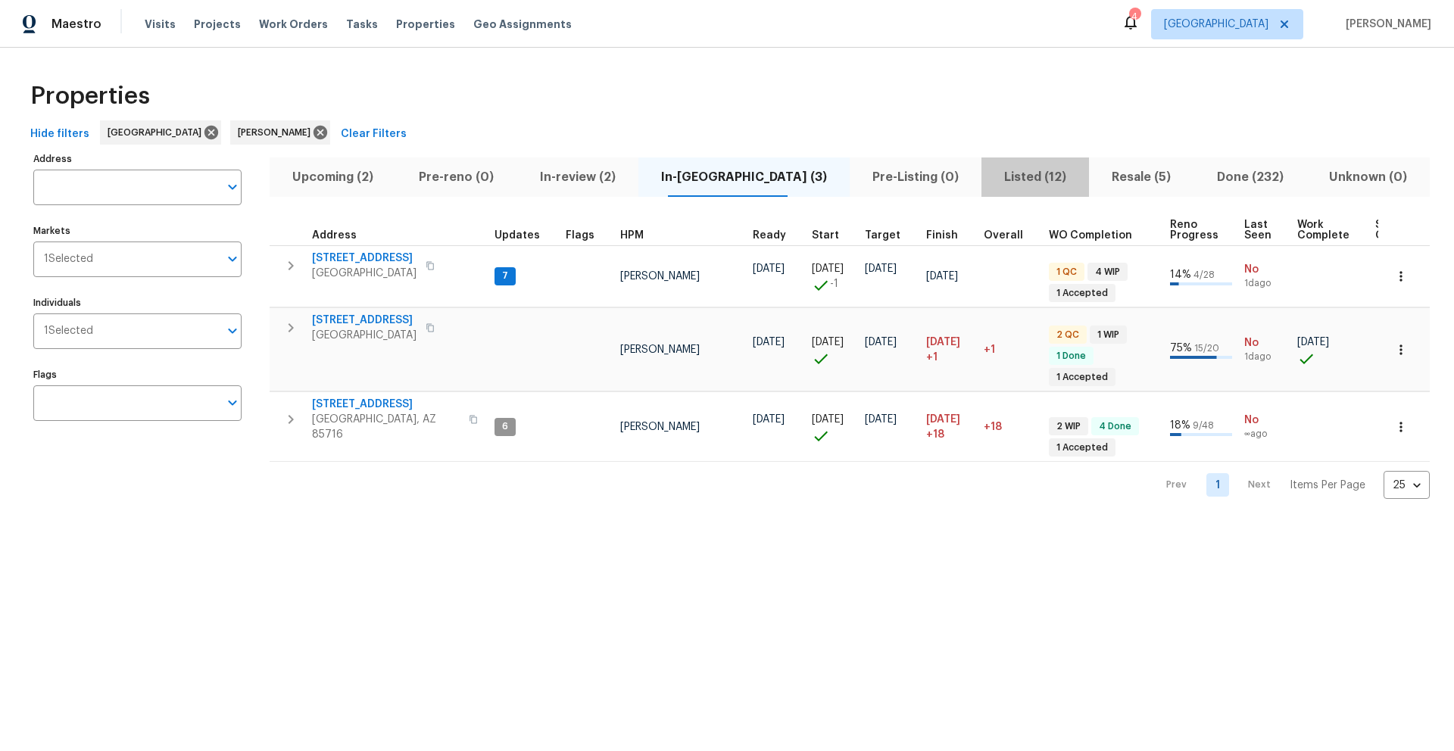
click at [993, 180] on span "Listed (12)" at bounding box center [1034, 177] width 89 height 21
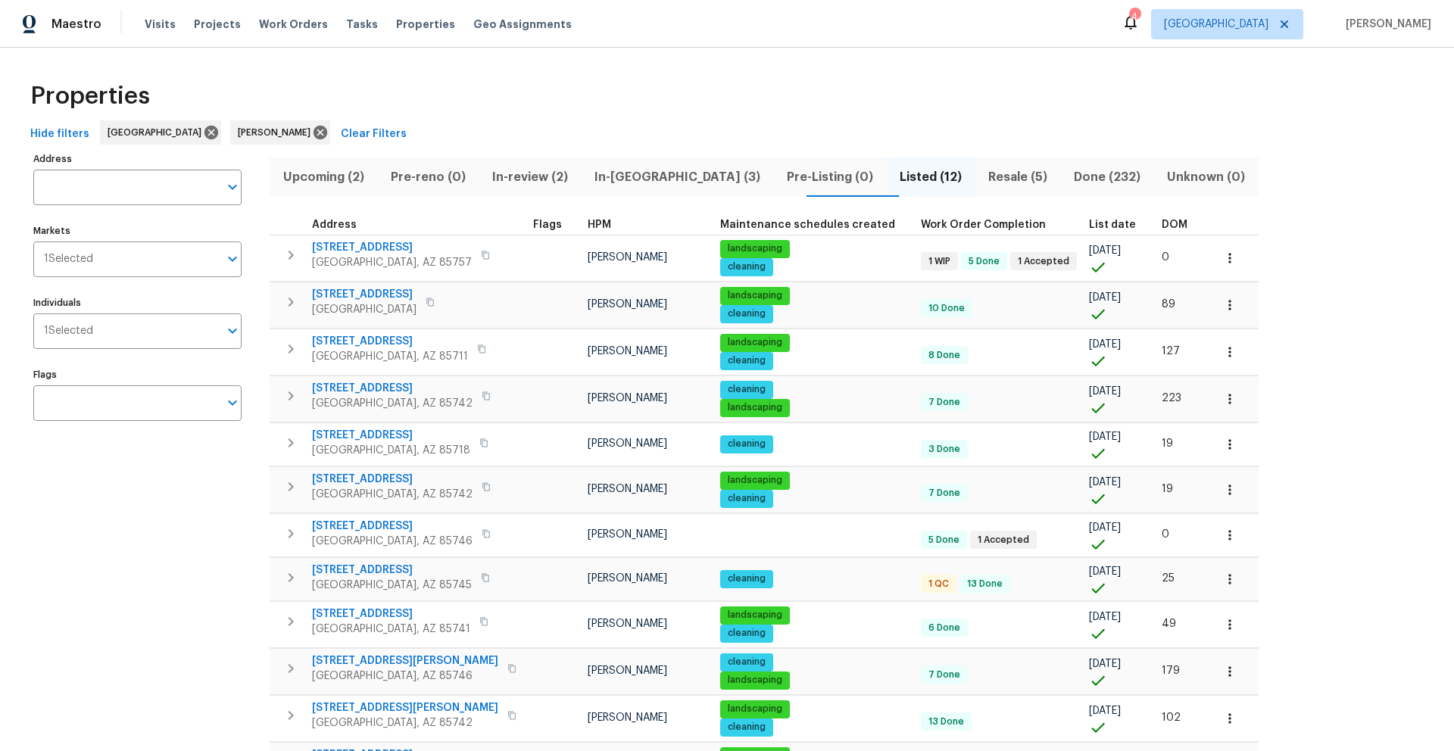
click at [1089, 226] on span "List date" at bounding box center [1112, 225] width 47 height 11
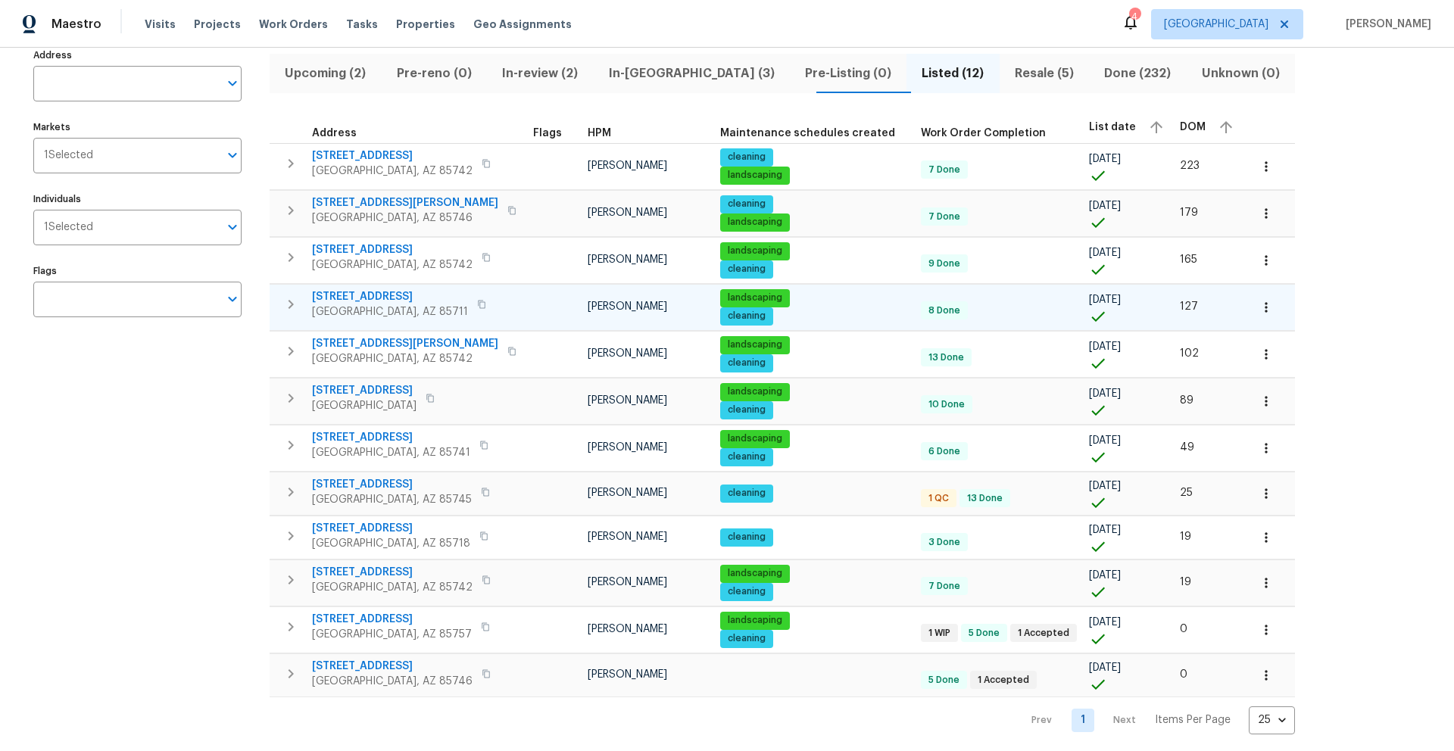
scroll to position [123, 0]
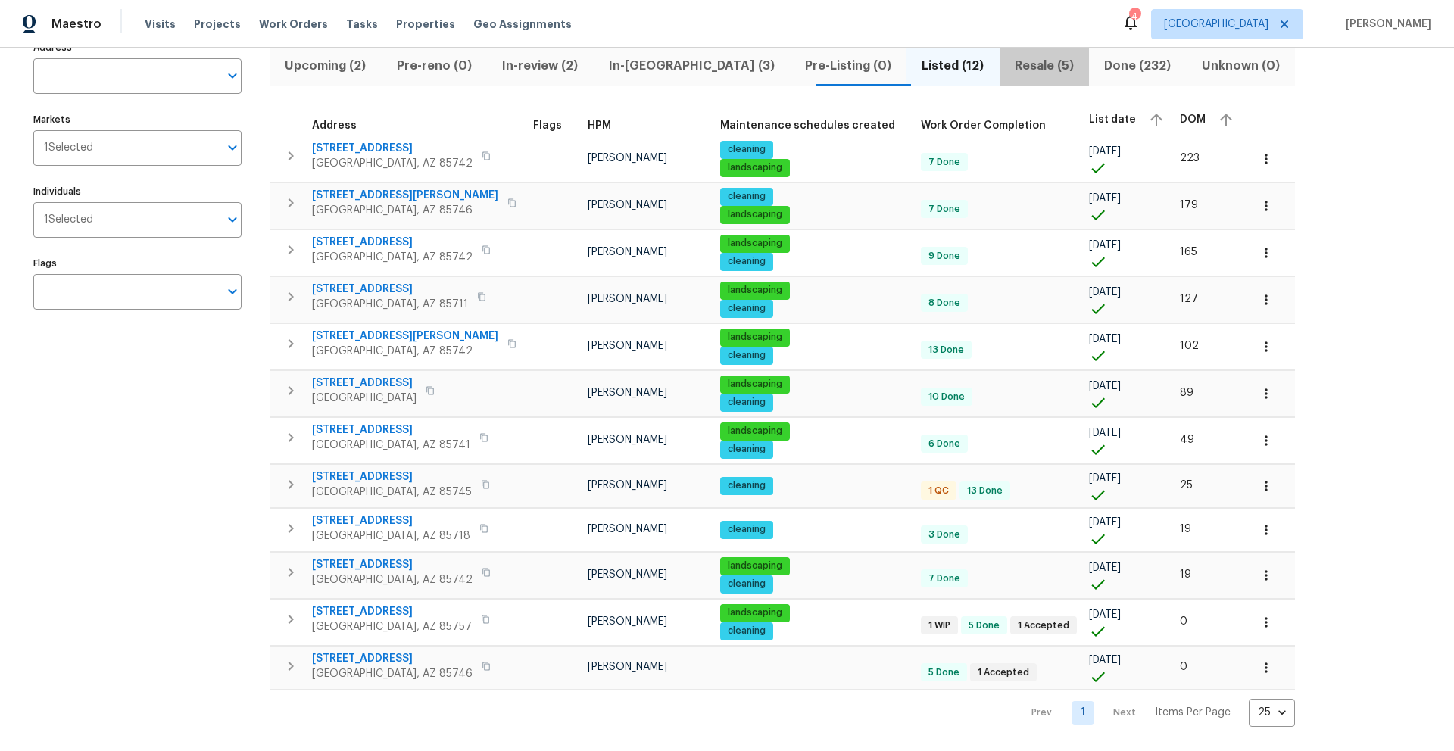
click at [1009, 57] on span "Resale (5)" at bounding box center [1044, 65] width 71 height 21
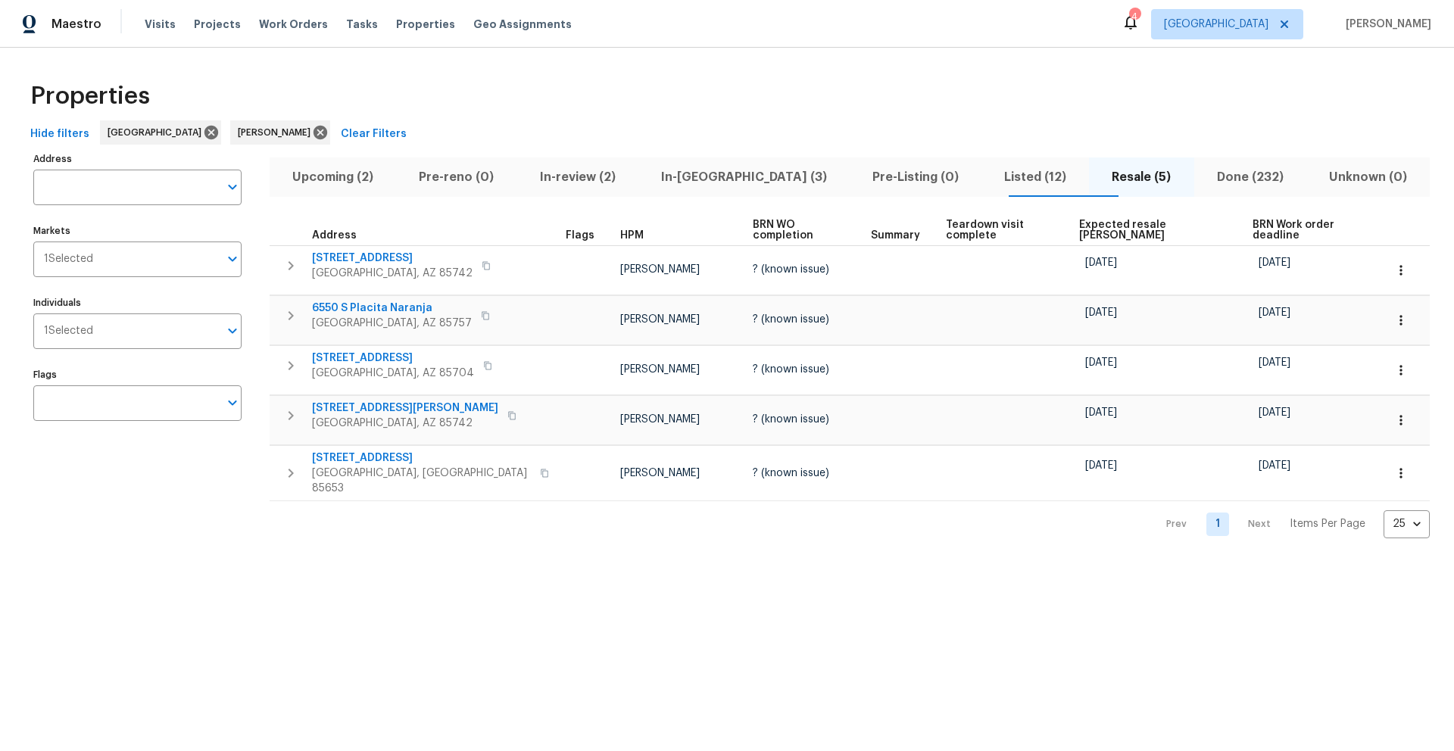
click at [1079, 224] on span "Expected resale COE" at bounding box center [1153, 230] width 148 height 21
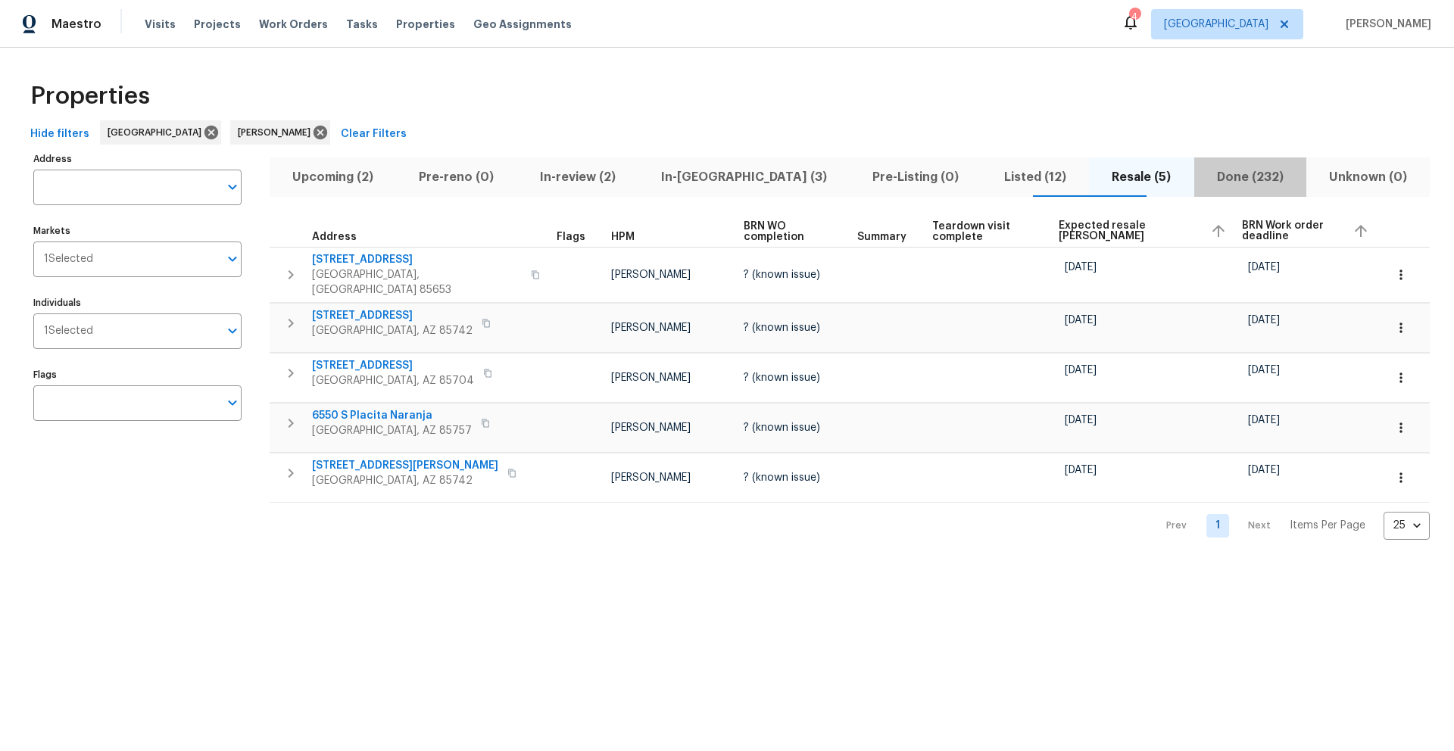
click at [1218, 175] on span "Done (232)" at bounding box center [1250, 177] width 94 height 21
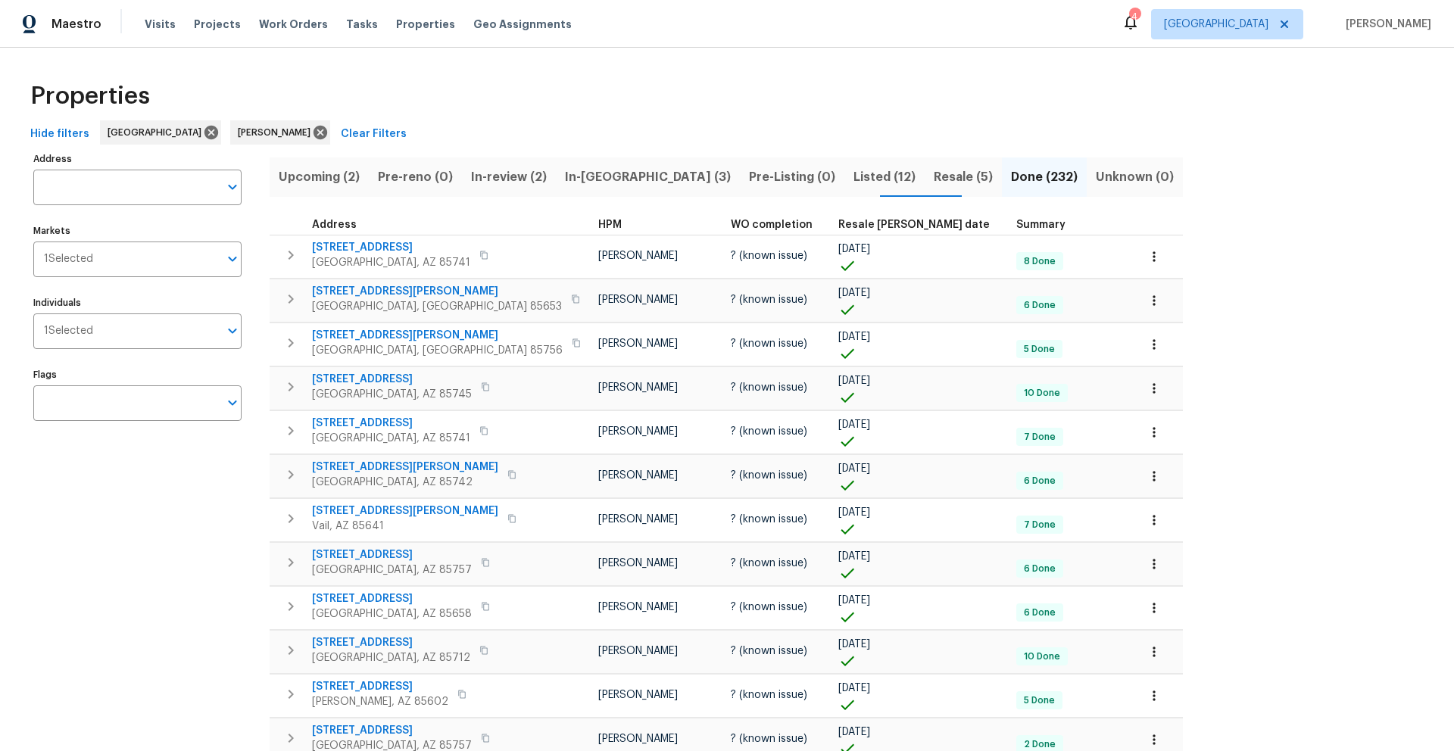
click at [838, 227] on span "Resale COE date" at bounding box center [913, 225] width 151 height 11
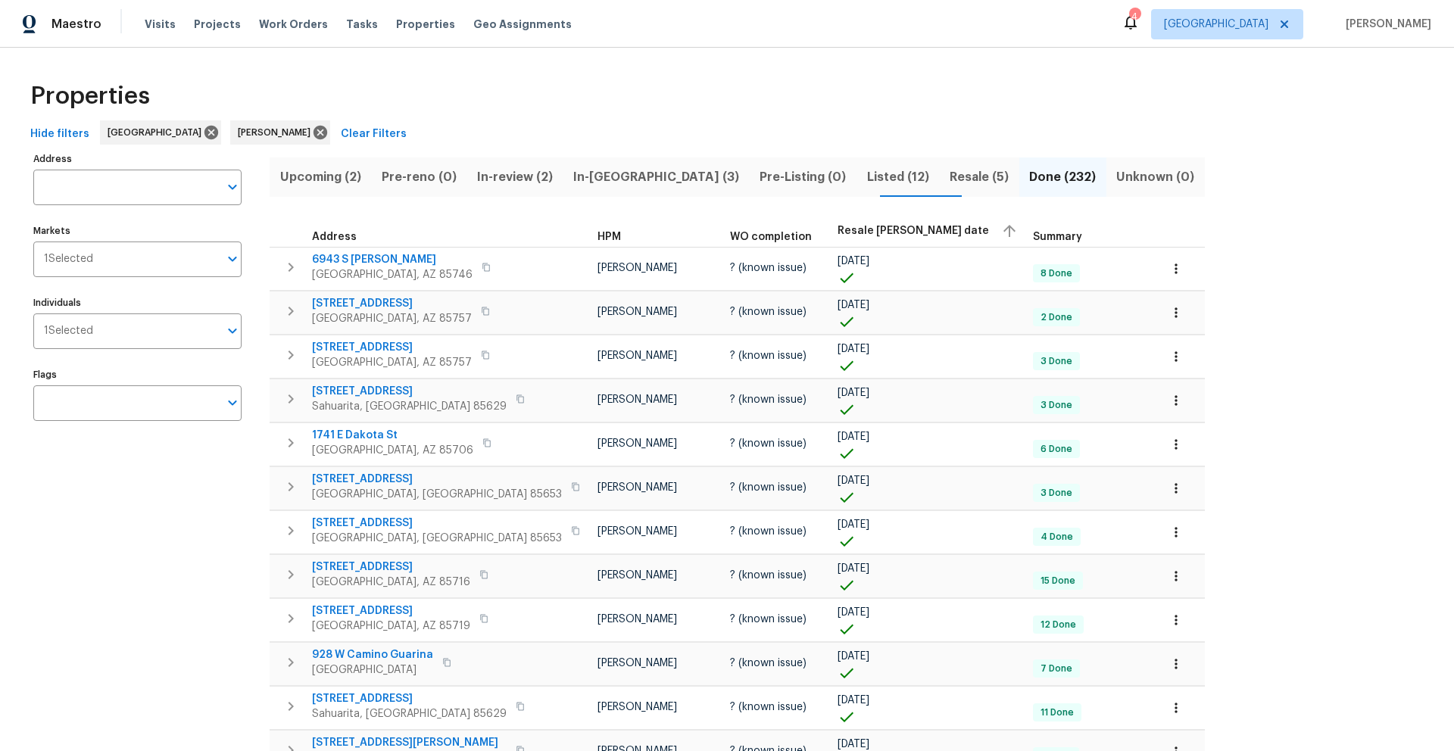
click at [837, 232] on span "Resale COE date" at bounding box center [912, 231] width 151 height 11
click at [1137, 26] on icon at bounding box center [1130, 22] width 12 height 15
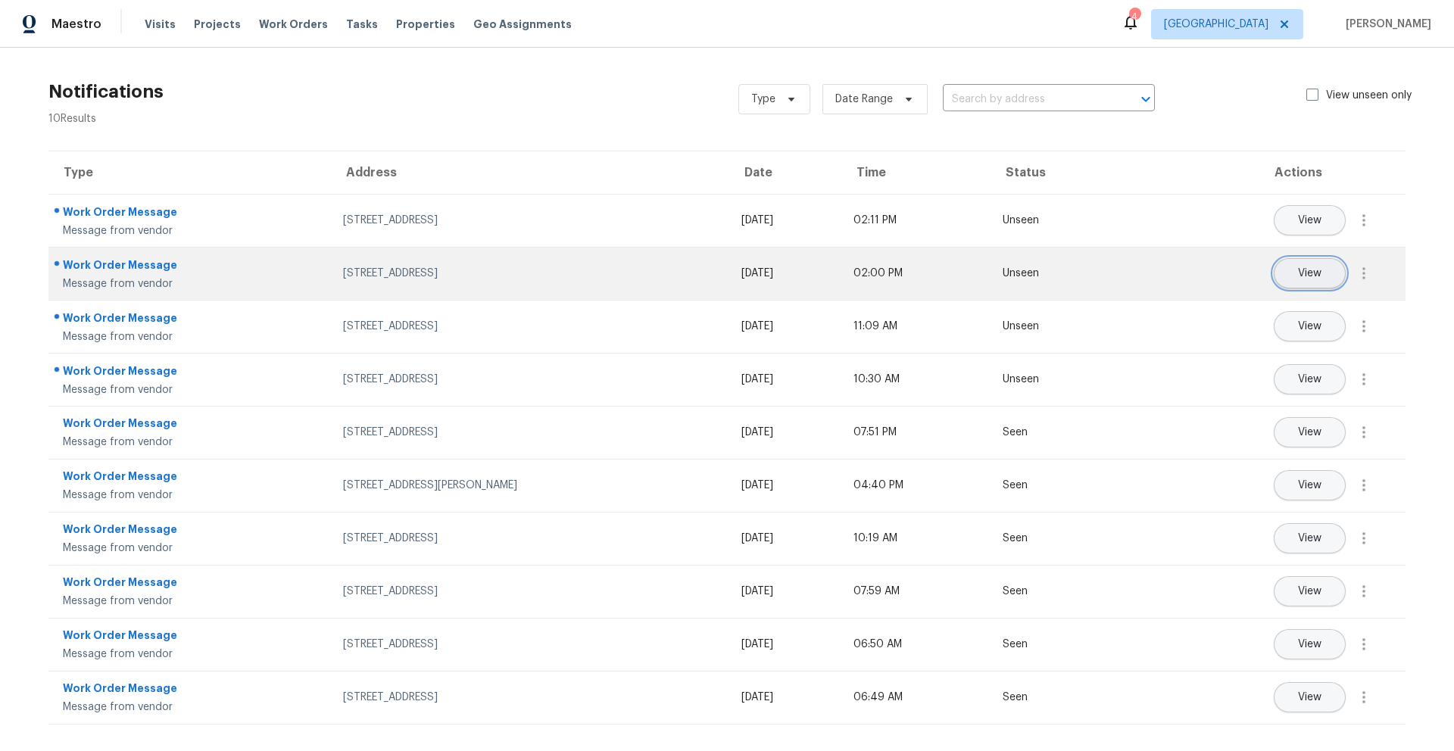
click at [1298, 275] on span "View" at bounding box center [1309, 273] width 23 height 11
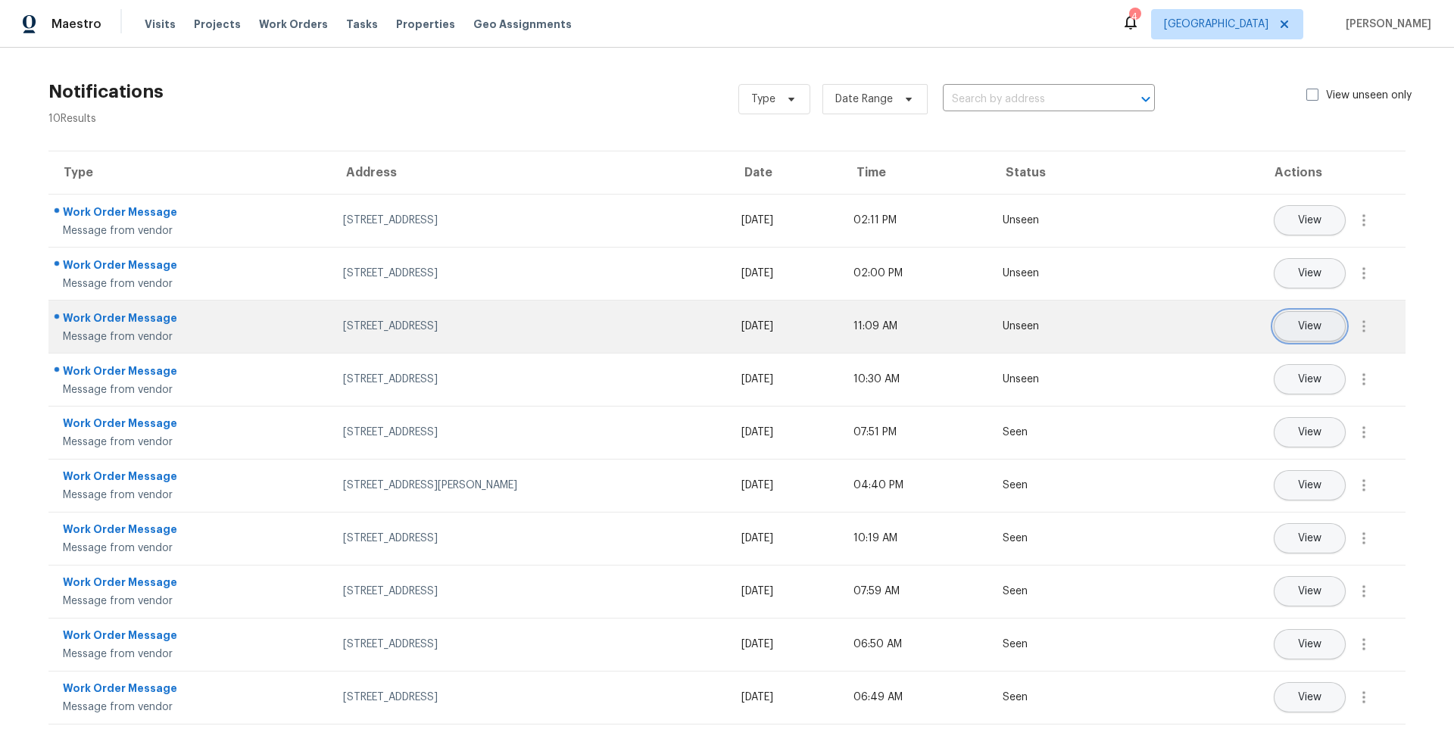
click at [1298, 323] on span "View" at bounding box center [1309, 326] width 23 height 11
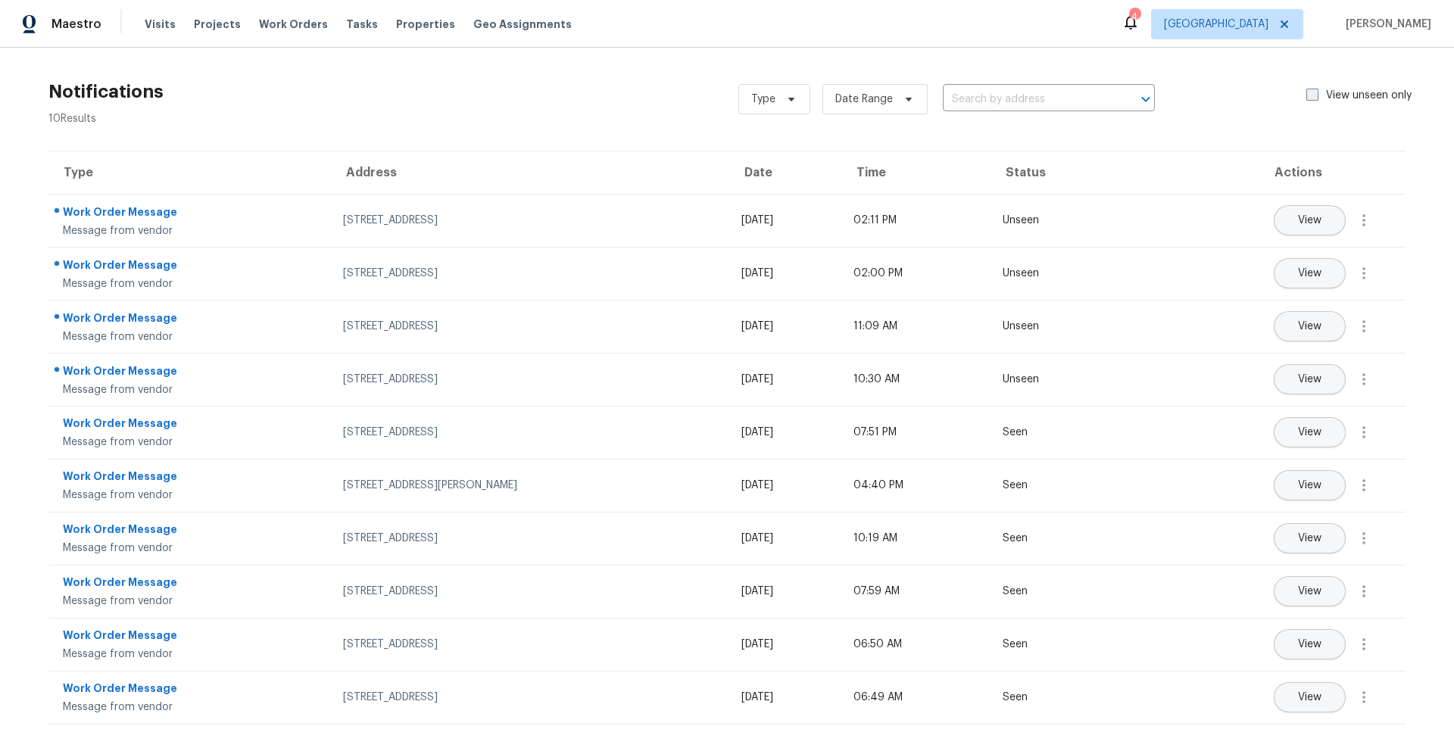
click at [1306, 99] on span at bounding box center [1312, 95] width 12 height 12
click at [1306, 98] on input "View unseen only" at bounding box center [1311, 93] width 10 height 10
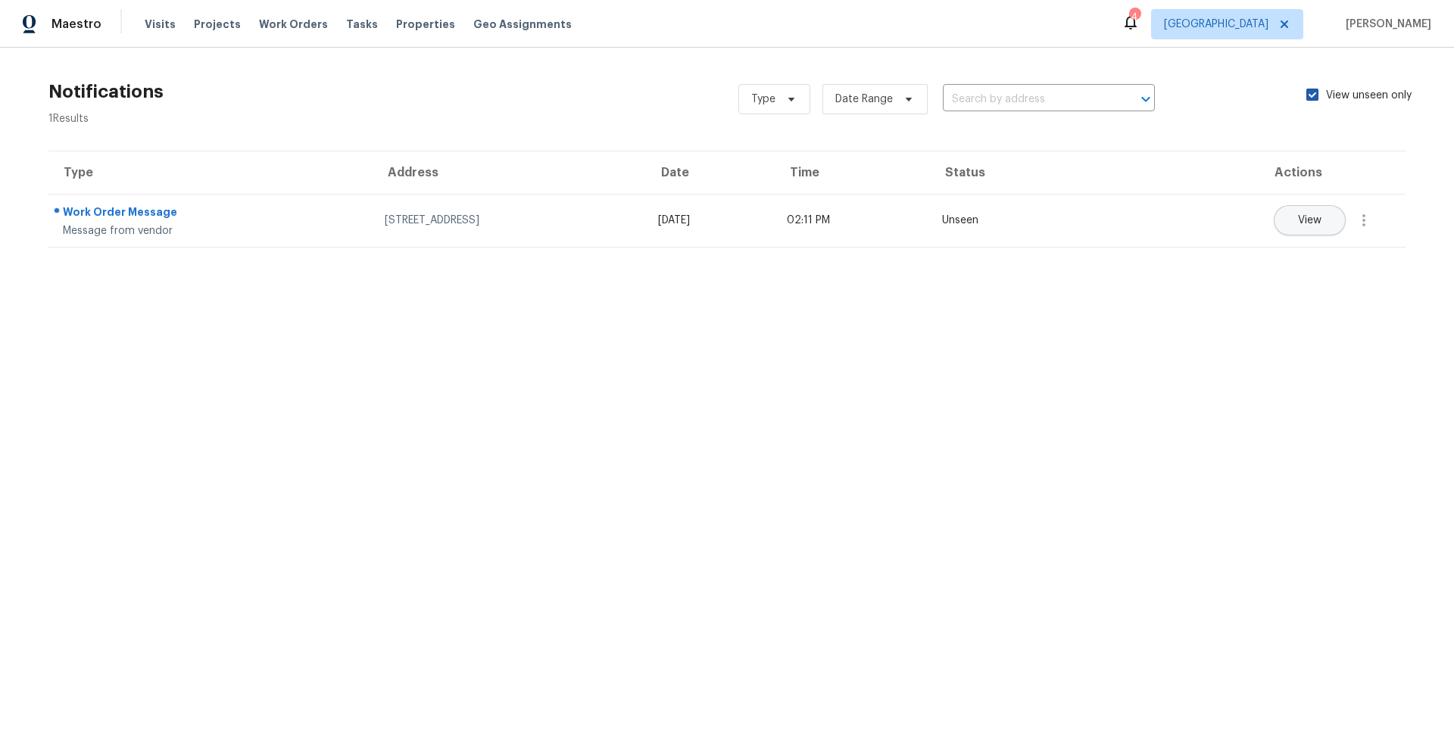
click at [1306, 93] on span at bounding box center [1312, 95] width 12 height 12
click at [1306, 93] on input "View unseen only" at bounding box center [1311, 93] width 10 height 10
checkbox input "false"
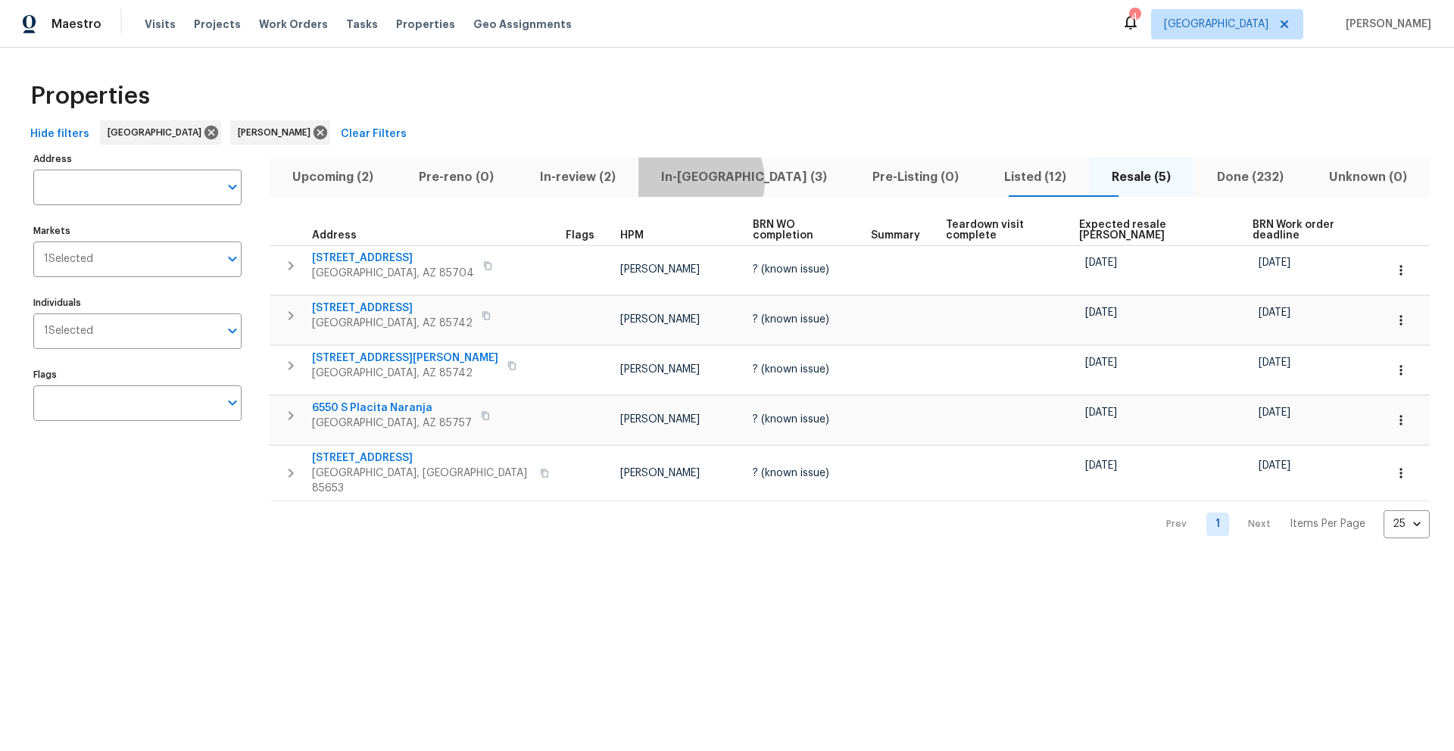
click at [710, 180] on span "In-[GEOGRAPHIC_DATA] (3)" at bounding box center [743, 177] width 193 height 21
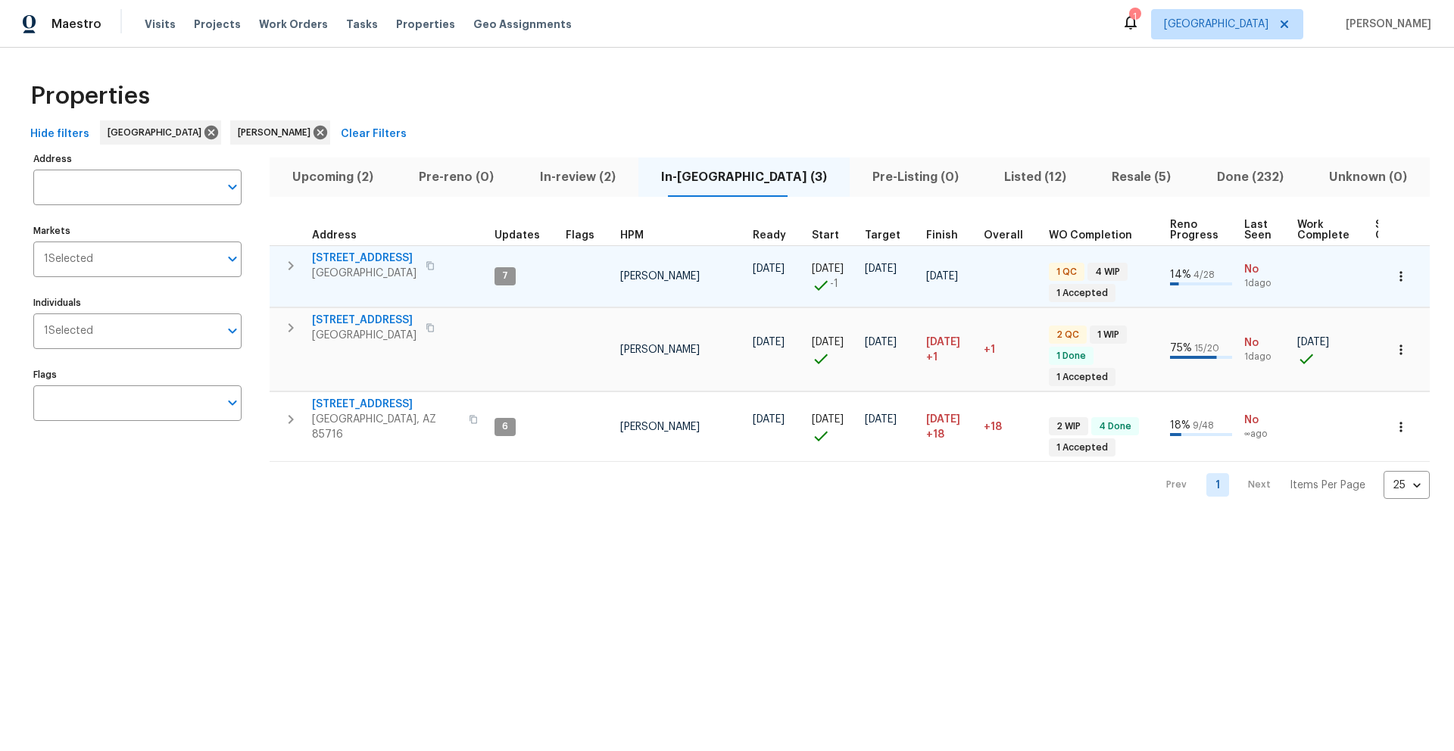
click at [292, 270] on icon "button" at bounding box center [291, 266] width 18 height 18
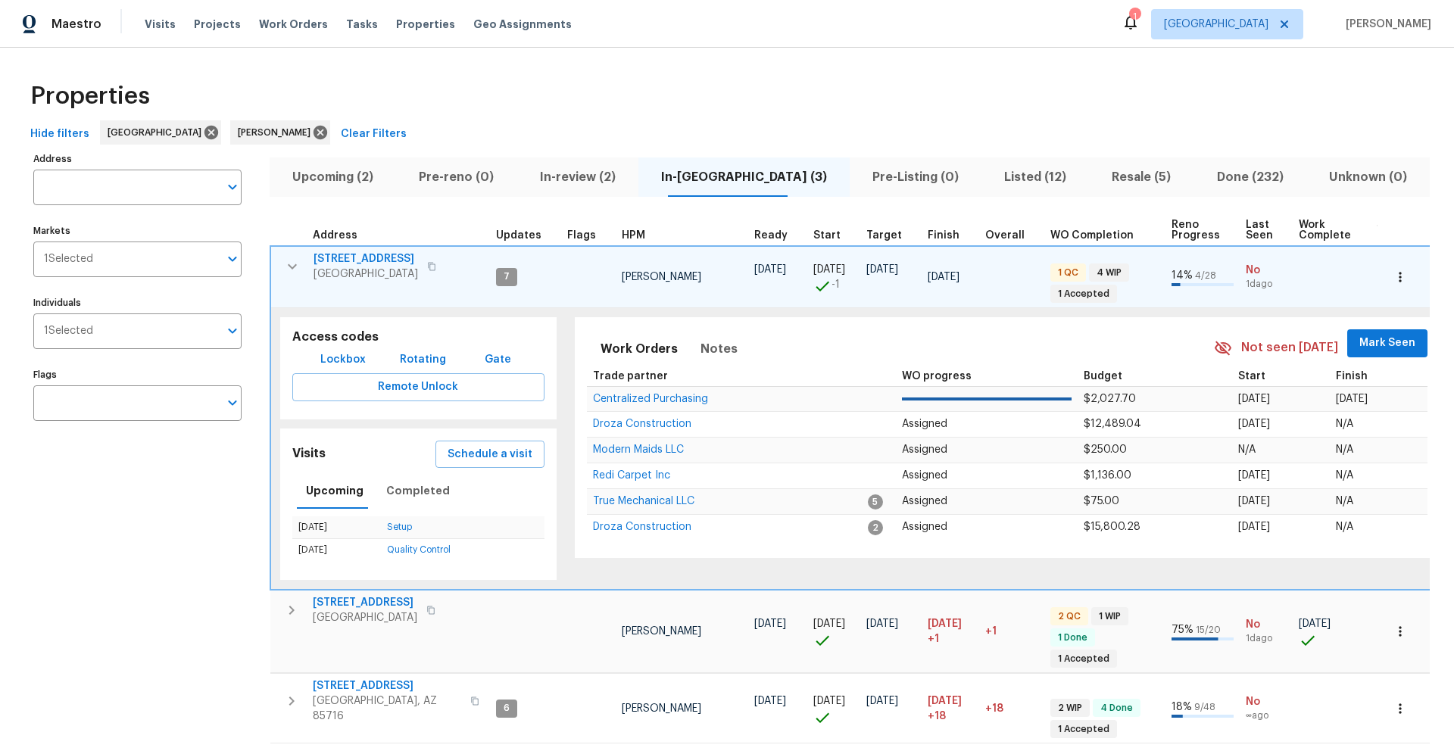
click at [292, 270] on icon "button" at bounding box center [292, 266] width 18 height 18
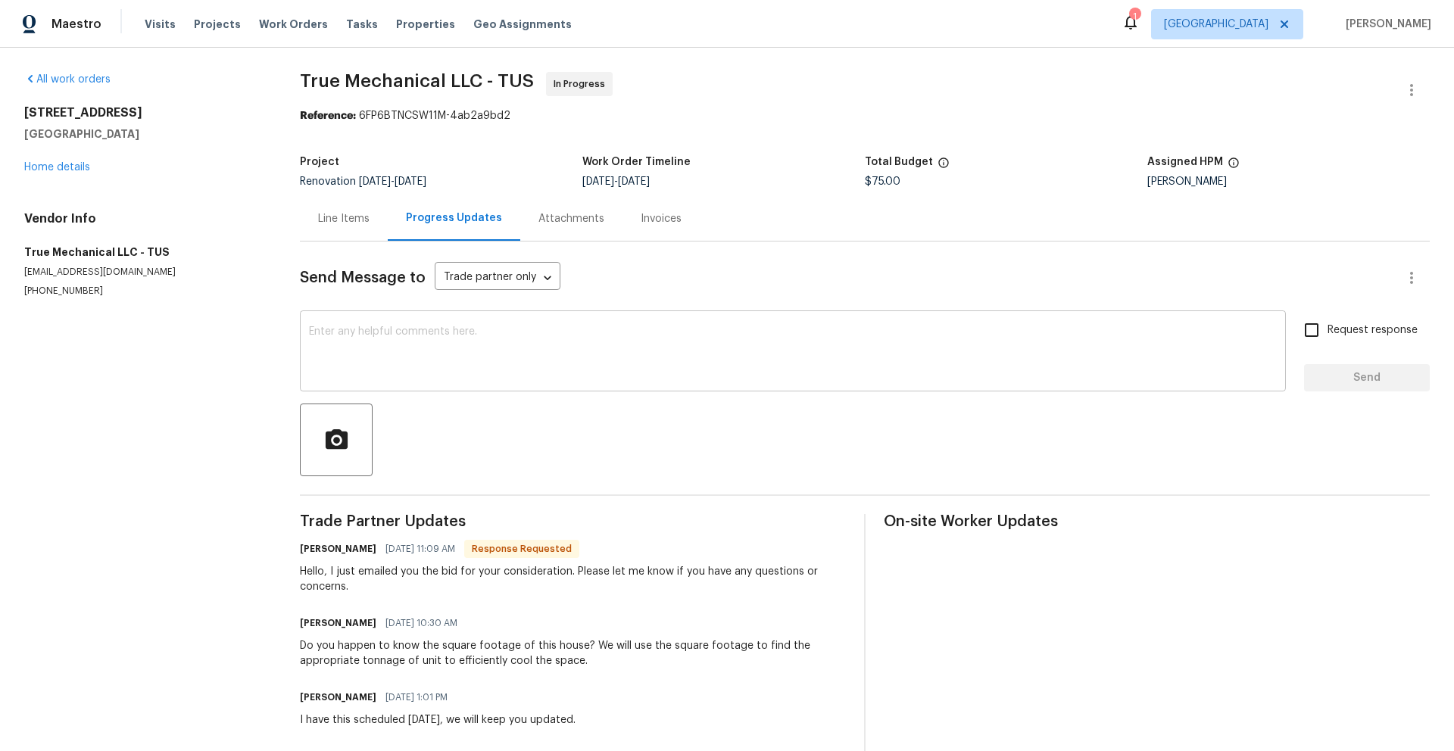
click at [491, 336] on textarea at bounding box center [793, 352] width 968 height 53
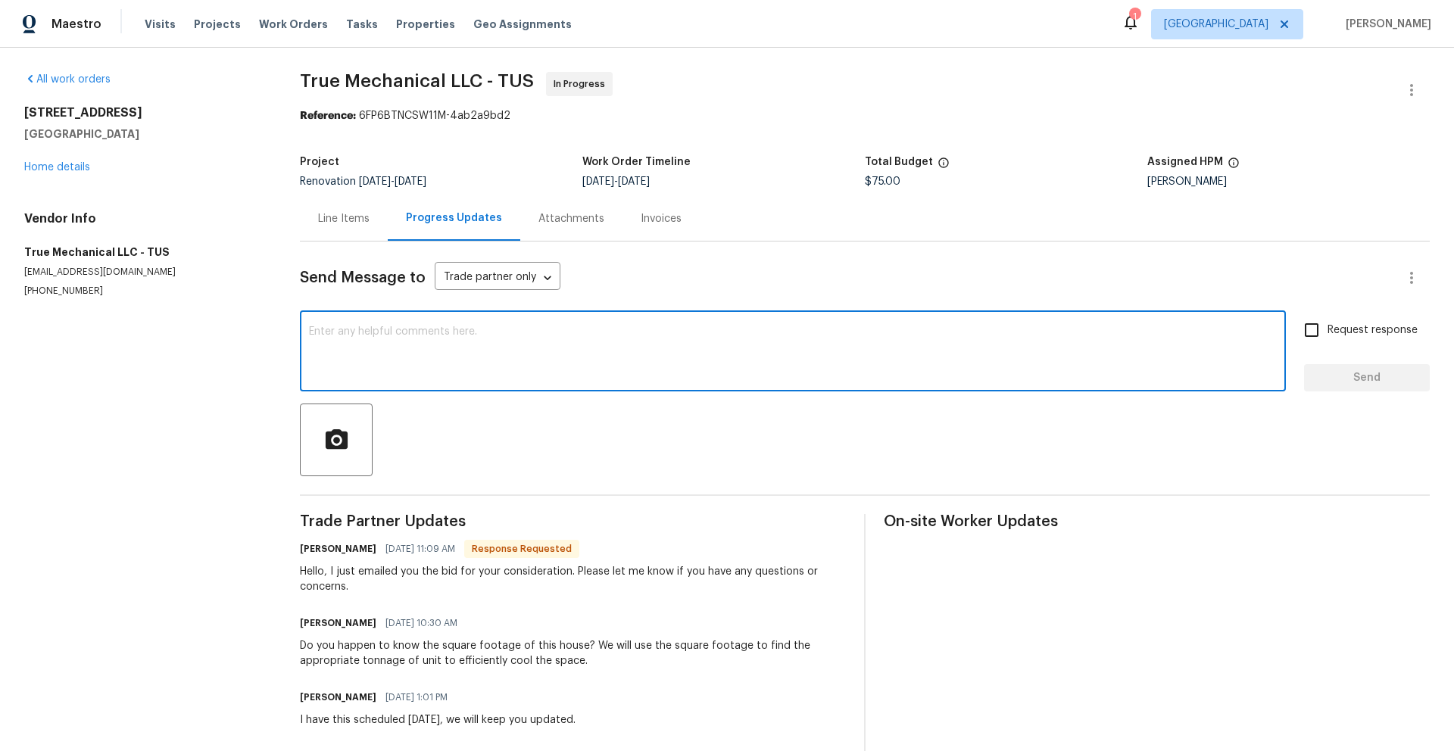
click at [491, 329] on textarea at bounding box center [793, 352] width 968 height 53
type textarea "Thank you!"
click at [1378, 383] on span "Send" at bounding box center [1366, 378] width 101 height 19
